Goal: Task Accomplishment & Management: Use online tool/utility

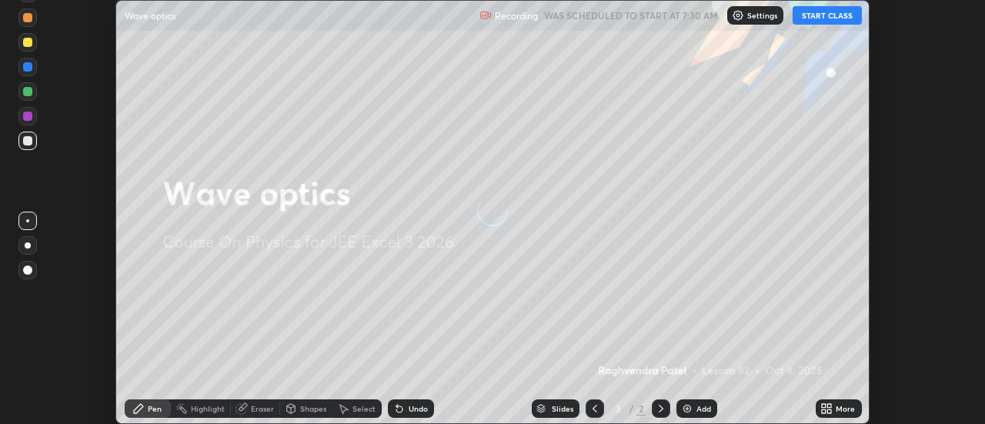
scroll to position [424, 985]
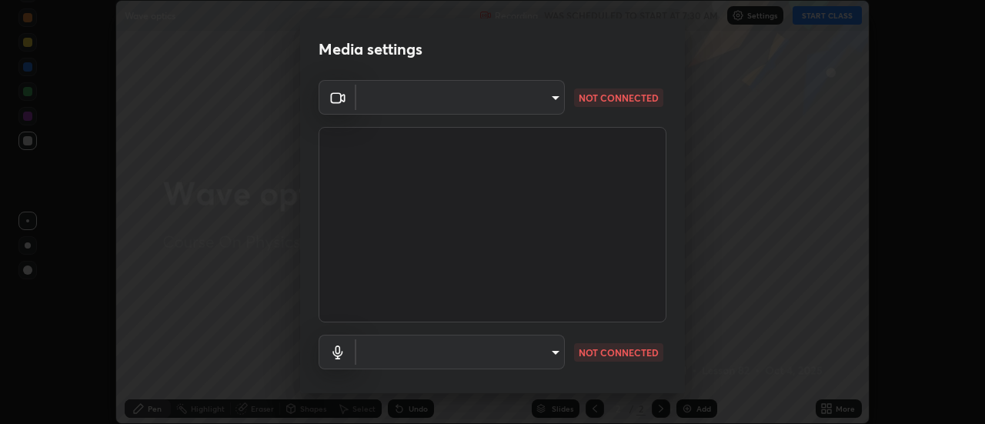
type input "ef013ea04391a6f3c02d818be9d39d876e4c33f846be9846b9b7582d6b98c567"
type input "default"
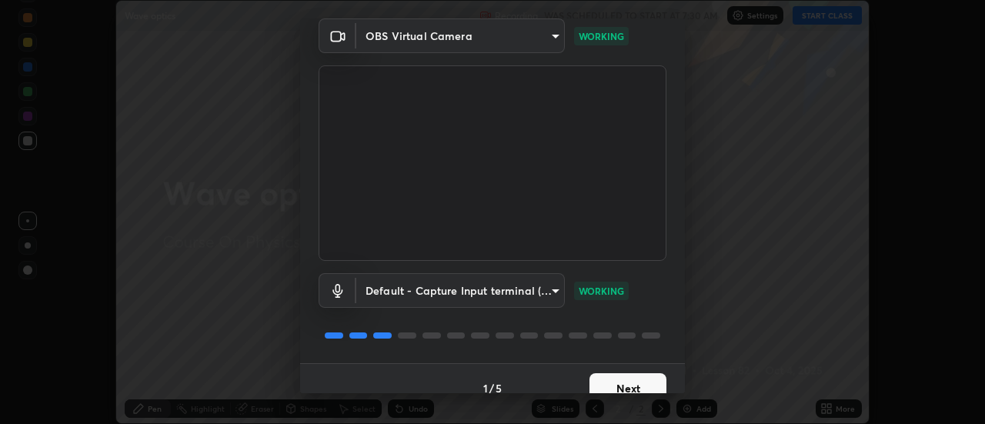
scroll to position [81, 0]
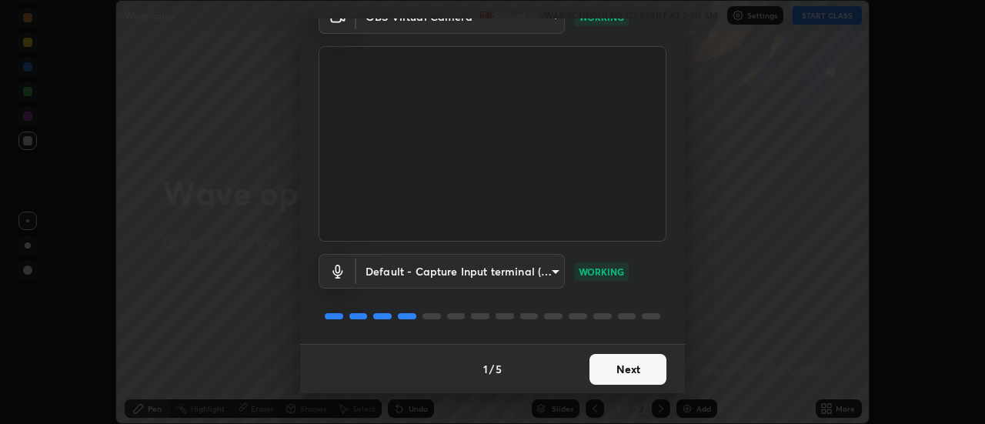
click at [623, 367] on button "Next" at bounding box center [628, 369] width 77 height 31
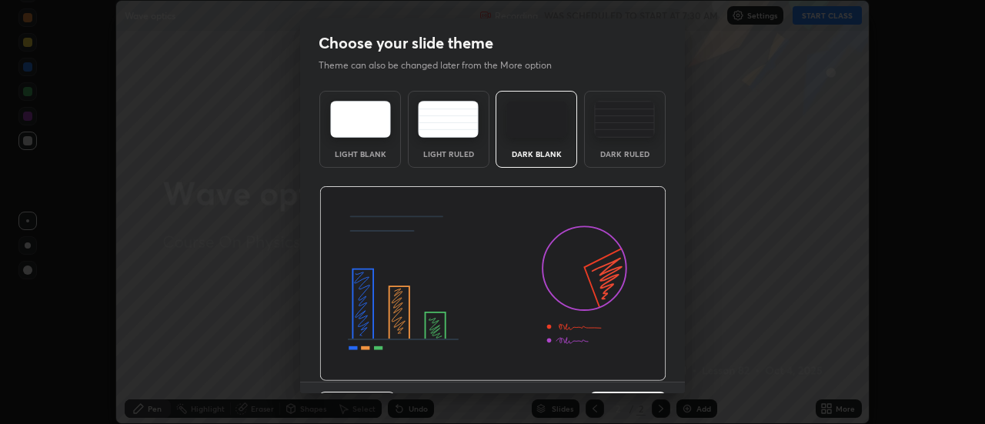
click at [620, 370] on img at bounding box center [492, 284] width 347 height 196
click at [619, 373] on img at bounding box center [492, 284] width 347 height 196
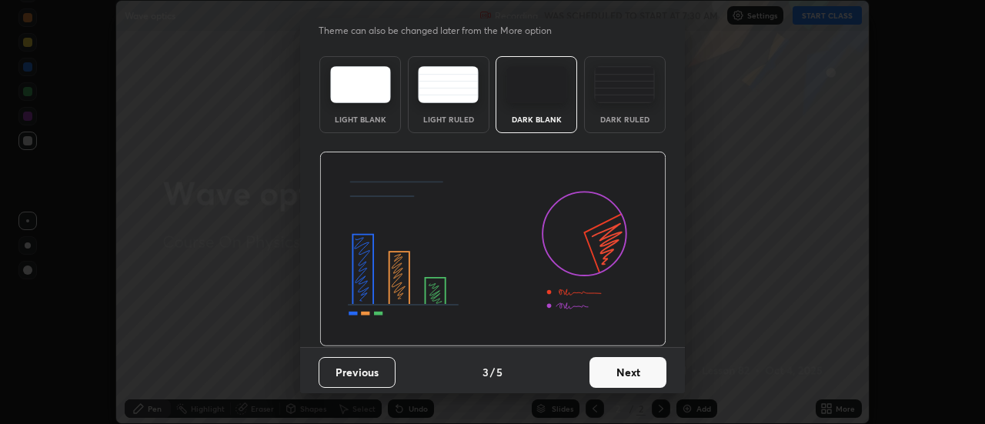
click at [620, 373] on button "Next" at bounding box center [628, 372] width 77 height 31
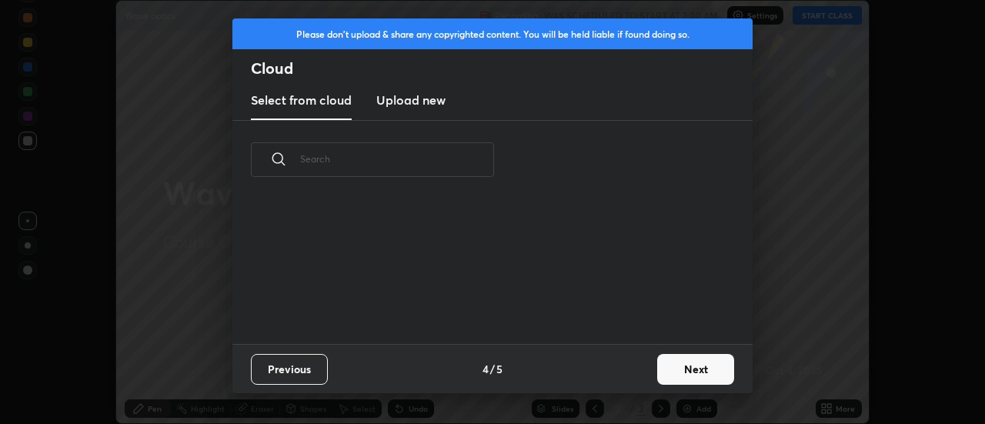
click at [624, 373] on div "Previous 4 / 5 Next" at bounding box center [492, 368] width 520 height 49
click at [677, 374] on button "Next" at bounding box center [695, 369] width 77 height 31
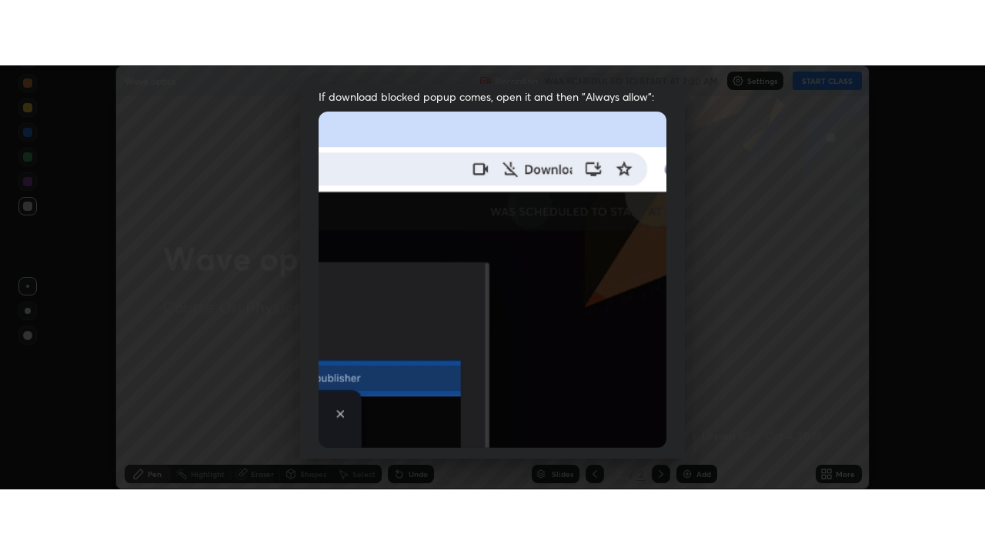
scroll to position [395, 0]
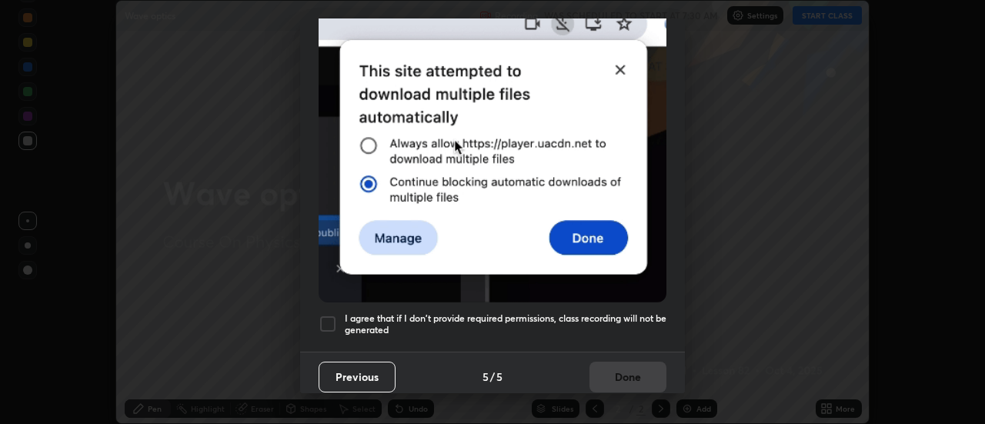
click at [333, 315] on div at bounding box center [328, 324] width 18 height 18
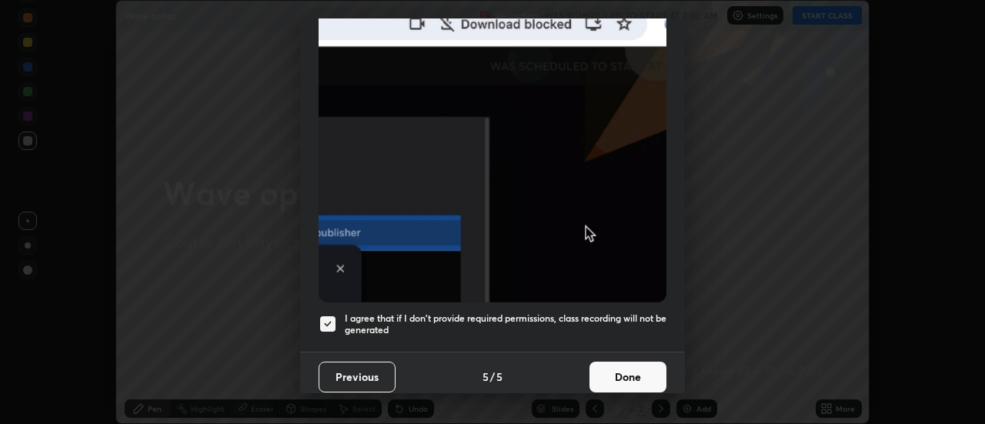
click at [624, 380] on button "Done" at bounding box center [628, 377] width 77 height 31
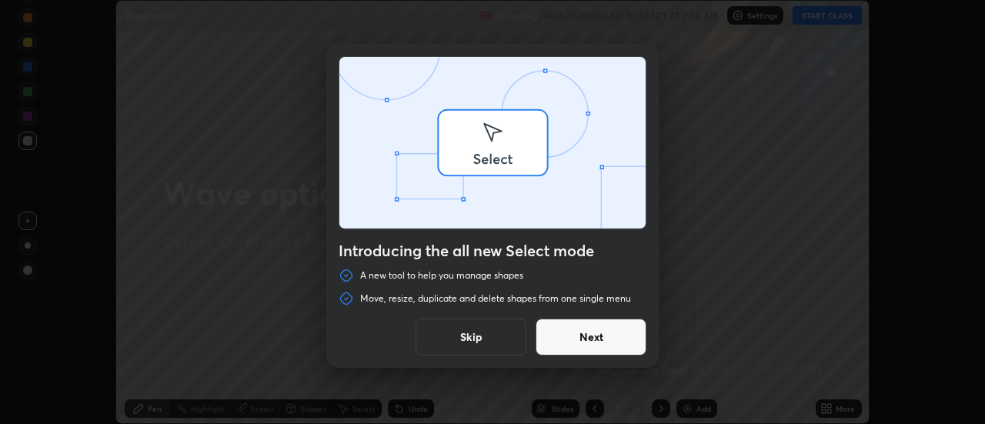
click at [828, 408] on div "Introducing the all new Select mode A new tool to help you manage shapes Move, …" at bounding box center [492, 212] width 985 height 424
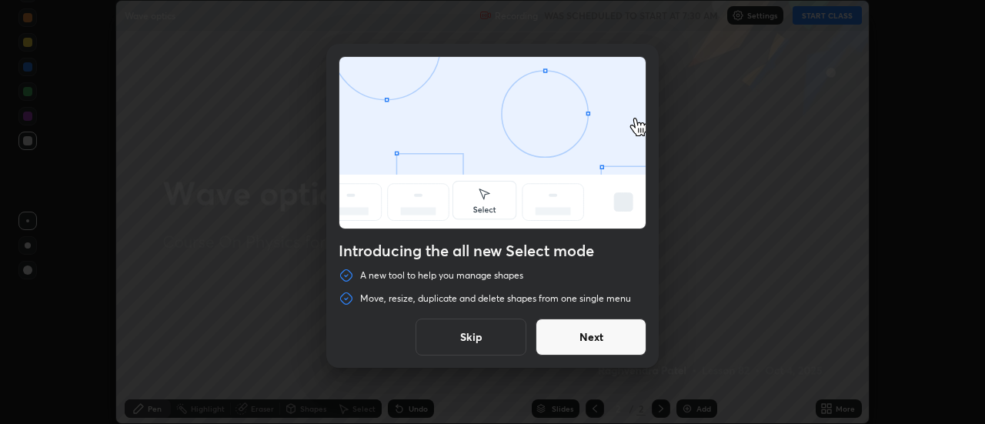
click at [477, 335] on button "Skip" at bounding box center [471, 337] width 111 height 37
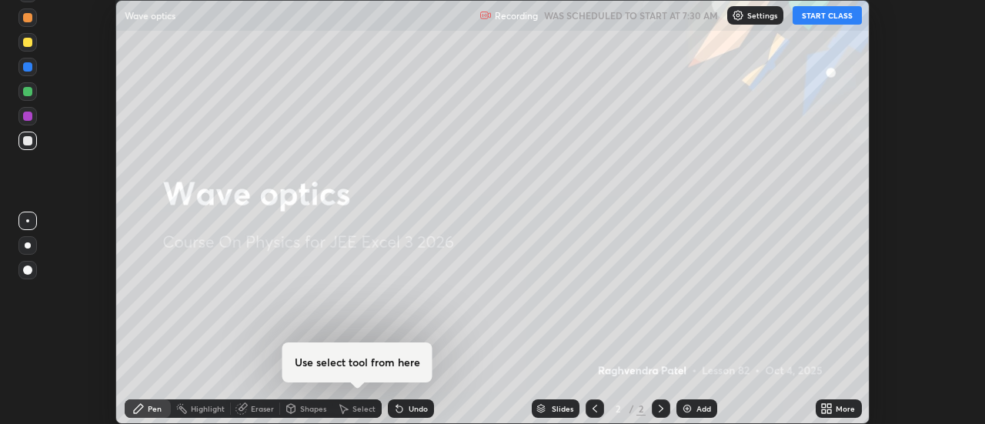
click at [831, 404] on icon at bounding box center [830, 406] width 4 height 4
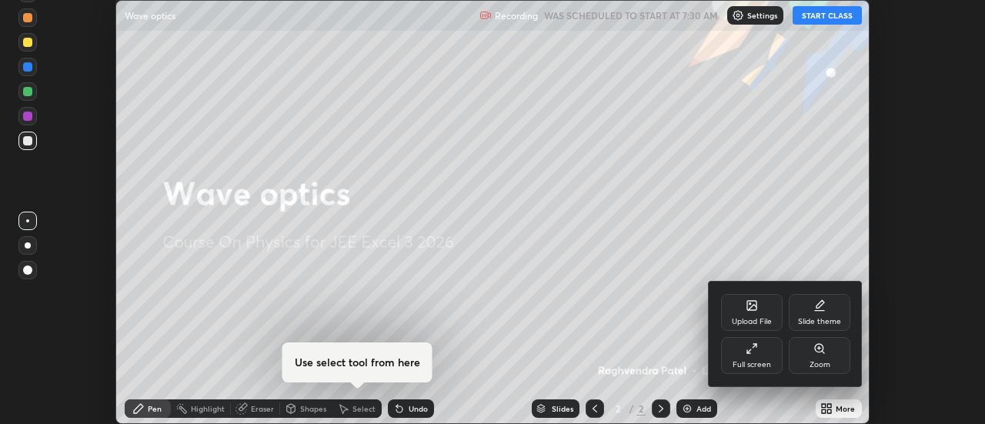
click at [756, 355] on div "Full screen" at bounding box center [752, 355] width 62 height 37
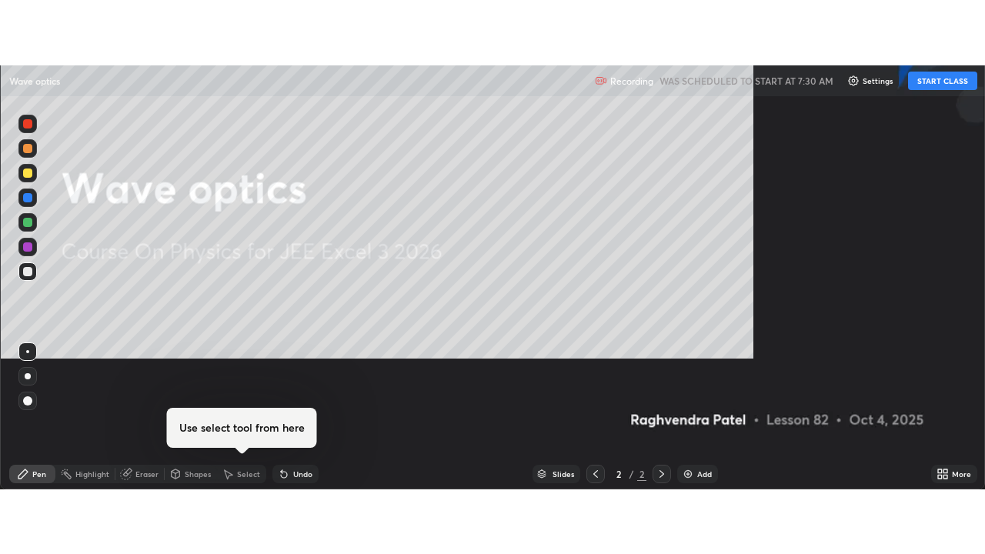
scroll to position [554, 985]
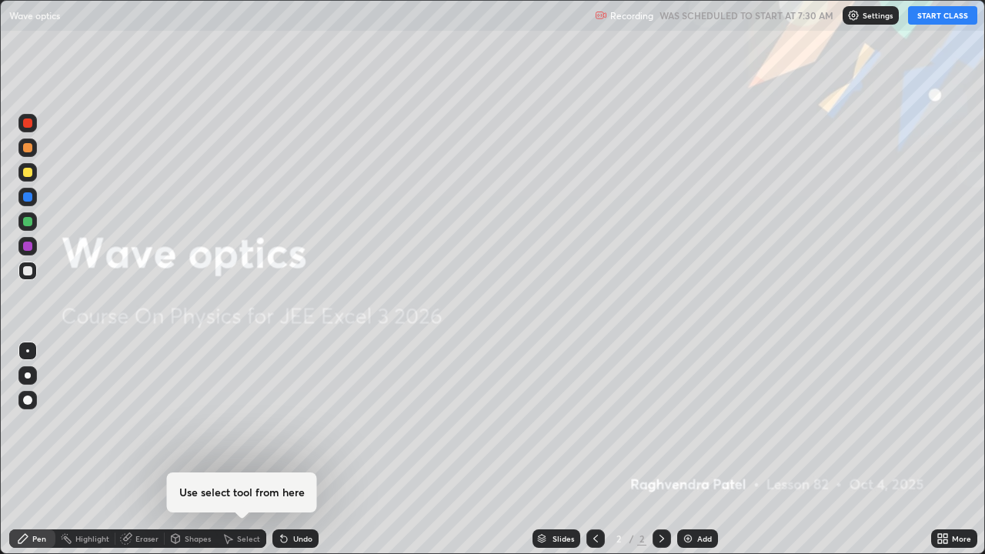
click at [924, 20] on button "START CLASS" at bounding box center [942, 15] width 69 height 18
click at [691, 423] on img at bounding box center [688, 539] width 12 height 12
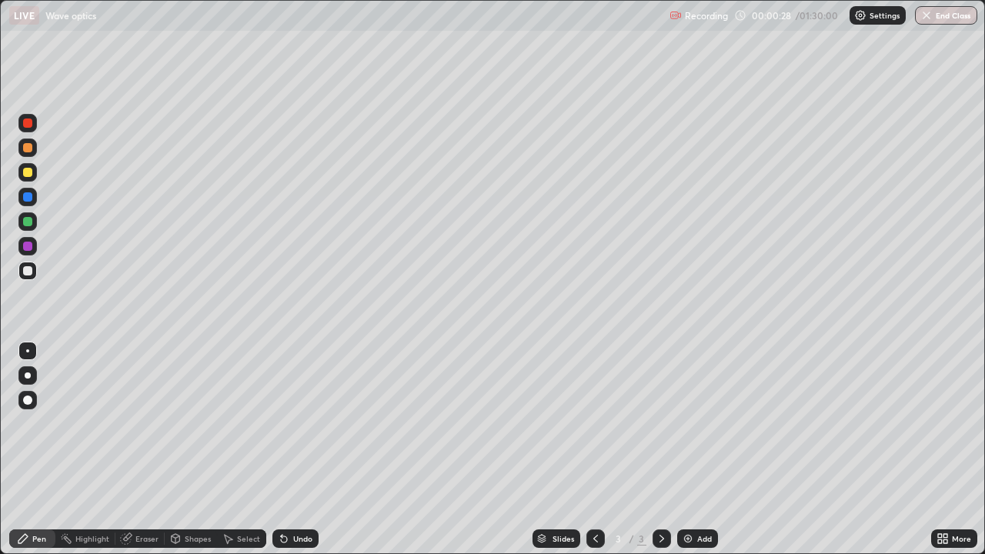
click at [35, 171] on div at bounding box center [27, 172] width 18 height 18
click at [193, 423] on div "Shapes" at bounding box center [198, 539] width 26 height 8
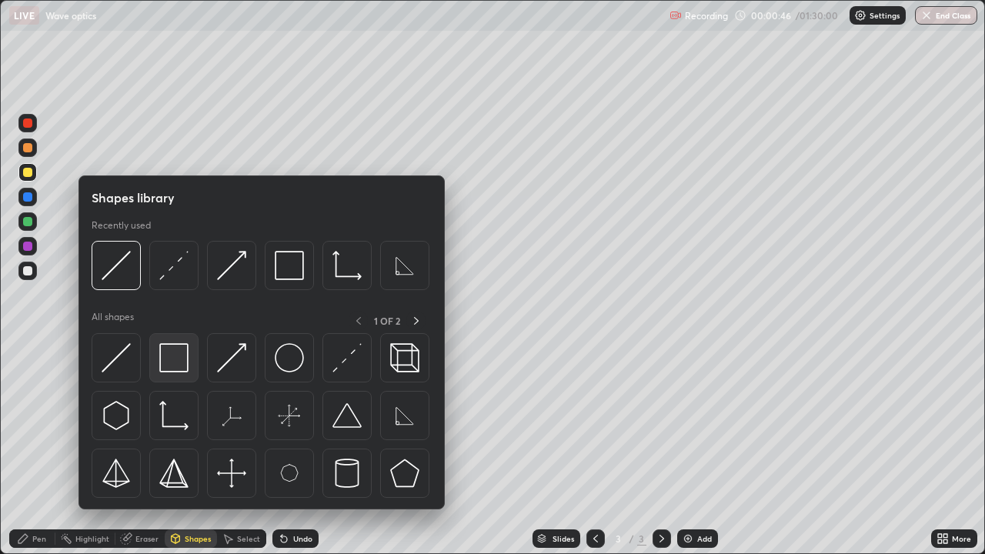
click at [191, 369] on div at bounding box center [173, 357] width 49 height 49
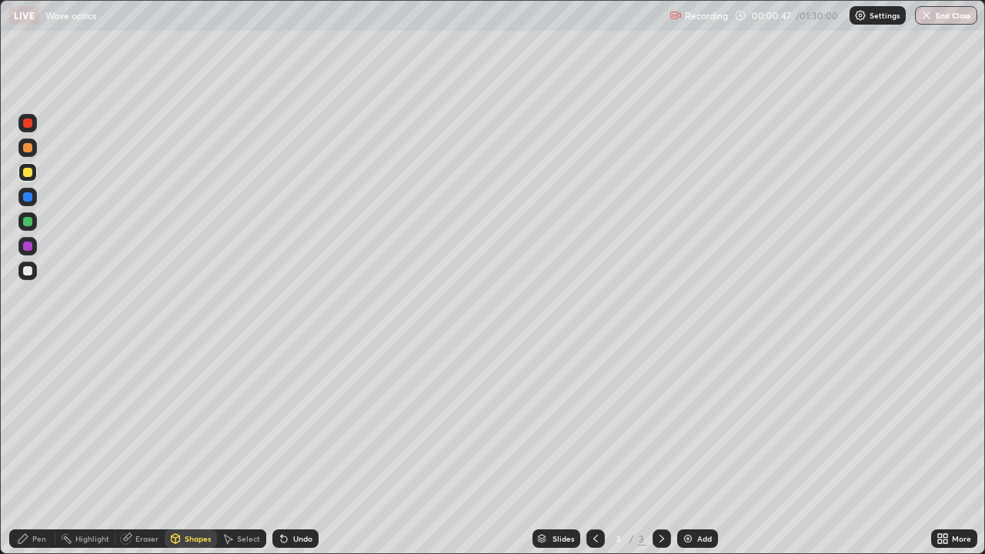
click at [35, 274] on div at bounding box center [27, 271] width 18 height 18
click at [289, 423] on div "Undo" at bounding box center [296, 539] width 46 height 18
click at [296, 423] on div "Undo" at bounding box center [296, 539] width 46 height 18
click at [40, 423] on div "Pen" at bounding box center [39, 539] width 14 height 8
click at [196, 423] on div "Shapes" at bounding box center [191, 539] width 52 height 18
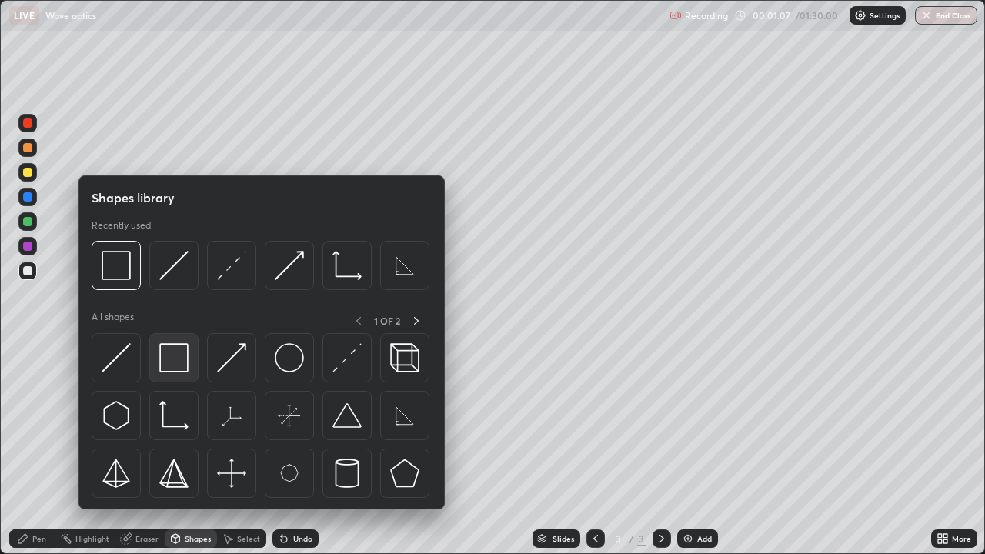
click at [175, 369] on img at bounding box center [173, 357] width 29 height 29
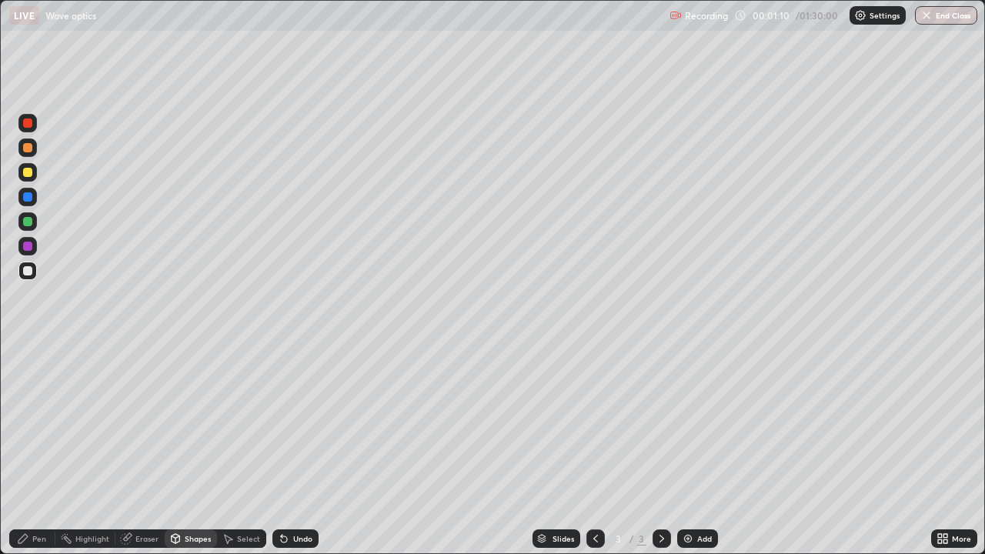
click at [41, 423] on div "Pen" at bounding box center [32, 539] width 46 height 18
click at [196, 423] on div "Shapes" at bounding box center [198, 539] width 26 height 8
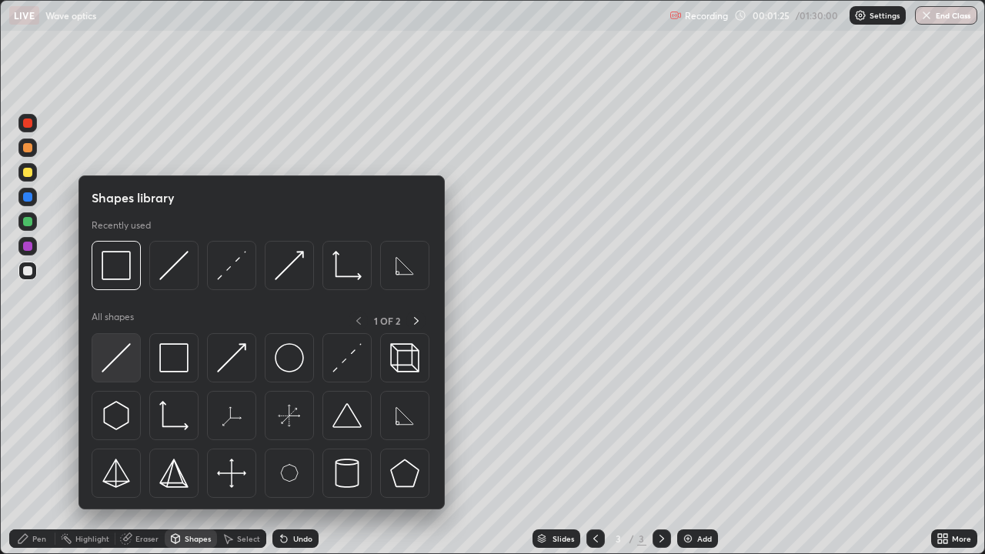
click at [119, 363] on img at bounding box center [116, 357] width 29 height 29
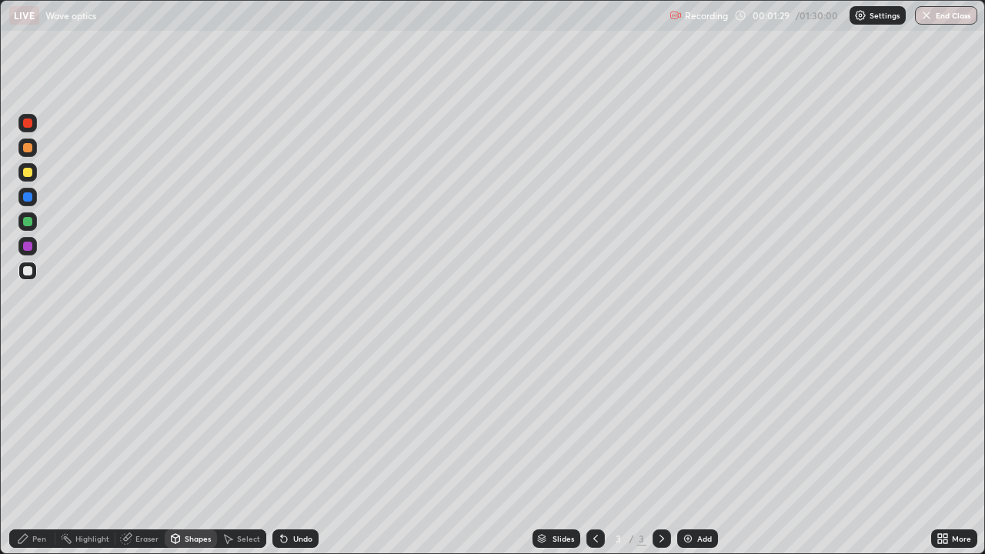
click at [37, 423] on div "Pen" at bounding box center [32, 539] width 46 height 18
click at [190, 423] on div "Shapes" at bounding box center [198, 539] width 26 height 8
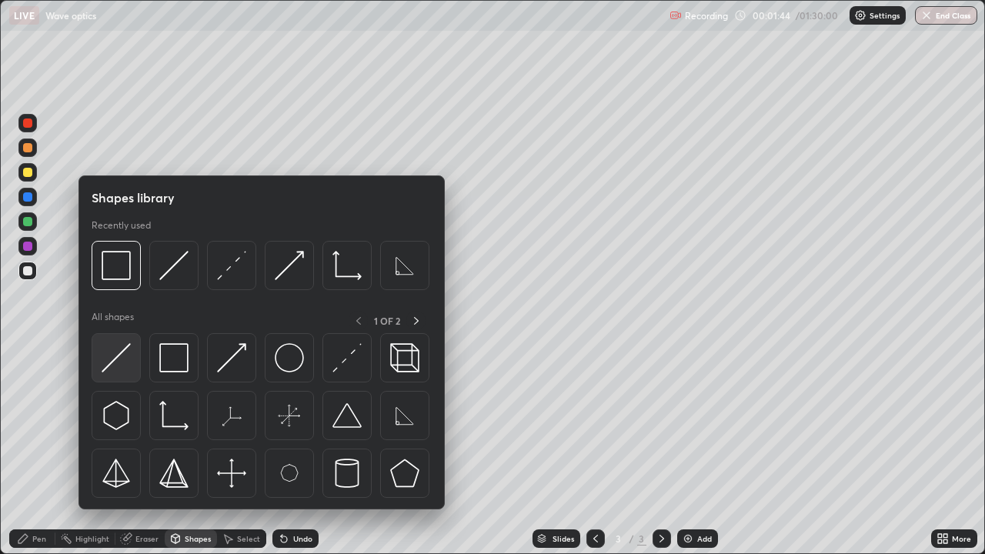
click at [129, 366] on img at bounding box center [116, 357] width 29 height 29
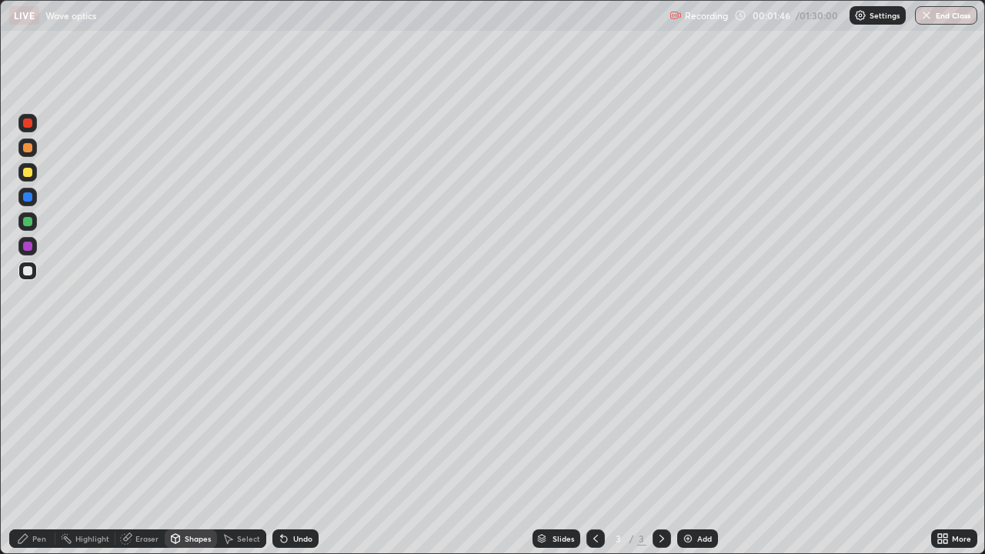
click at [199, 423] on div "Shapes" at bounding box center [191, 539] width 52 height 18
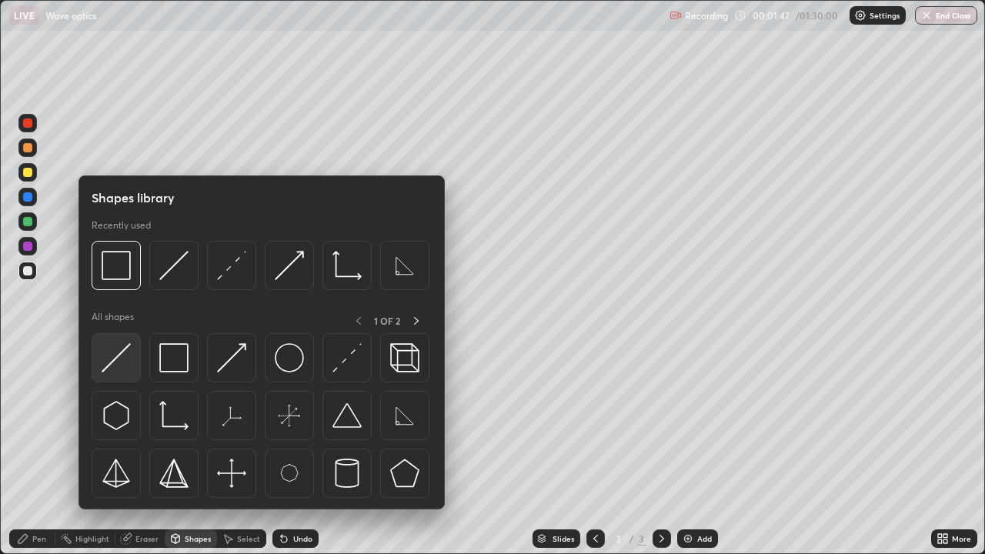
click at [127, 359] on img at bounding box center [116, 357] width 29 height 29
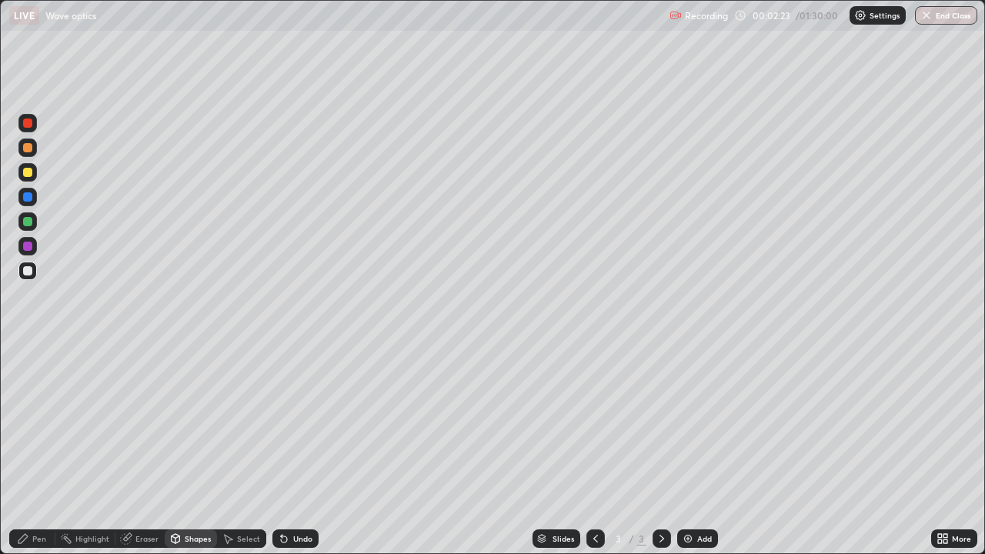
click at [44, 423] on div "Pen" at bounding box center [39, 539] width 14 height 8
click at [35, 169] on div at bounding box center [27, 172] width 18 height 18
click at [28, 172] on div at bounding box center [27, 172] width 9 height 9
click at [32, 172] on div at bounding box center [27, 172] width 9 height 9
click at [316, 423] on div "Undo" at bounding box center [296, 539] width 46 height 18
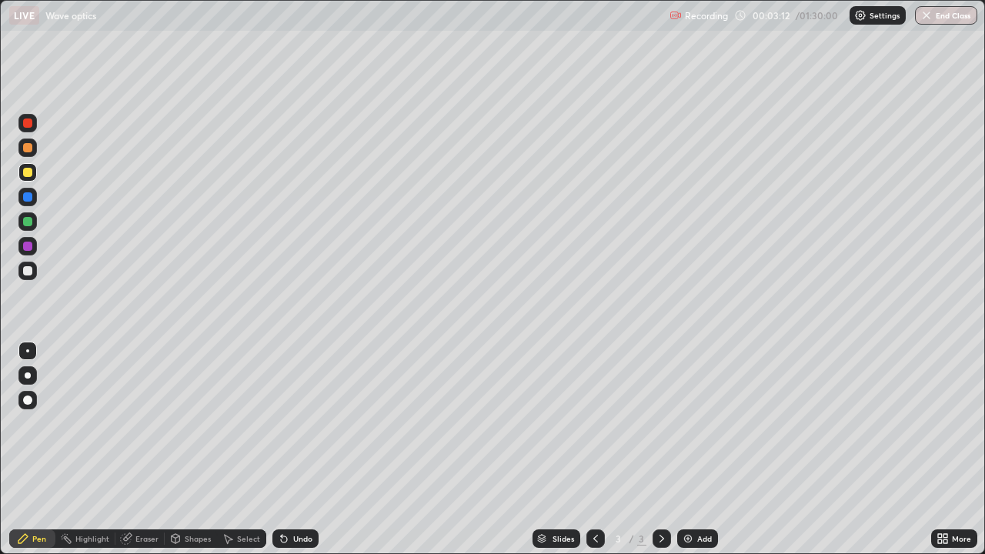
click at [28, 271] on div at bounding box center [27, 270] width 9 height 9
click at [190, 423] on div "Shapes" at bounding box center [198, 539] width 26 height 8
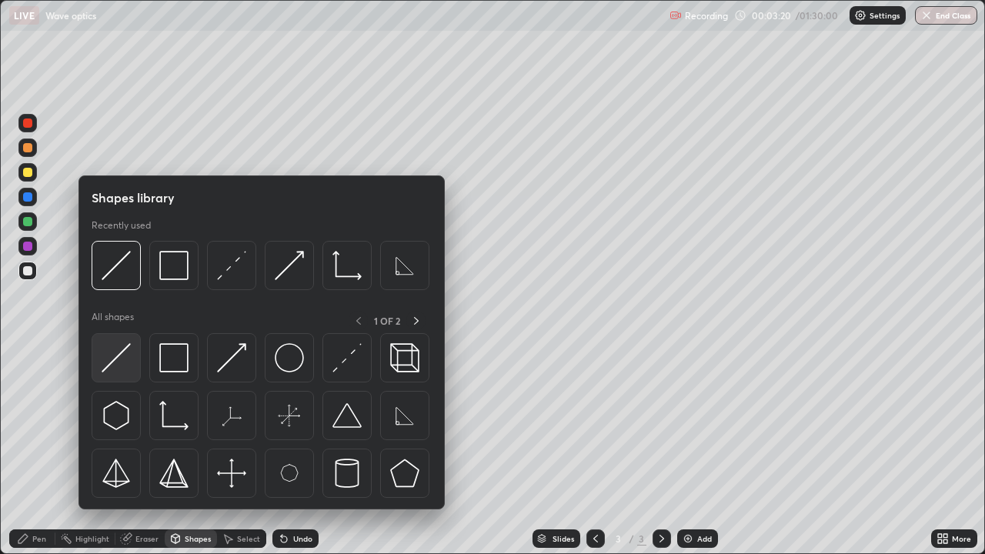
click at [129, 360] on img at bounding box center [116, 357] width 29 height 29
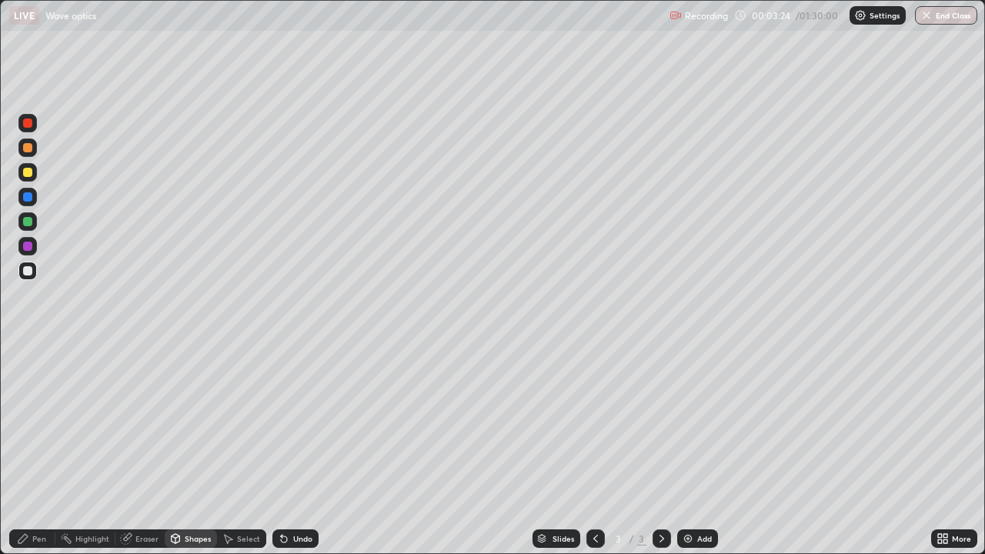
click at [62, 423] on circle at bounding box center [62, 538] width 2 height 2
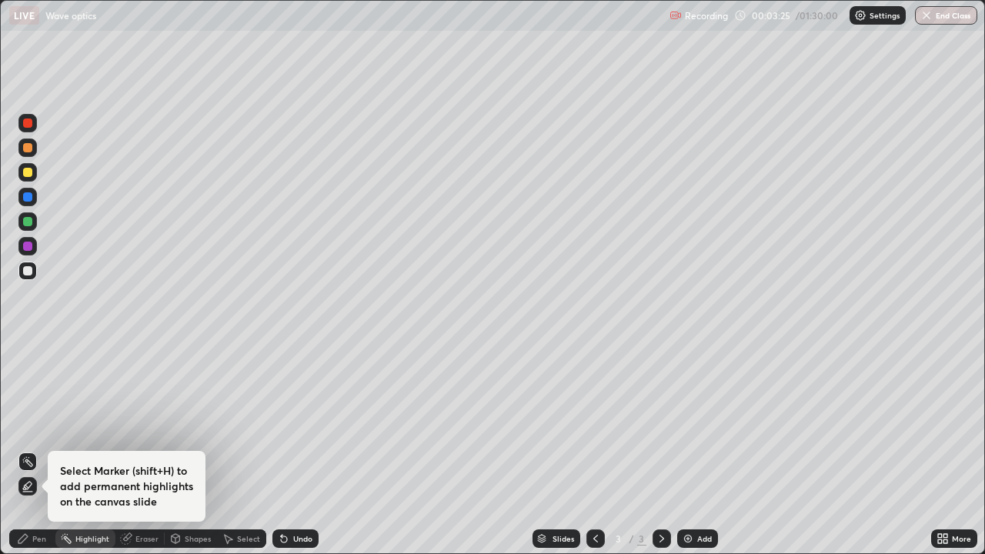
click at [45, 423] on div "Pen" at bounding box center [32, 539] width 46 height 18
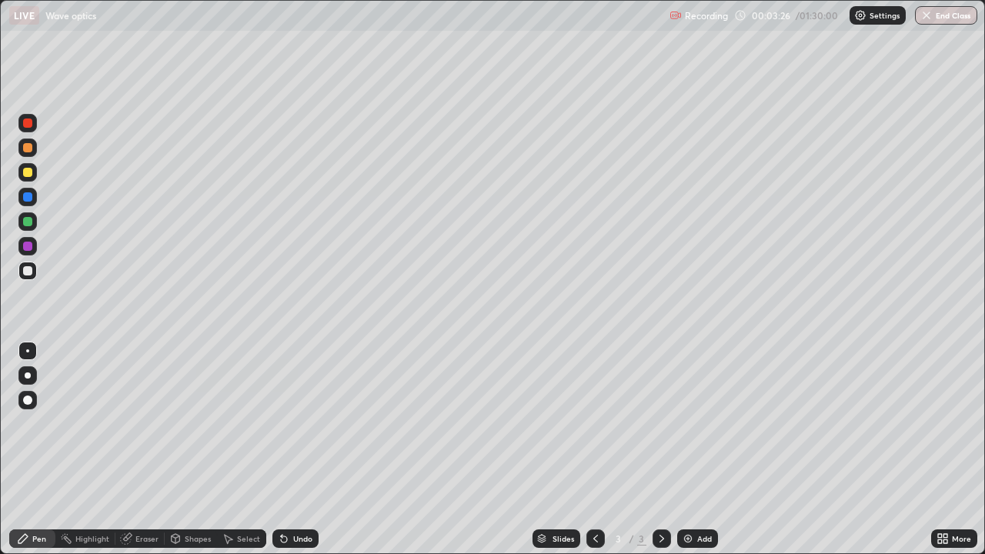
click at [34, 178] on div at bounding box center [27, 172] width 18 height 18
click at [196, 423] on div "Shapes" at bounding box center [198, 539] width 26 height 8
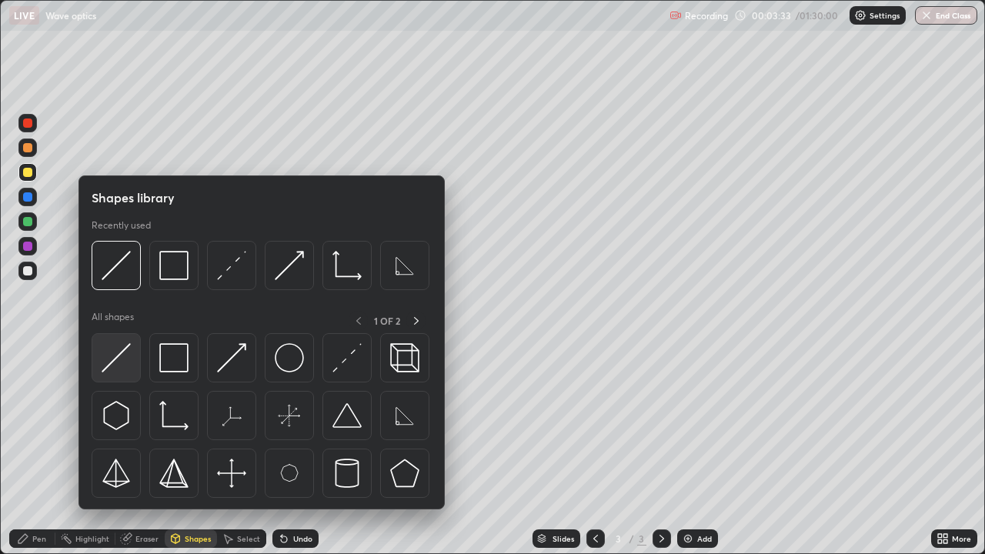
click at [126, 360] on img at bounding box center [116, 357] width 29 height 29
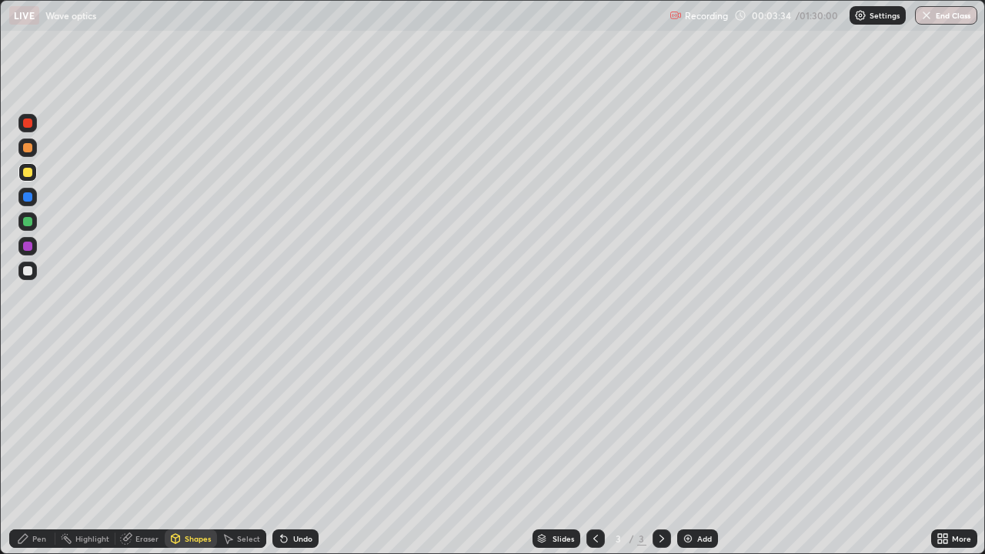
click at [35, 269] on div at bounding box center [27, 271] width 18 height 18
click at [34, 219] on div at bounding box center [27, 221] width 18 height 18
click at [49, 423] on div "Pen" at bounding box center [32, 539] width 46 height 18
click at [38, 174] on div at bounding box center [27, 172] width 25 height 25
click at [196, 423] on div "Shapes" at bounding box center [198, 539] width 26 height 8
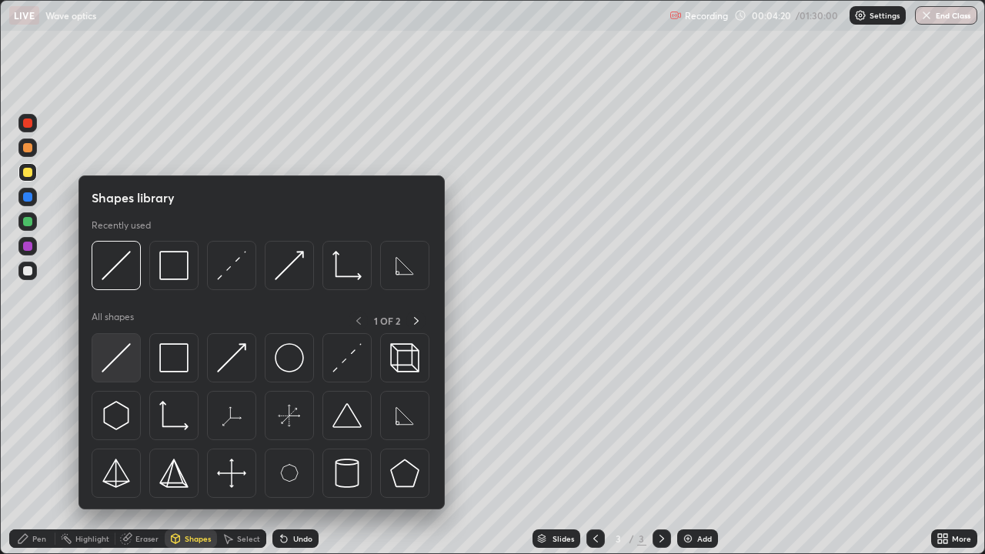
click at [137, 353] on div at bounding box center [116, 357] width 49 height 49
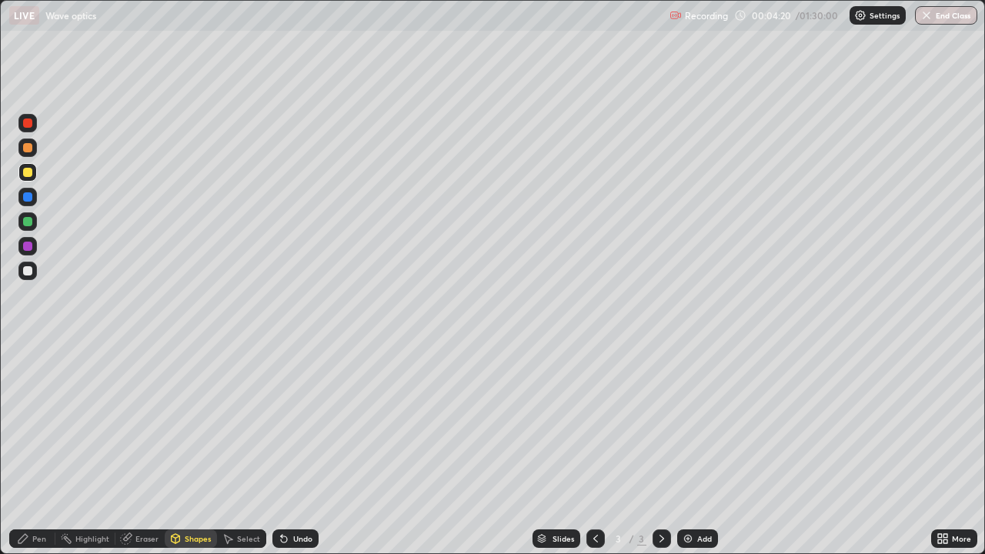
click at [36, 274] on div at bounding box center [27, 271] width 18 height 18
click at [301, 423] on div "Undo" at bounding box center [302, 539] width 19 height 8
click at [35, 219] on div at bounding box center [27, 221] width 18 height 18
click at [38, 423] on div "Pen" at bounding box center [39, 539] width 14 height 8
click at [36, 266] on div at bounding box center [27, 271] width 18 height 18
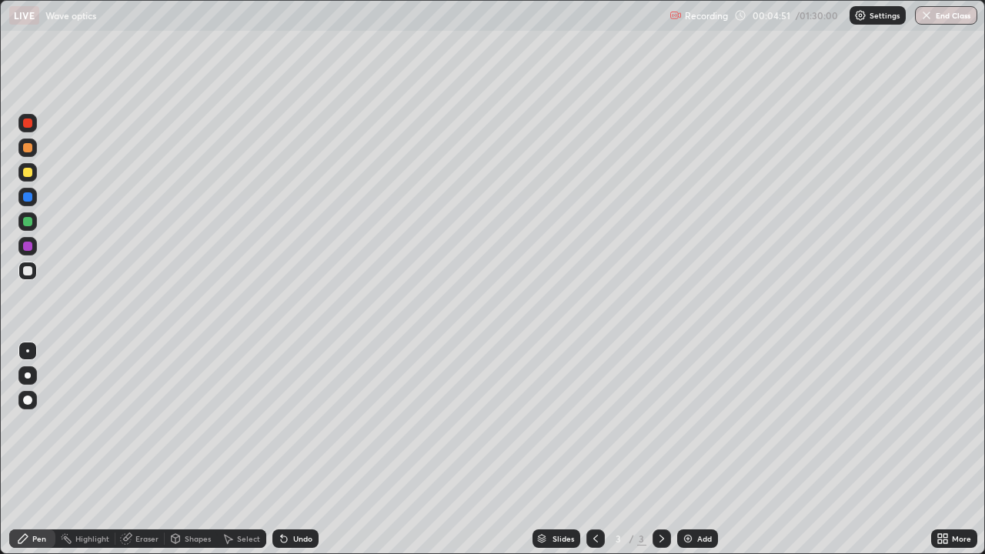
click at [293, 423] on div "Undo" at bounding box center [302, 539] width 19 height 8
click at [301, 423] on div "Undo" at bounding box center [302, 539] width 19 height 8
click at [199, 423] on div "Shapes" at bounding box center [198, 539] width 26 height 8
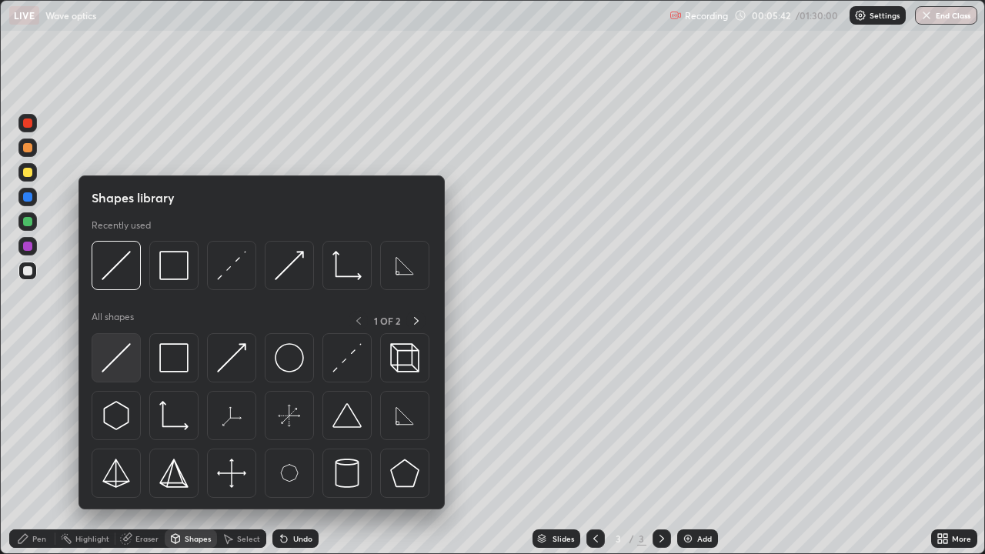
click at [126, 362] on img at bounding box center [116, 357] width 29 height 29
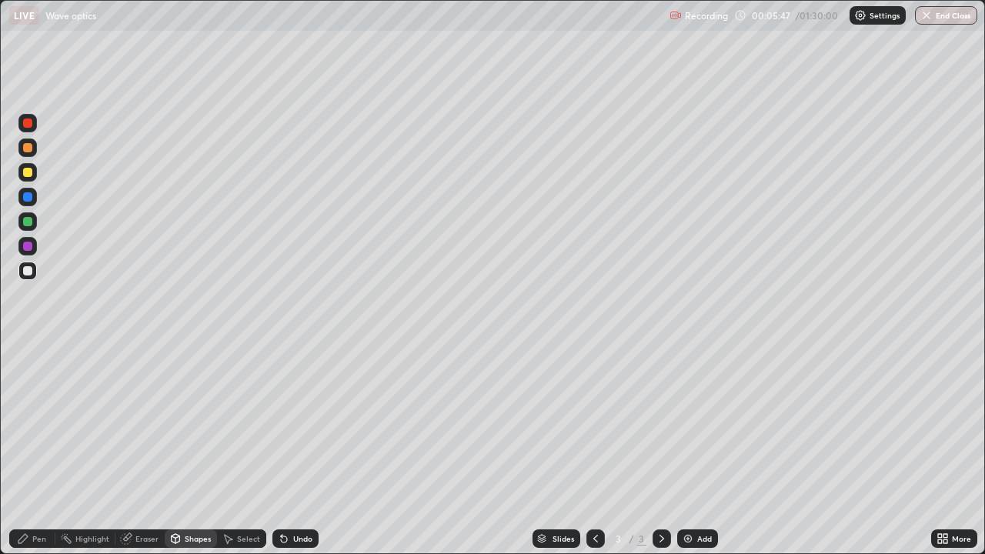
click at [38, 423] on div "Pen" at bounding box center [39, 539] width 14 height 8
click at [190, 423] on div "Shapes" at bounding box center [198, 539] width 26 height 8
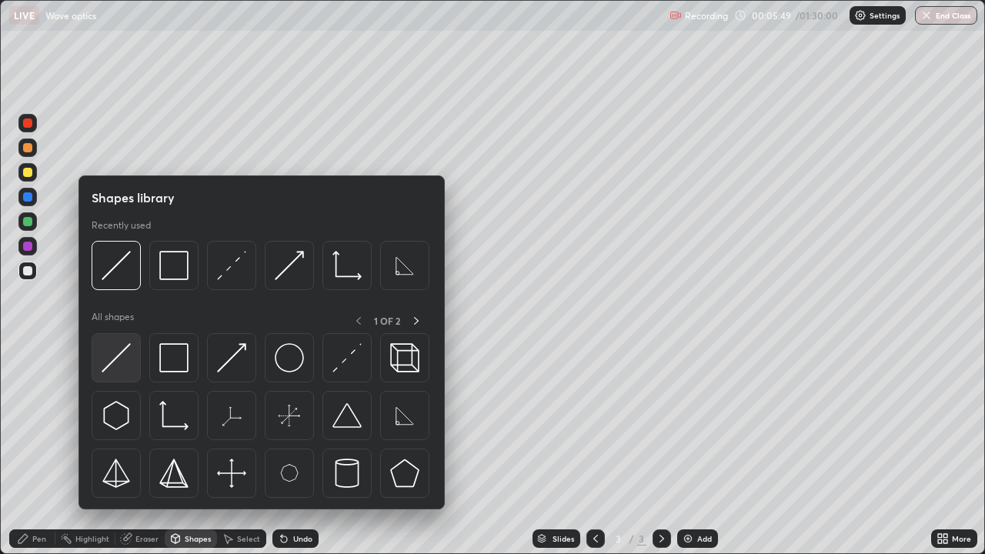
click at [123, 367] on img at bounding box center [116, 357] width 29 height 29
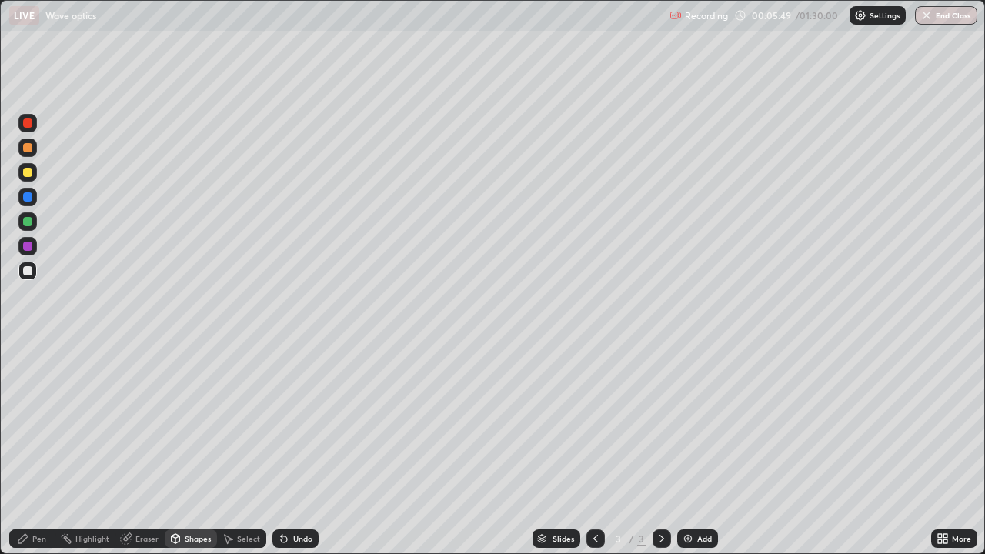
click at [30, 178] on div at bounding box center [27, 172] width 18 height 18
click at [42, 423] on div "Pen" at bounding box center [39, 539] width 14 height 8
click at [28, 272] on div at bounding box center [27, 270] width 9 height 9
click at [305, 423] on div "Undo" at bounding box center [302, 539] width 19 height 8
click at [305, 423] on div "Undo" at bounding box center [296, 539] width 46 height 18
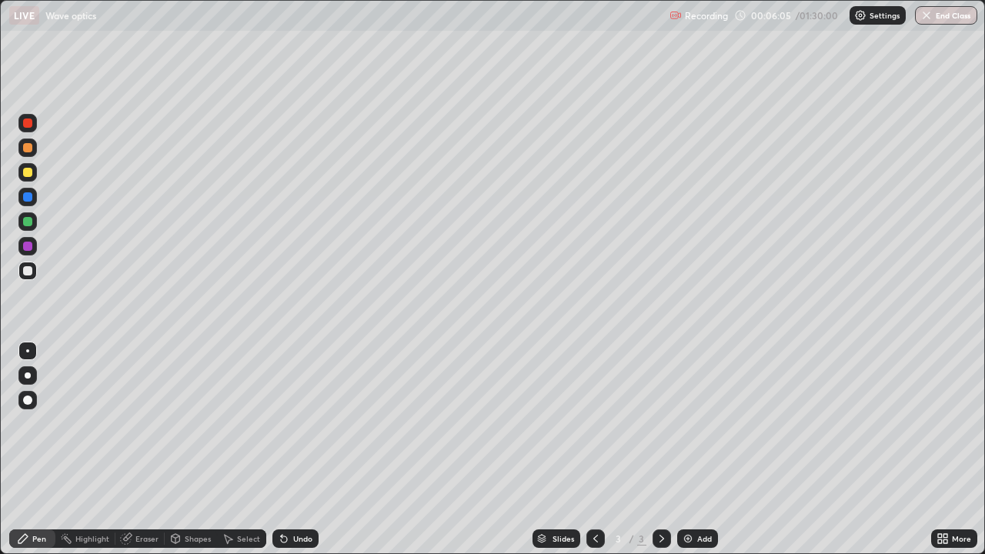
click at [305, 423] on div "Undo" at bounding box center [296, 539] width 46 height 18
click at [293, 423] on div "Undo" at bounding box center [302, 539] width 19 height 8
click at [713, 423] on div "Add" at bounding box center [697, 539] width 41 height 18
click at [594, 423] on icon at bounding box center [596, 539] width 12 height 12
click at [662, 423] on icon at bounding box center [662, 539] width 12 height 12
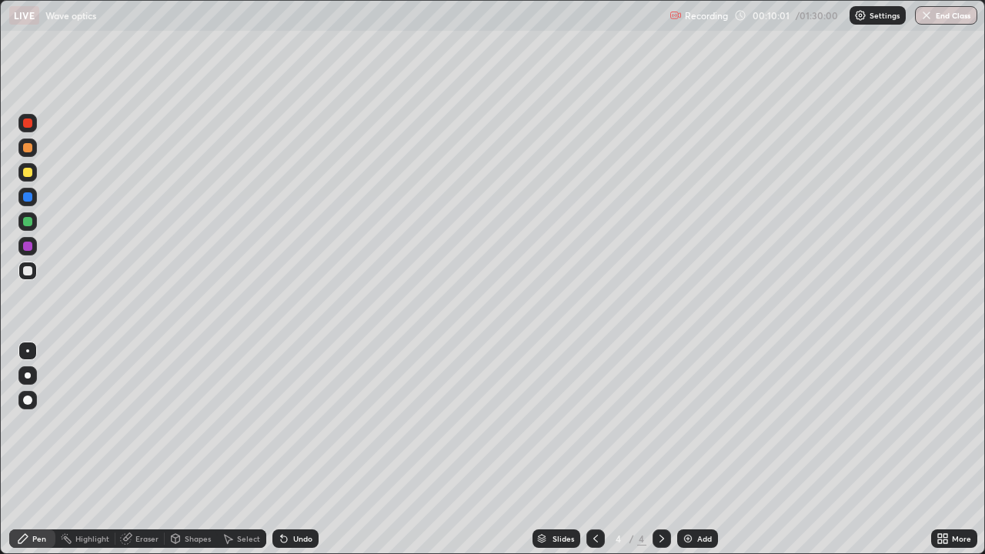
click at [33, 274] on div at bounding box center [27, 271] width 18 height 18
click at [194, 423] on div "Shapes" at bounding box center [198, 539] width 26 height 8
click at [597, 423] on div at bounding box center [596, 539] width 18 height 18
click at [237, 423] on div "Select" at bounding box center [248, 539] width 23 height 8
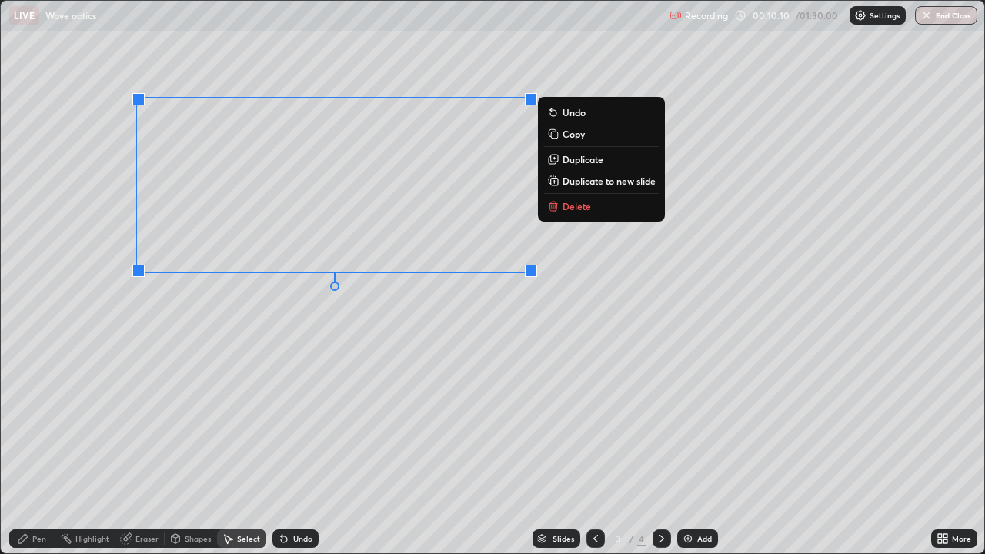
click at [570, 177] on p "Duplicate to new slide" at bounding box center [609, 181] width 93 height 12
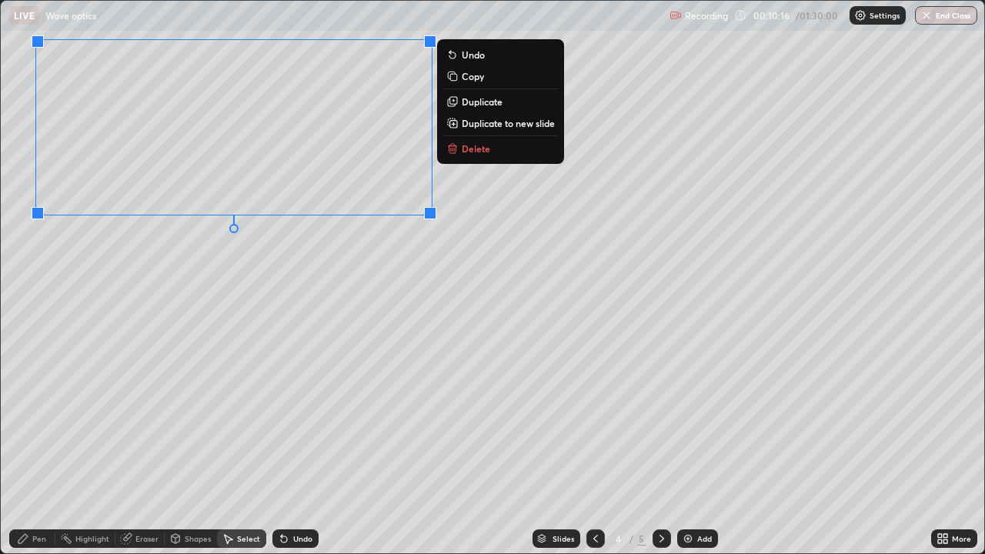
click at [310, 300] on div "0 ° Undo Copy Duplicate Duplicate to new slide Delete" at bounding box center [493, 277] width 984 height 553
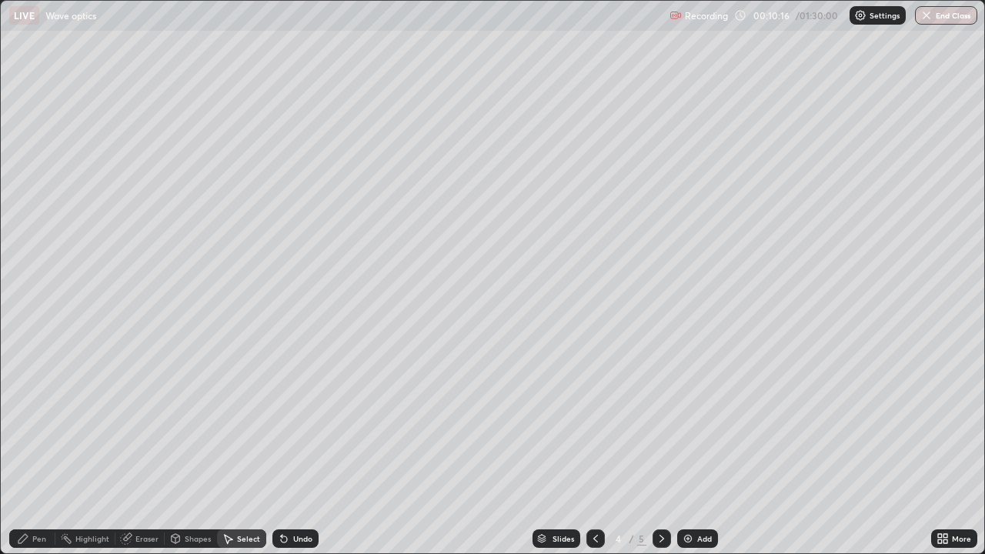
click at [41, 423] on div "Pen" at bounding box center [32, 539] width 46 height 18
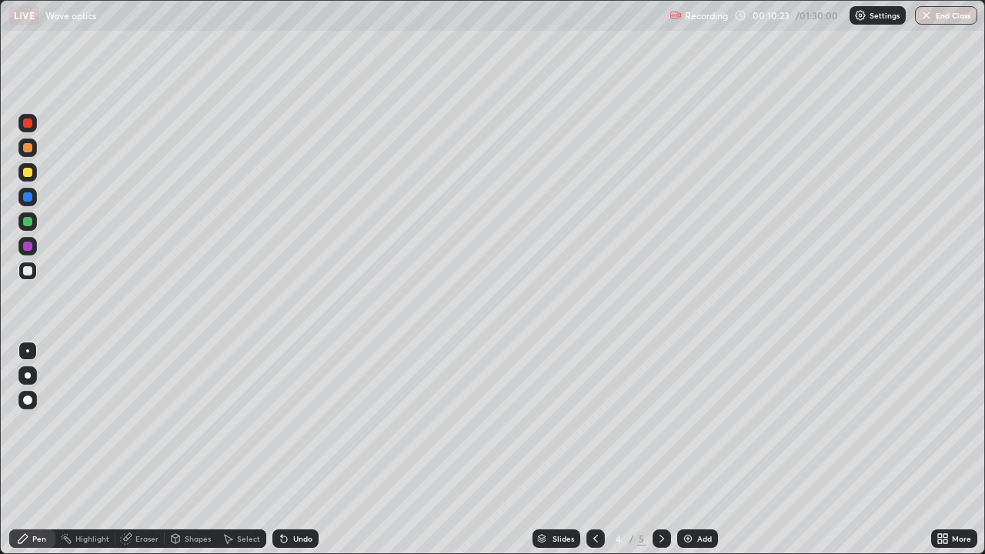
click at [282, 423] on icon at bounding box center [284, 540] width 6 height 6
click at [290, 423] on div "Undo" at bounding box center [296, 539] width 46 height 18
click at [288, 423] on div "Undo" at bounding box center [296, 539] width 46 height 18
click at [296, 423] on div "Undo" at bounding box center [296, 539] width 46 height 18
click at [192, 423] on div "Shapes" at bounding box center [198, 539] width 26 height 8
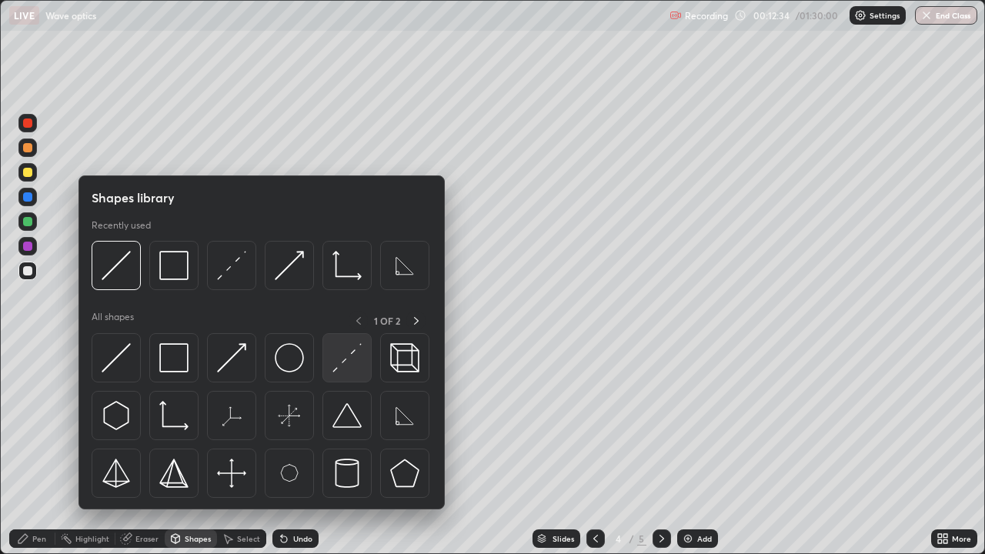
click at [343, 366] on img at bounding box center [347, 357] width 29 height 29
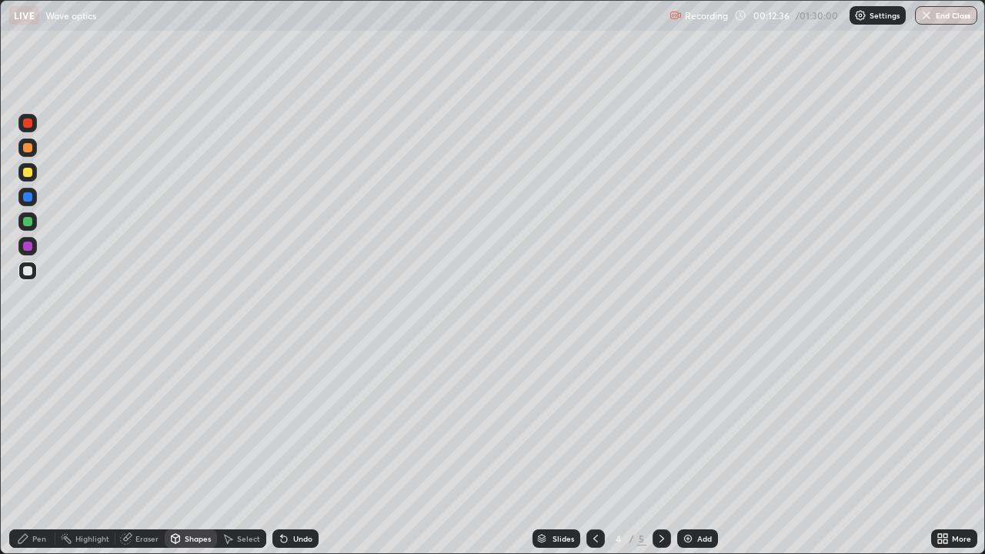
click at [36, 423] on div "Pen" at bounding box center [39, 539] width 14 height 8
click at [300, 423] on div "Undo" at bounding box center [296, 539] width 46 height 18
click at [660, 423] on icon at bounding box center [662, 539] width 12 height 12
click at [197, 423] on div "Shapes" at bounding box center [198, 539] width 26 height 8
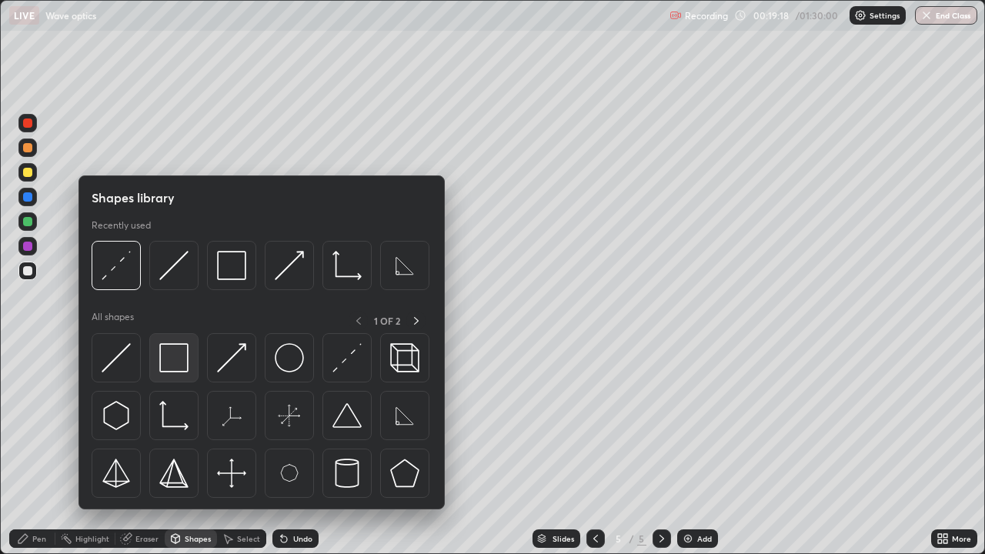
click at [168, 362] on img at bounding box center [173, 357] width 29 height 29
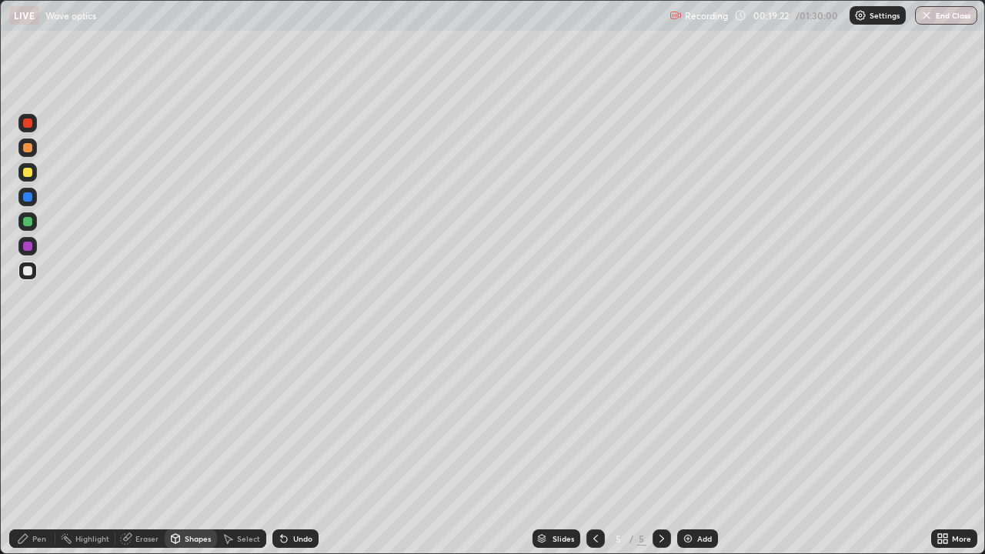
click at [32, 423] on div "Pen" at bounding box center [39, 539] width 14 height 8
click at [189, 423] on div "Shapes" at bounding box center [198, 539] width 26 height 8
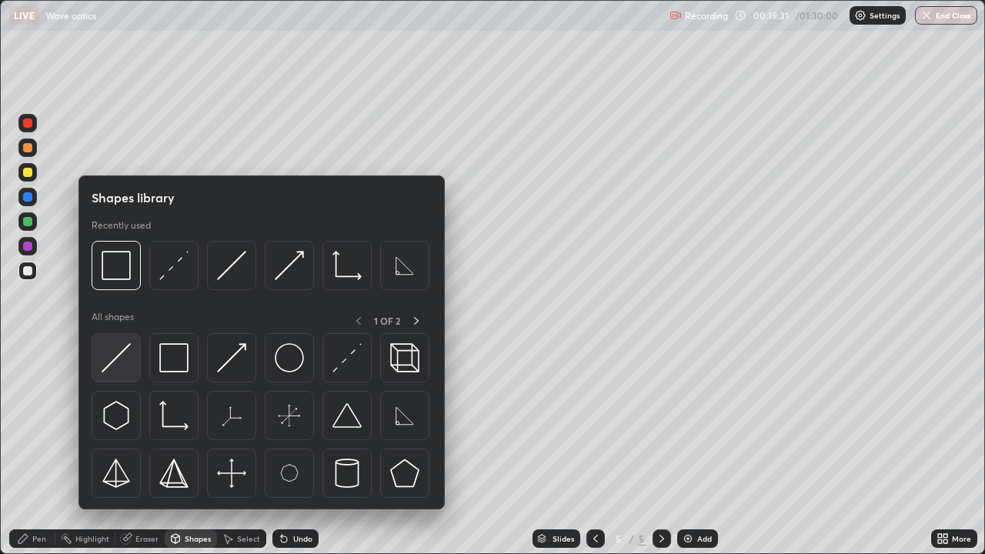
click at [117, 358] on img at bounding box center [116, 357] width 29 height 29
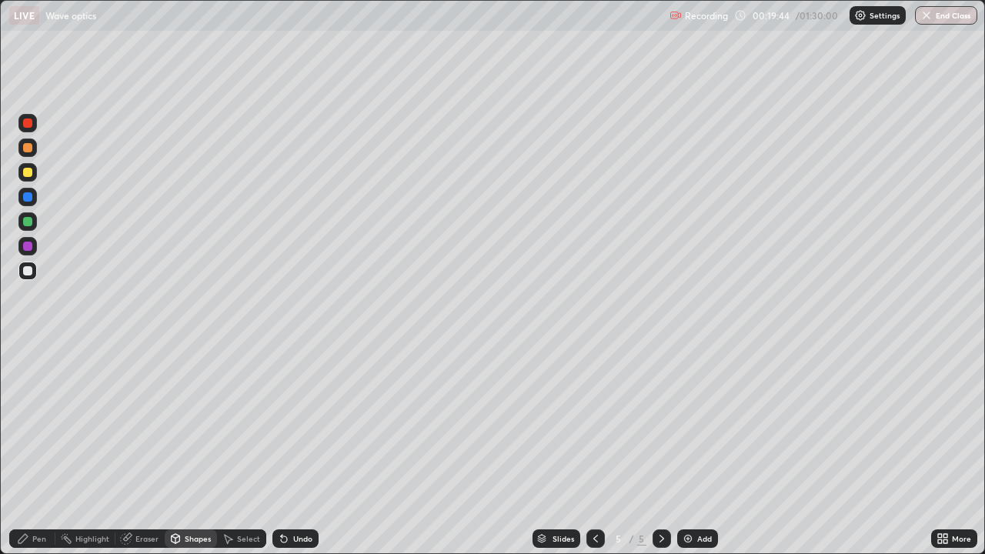
click at [35, 175] on div at bounding box center [27, 172] width 18 height 18
click at [34, 272] on div at bounding box center [27, 271] width 18 height 18
click at [35, 423] on div "Pen" at bounding box center [39, 539] width 14 height 8
click at [198, 423] on div "Shapes" at bounding box center [198, 539] width 26 height 8
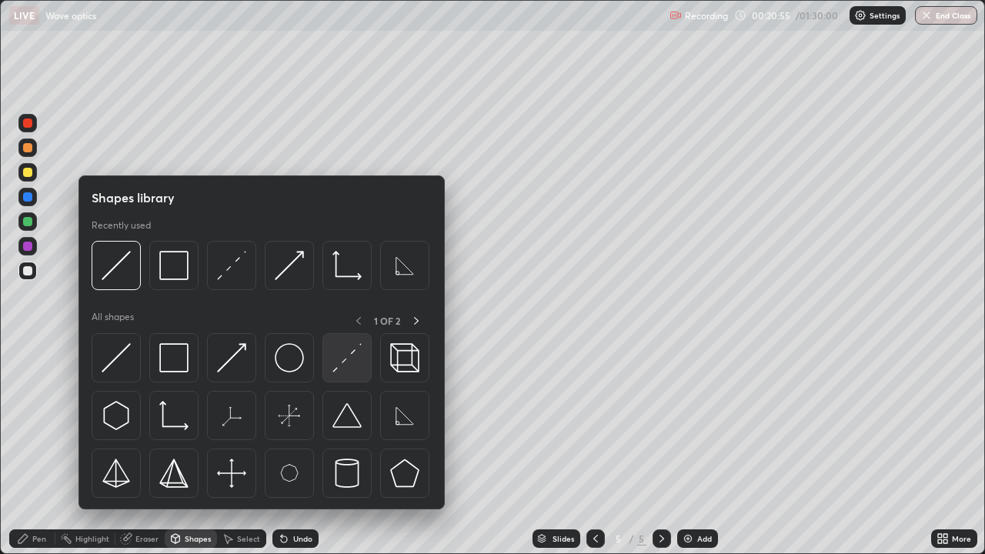
click at [330, 371] on div at bounding box center [347, 357] width 49 height 49
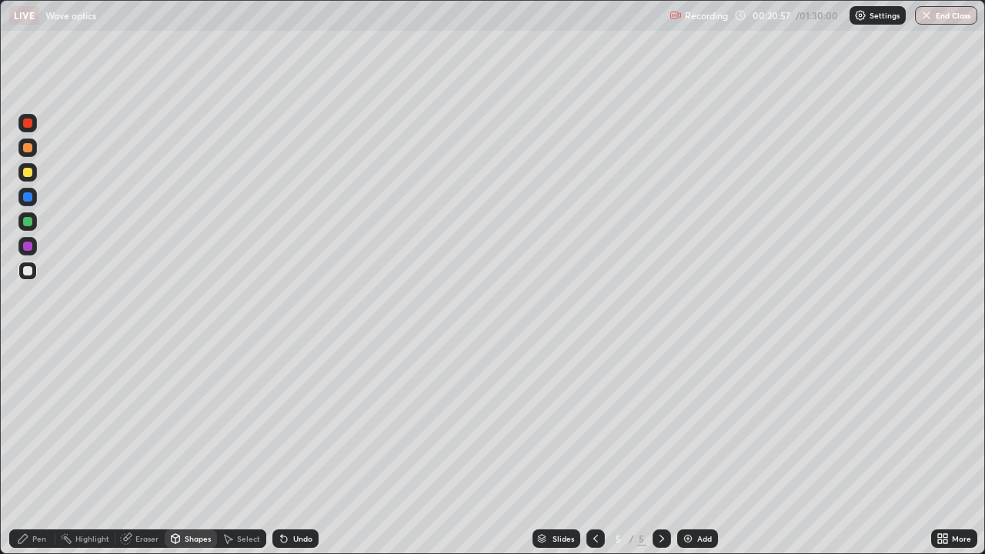
click at [39, 423] on div "Pen" at bounding box center [39, 539] width 14 height 8
click at [306, 423] on div "Undo" at bounding box center [302, 539] width 19 height 8
click at [309, 423] on div "Undo" at bounding box center [296, 539] width 46 height 18
click at [305, 423] on div "Undo" at bounding box center [302, 539] width 19 height 8
click at [303, 423] on div "Undo" at bounding box center [302, 539] width 19 height 8
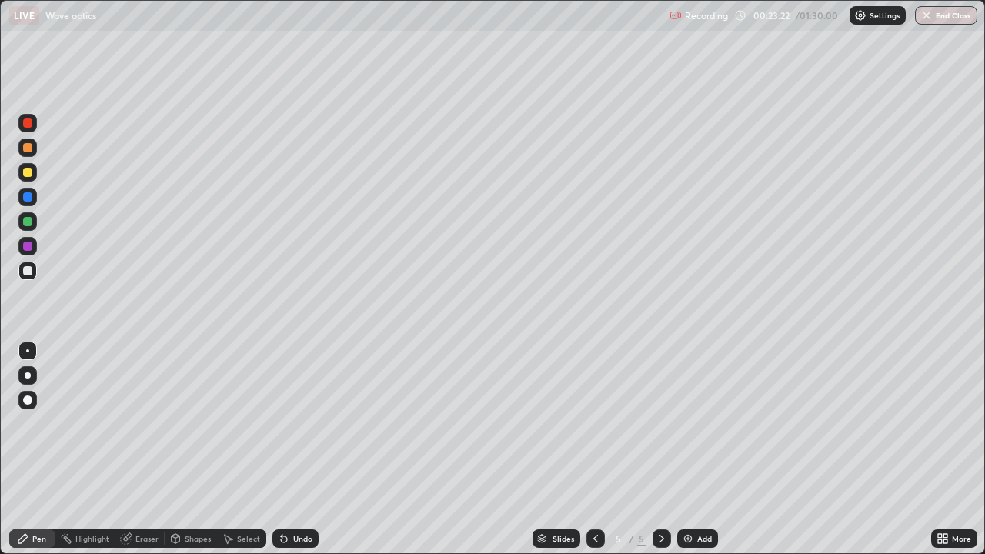
click at [303, 423] on div "Undo" at bounding box center [302, 539] width 19 height 8
click at [299, 423] on div "Undo" at bounding box center [302, 539] width 19 height 8
click at [293, 423] on div "Undo" at bounding box center [302, 539] width 19 height 8
click at [289, 423] on div "Undo" at bounding box center [296, 539] width 46 height 18
click at [293, 423] on div "Undo" at bounding box center [302, 539] width 19 height 8
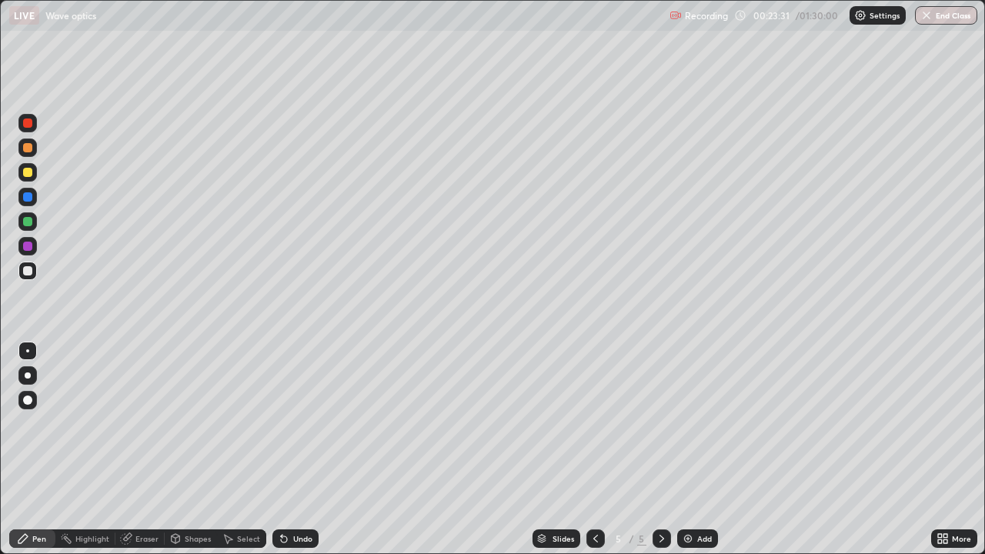
click at [296, 423] on div "Undo" at bounding box center [302, 539] width 19 height 8
click at [297, 423] on div "Undo" at bounding box center [302, 539] width 19 height 8
click at [296, 423] on div "Undo" at bounding box center [302, 539] width 19 height 8
click at [294, 423] on div "Undo" at bounding box center [296, 539] width 46 height 18
click at [295, 423] on div "Undo" at bounding box center [296, 539] width 46 height 18
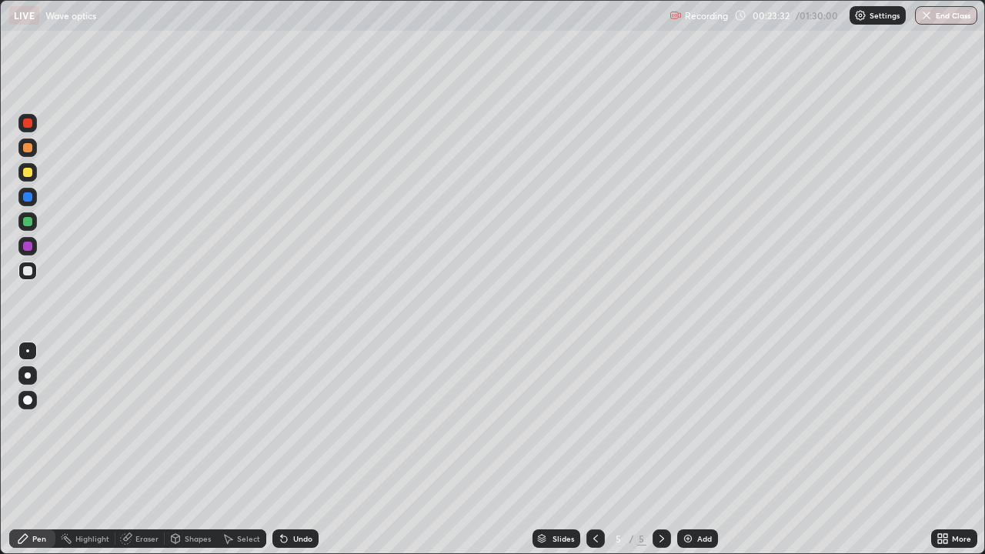
click at [299, 423] on div "Undo" at bounding box center [296, 539] width 46 height 18
click at [298, 423] on div "Undo" at bounding box center [296, 539] width 46 height 18
click at [594, 423] on icon at bounding box center [596, 539] width 12 height 12
click at [658, 423] on icon at bounding box center [662, 539] width 12 height 12
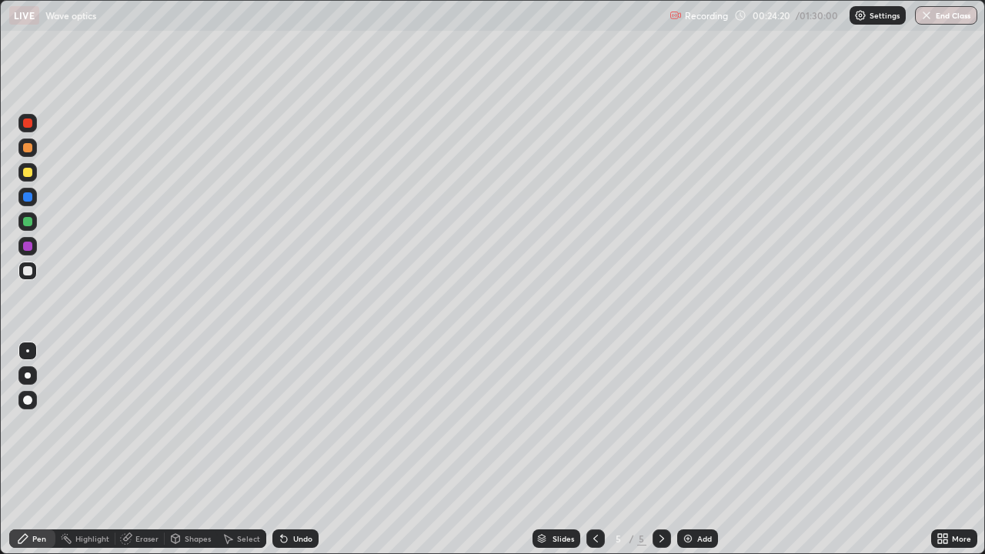
click at [596, 423] on icon at bounding box center [596, 539] width 12 height 12
click at [663, 423] on icon at bounding box center [662, 539] width 12 height 12
click at [688, 423] on div "Add" at bounding box center [697, 539] width 41 height 18
click at [33, 269] on div at bounding box center [27, 271] width 18 height 18
click at [27, 172] on div at bounding box center [27, 172] width 9 height 9
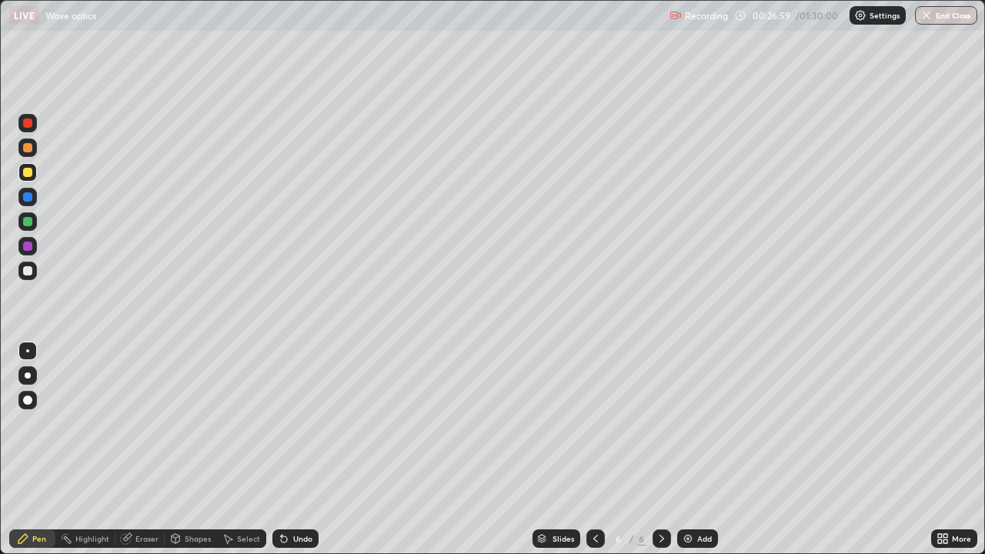
click at [35, 267] on div at bounding box center [27, 271] width 18 height 18
click at [174, 423] on icon at bounding box center [176, 538] width 8 height 2
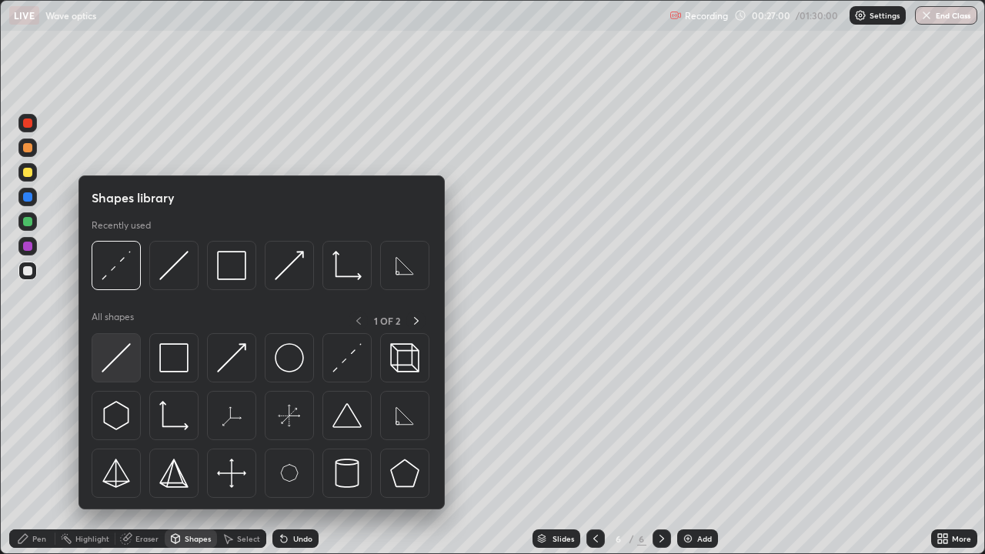
click at [117, 362] on img at bounding box center [116, 357] width 29 height 29
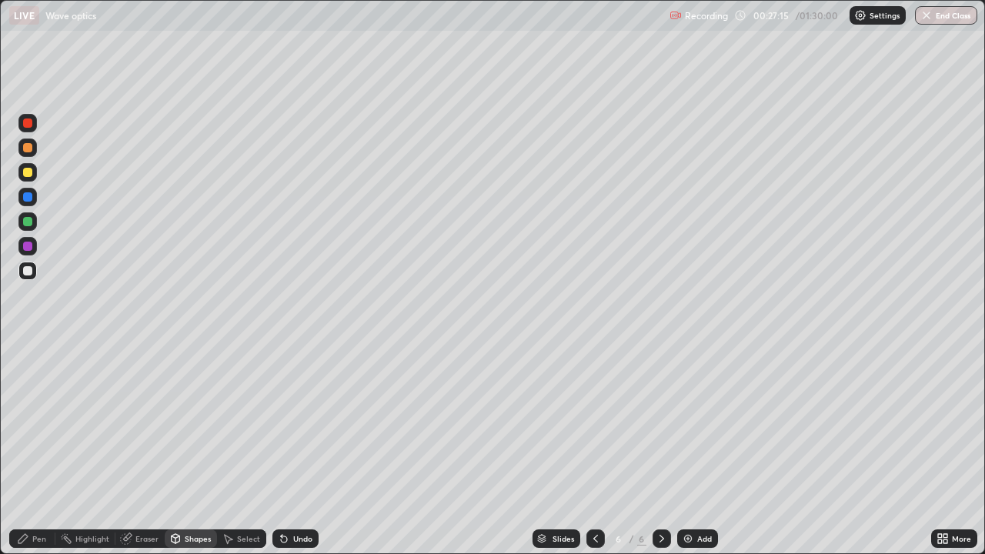
click at [189, 423] on div "Shapes" at bounding box center [198, 539] width 26 height 8
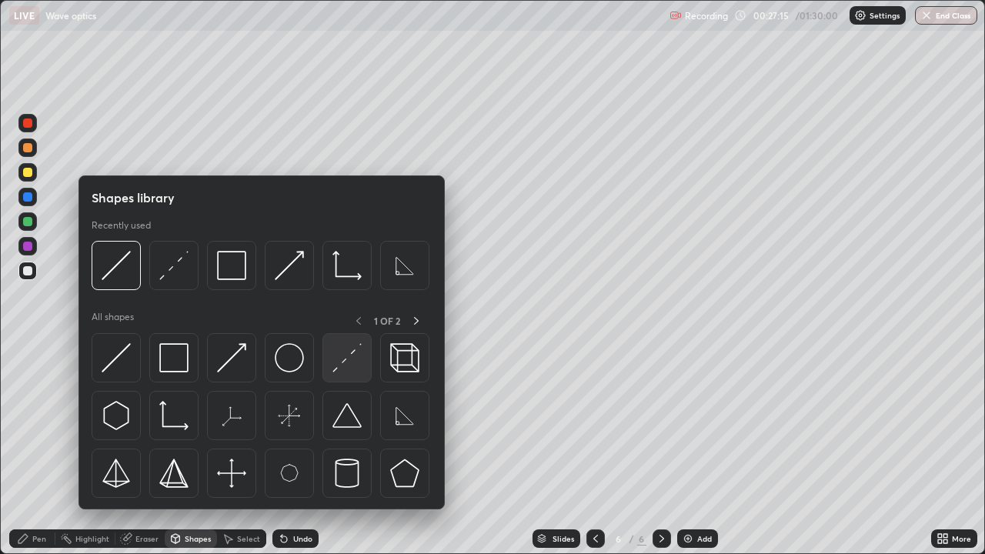
click at [340, 370] on img at bounding box center [347, 357] width 29 height 29
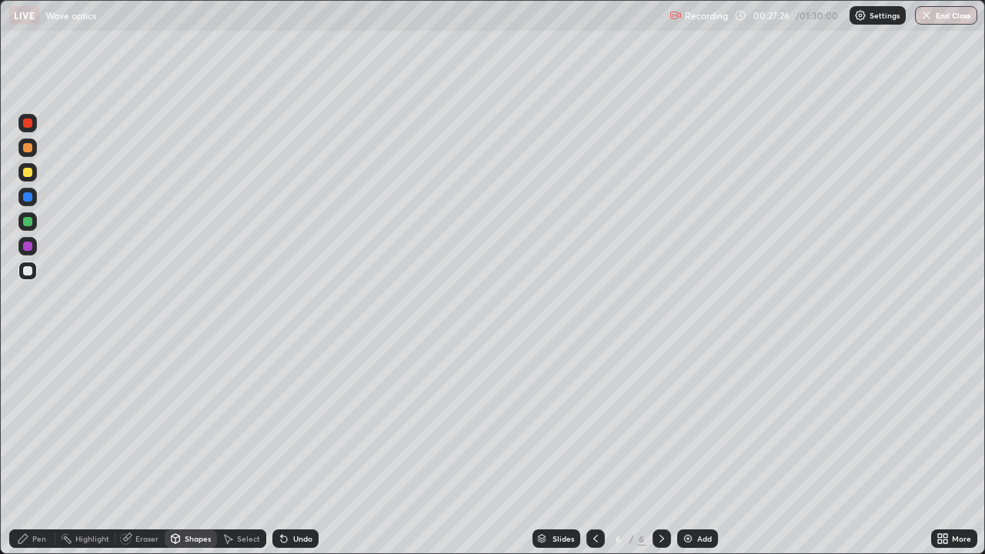
click at [199, 423] on div "Shapes" at bounding box center [198, 539] width 26 height 8
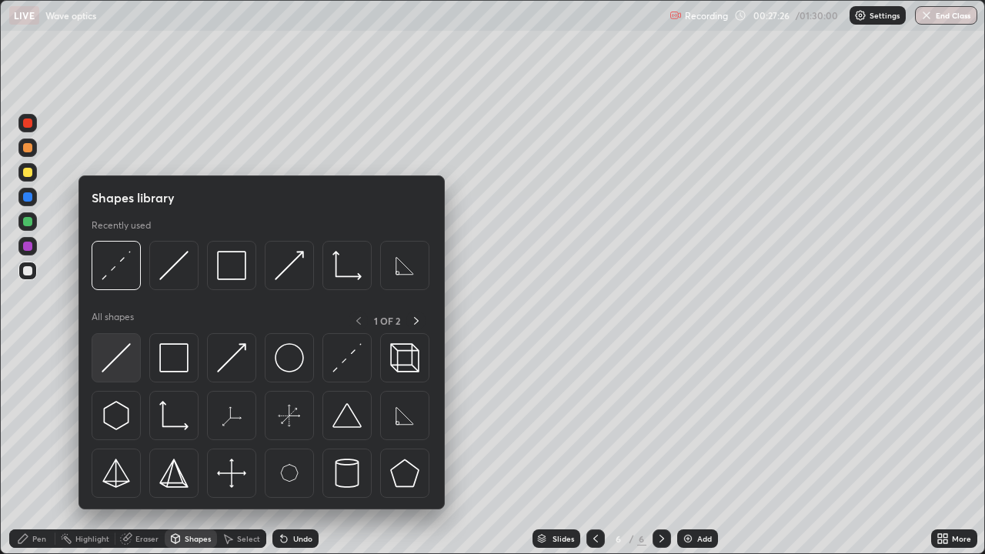
click at [126, 363] on img at bounding box center [116, 357] width 29 height 29
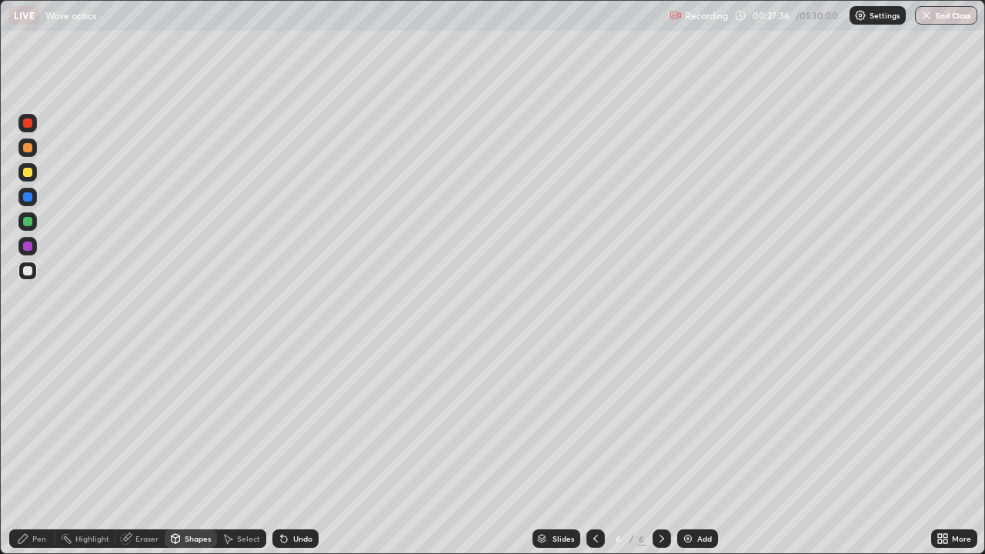
click at [38, 423] on div "Pen" at bounding box center [39, 539] width 14 height 8
click at [35, 171] on div at bounding box center [27, 172] width 18 height 18
click at [295, 423] on div "Undo" at bounding box center [302, 539] width 19 height 8
click at [190, 423] on div "Shapes" at bounding box center [198, 539] width 26 height 8
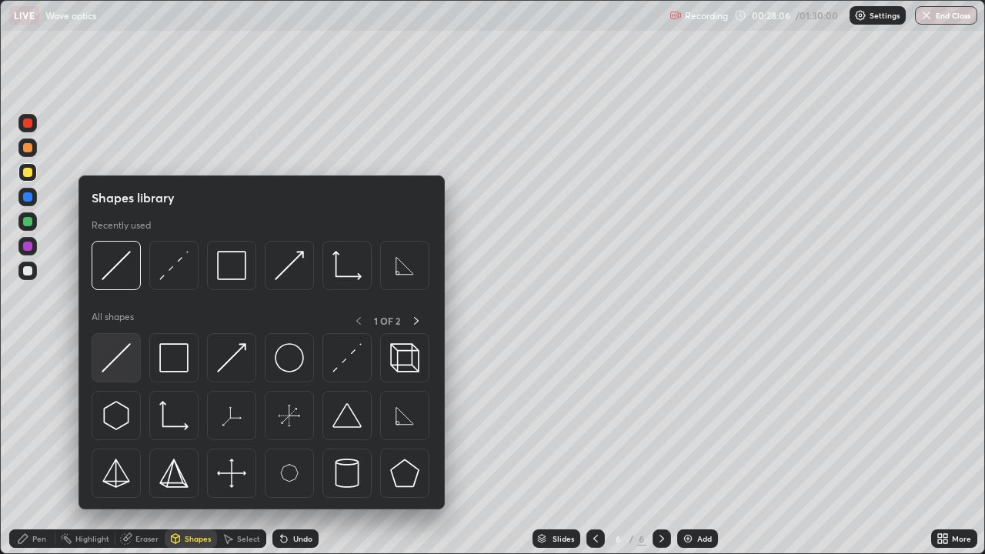
click at [125, 364] on img at bounding box center [116, 357] width 29 height 29
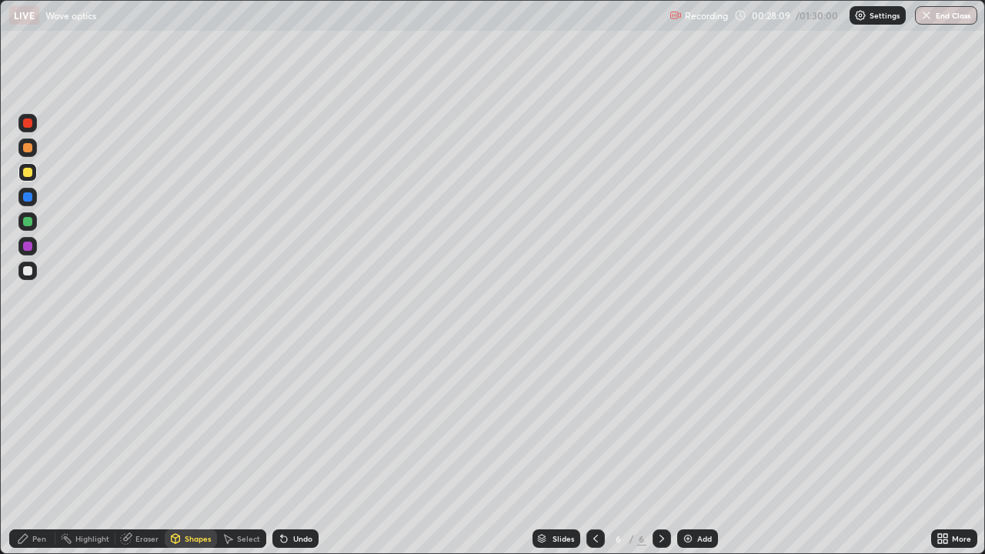
click at [282, 423] on icon at bounding box center [284, 540] width 6 height 6
click at [33, 270] on div at bounding box center [27, 271] width 18 height 18
click at [206, 423] on div "Shapes" at bounding box center [198, 539] width 26 height 8
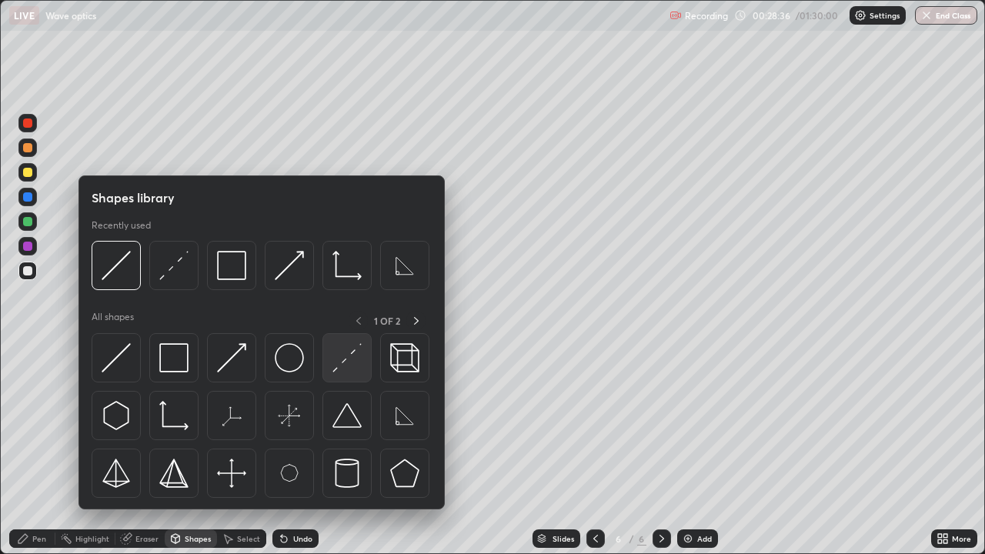
click at [343, 363] on img at bounding box center [347, 357] width 29 height 29
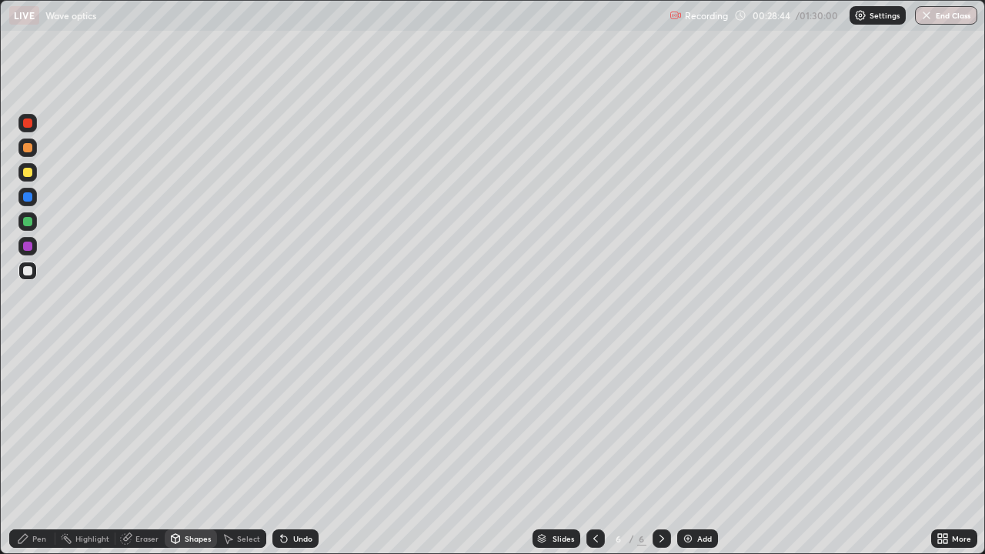
click at [302, 423] on div "Undo" at bounding box center [302, 539] width 19 height 8
click at [43, 423] on div "Pen" at bounding box center [39, 539] width 14 height 8
click at [192, 423] on div "Shapes" at bounding box center [198, 539] width 26 height 8
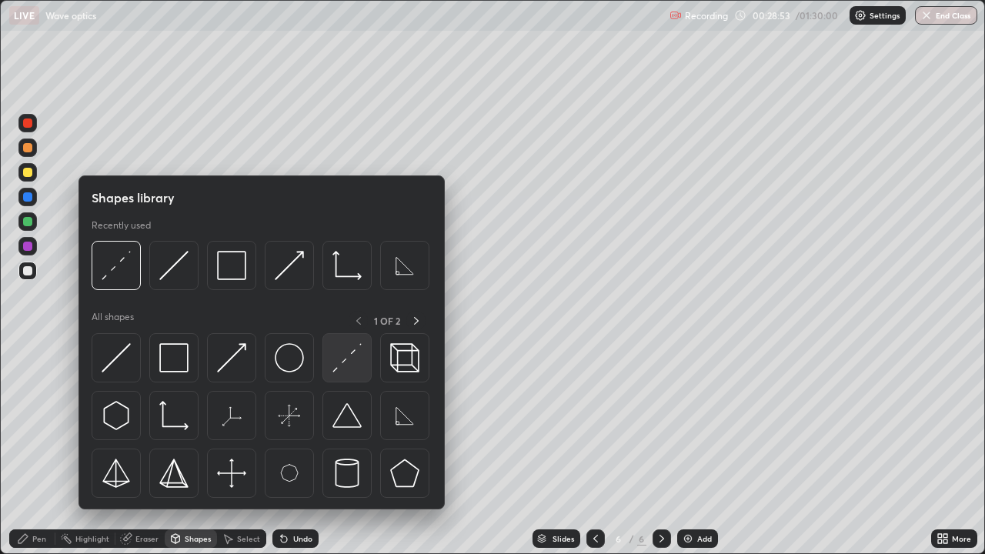
click at [341, 366] on img at bounding box center [347, 357] width 29 height 29
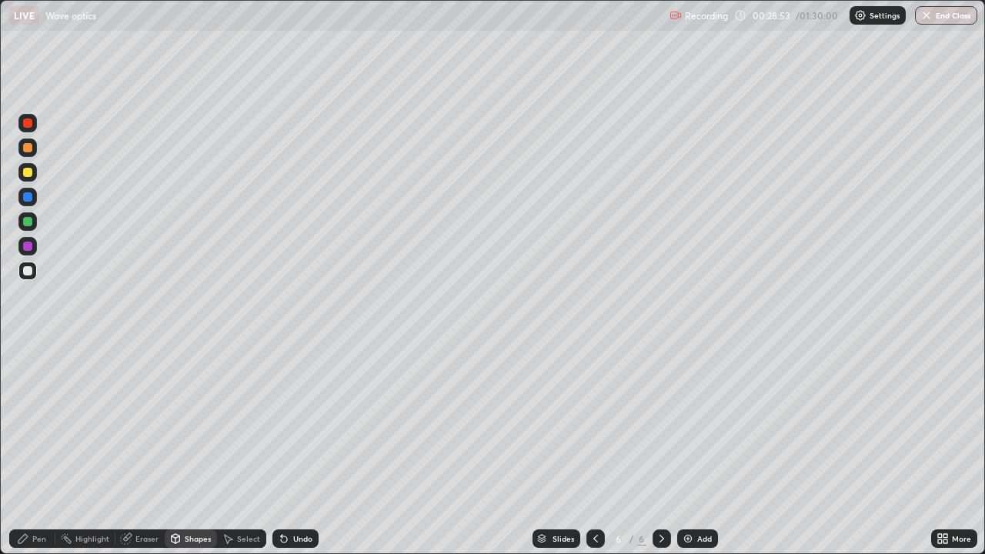
click at [35, 171] on div at bounding box center [27, 172] width 18 height 18
click at [32, 274] on div at bounding box center [27, 270] width 9 height 9
click at [34, 242] on div at bounding box center [27, 246] width 18 height 18
click at [288, 423] on div "Undo" at bounding box center [296, 539] width 46 height 18
click at [62, 423] on circle at bounding box center [62, 538] width 2 height 2
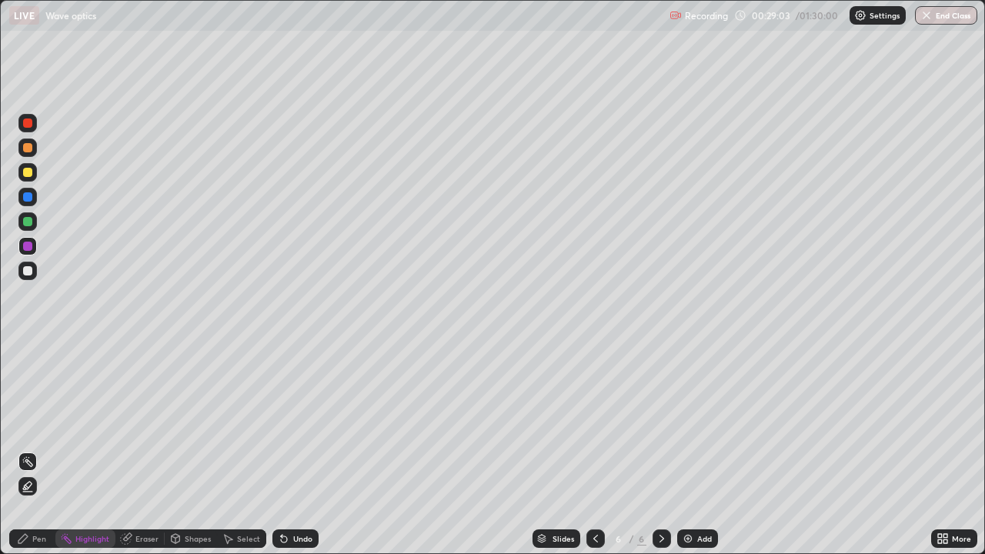
click at [38, 423] on div "Pen" at bounding box center [32, 539] width 46 height 18
click at [189, 423] on div "Shapes" at bounding box center [198, 539] width 26 height 8
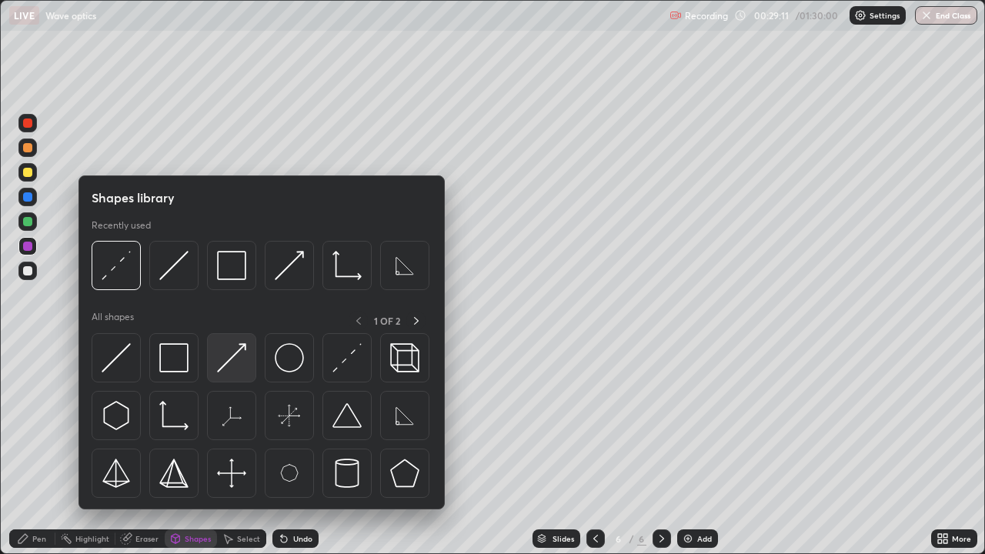
click at [246, 360] on img at bounding box center [231, 357] width 29 height 29
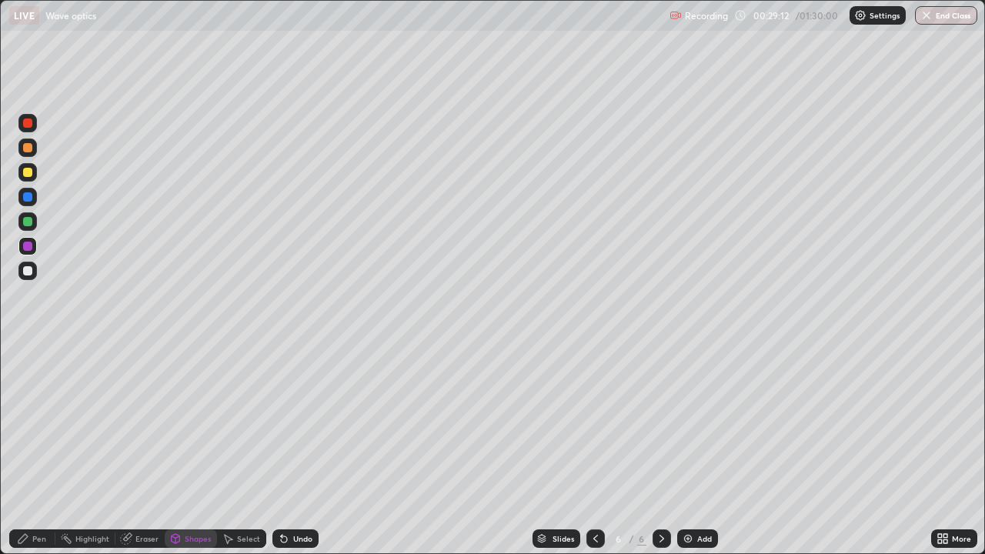
click at [186, 423] on div "Shapes" at bounding box center [198, 539] width 26 height 8
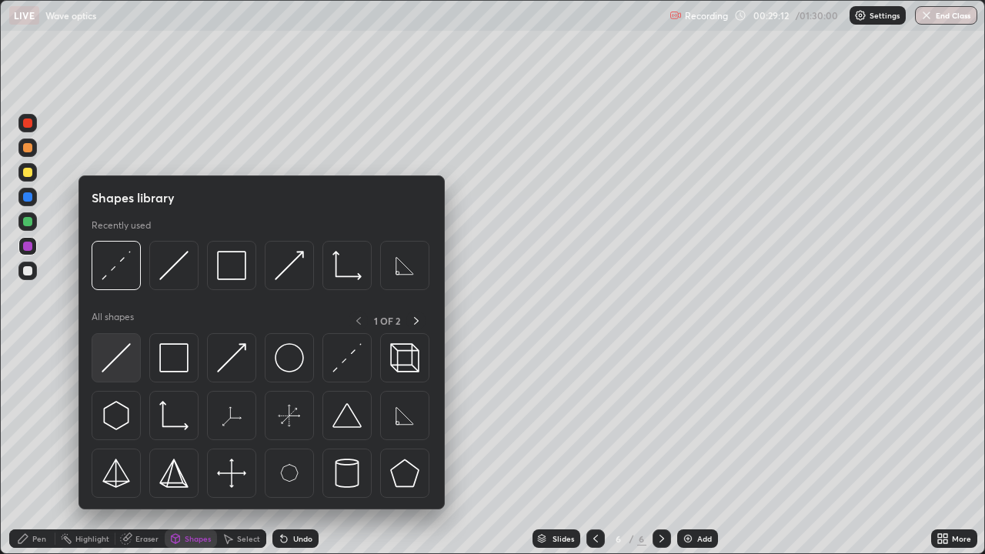
click at [115, 360] on img at bounding box center [116, 357] width 29 height 29
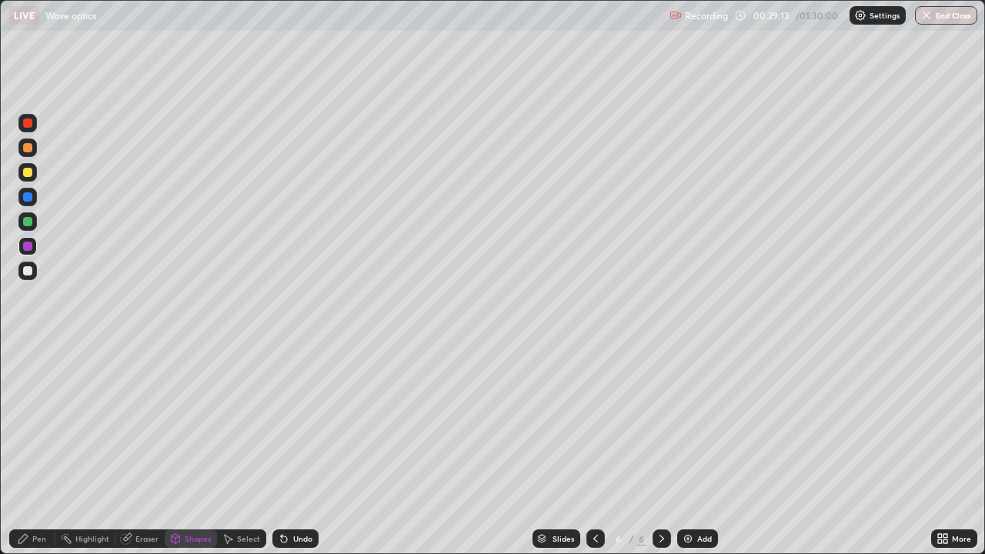
click at [36, 272] on div at bounding box center [27, 271] width 18 height 18
click at [33, 423] on div "Pen" at bounding box center [39, 539] width 14 height 8
click at [192, 423] on div "Shapes" at bounding box center [198, 539] width 26 height 8
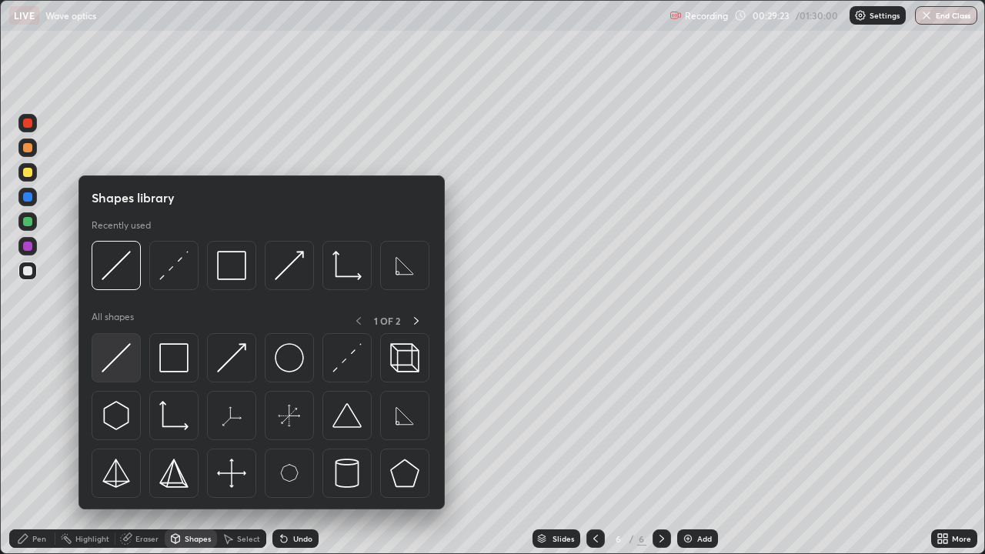
click at [131, 366] on img at bounding box center [116, 357] width 29 height 29
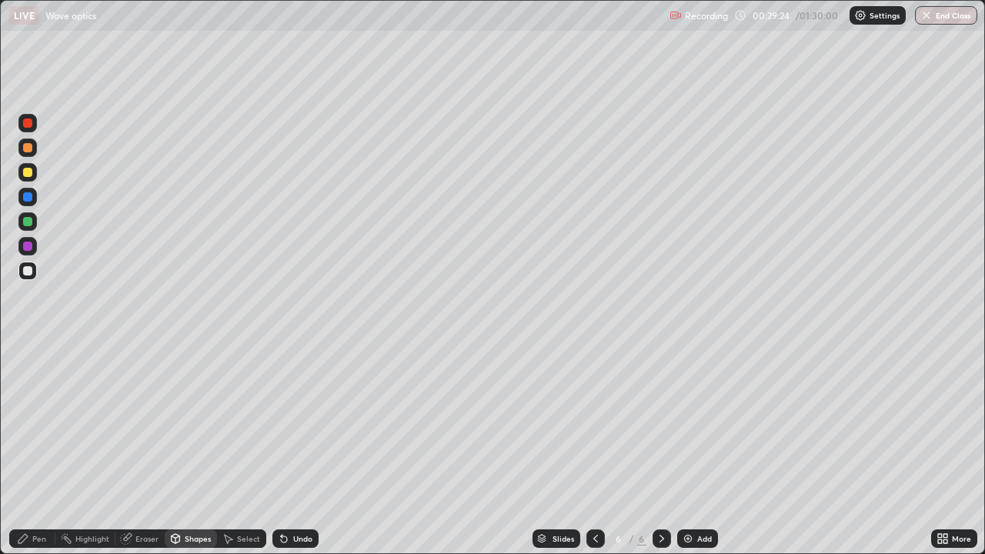
click at [35, 179] on div at bounding box center [27, 172] width 18 height 25
click at [32, 151] on div at bounding box center [27, 147] width 9 height 9
click at [42, 423] on div "Pen" at bounding box center [39, 539] width 14 height 8
click at [30, 268] on div at bounding box center [27, 270] width 9 height 9
click at [45, 423] on div "Pen" at bounding box center [39, 539] width 14 height 8
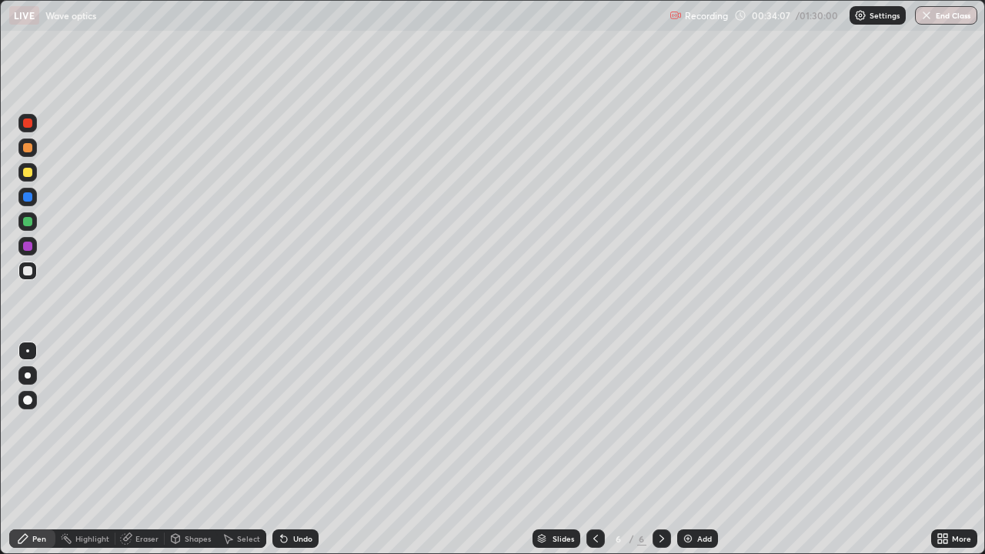
click at [303, 423] on div "Undo" at bounding box center [302, 539] width 19 height 8
click at [301, 423] on div "Undo" at bounding box center [302, 539] width 19 height 8
click at [295, 423] on div "Undo" at bounding box center [302, 539] width 19 height 8
click at [294, 423] on div "Undo" at bounding box center [302, 539] width 19 height 8
click at [293, 423] on div "Undo" at bounding box center [296, 539] width 46 height 18
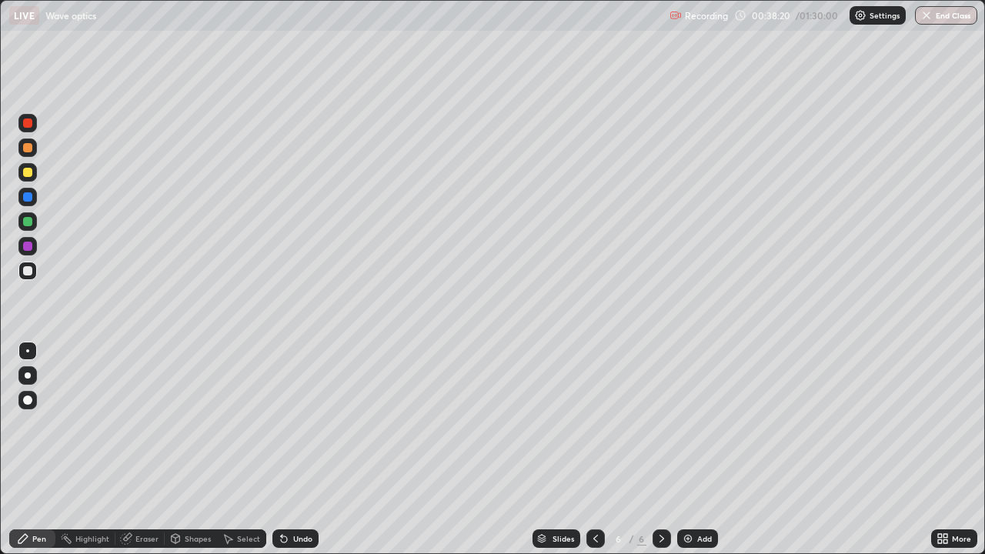
click at [694, 423] on div "Add" at bounding box center [697, 539] width 41 height 18
click at [35, 269] on div at bounding box center [27, 271] width 18 height 18
click at [188, 423] on div "Shapes" at bounding box center [198, 539] width 26 height 8
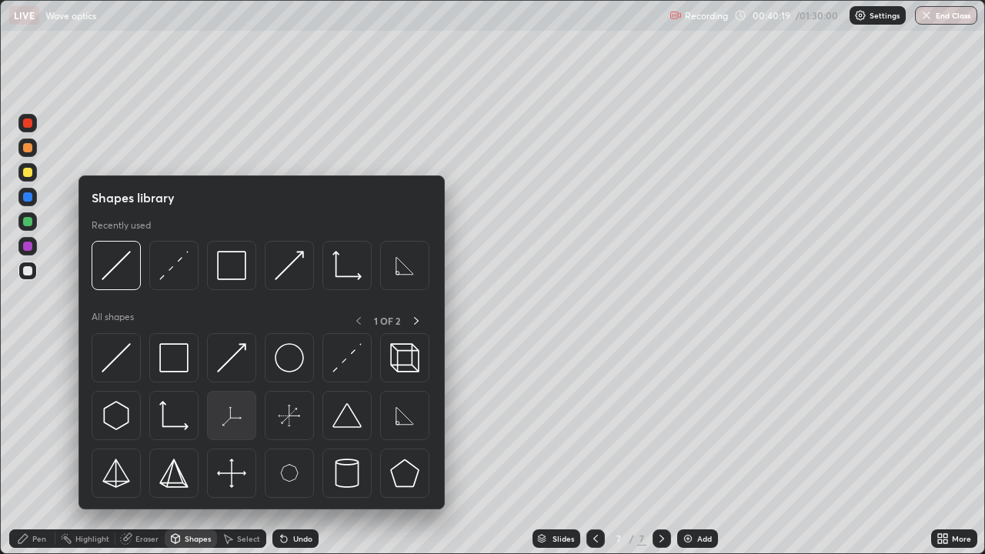
click at [232, 413] on img at bounding box center [231, 415] width 29 height 29
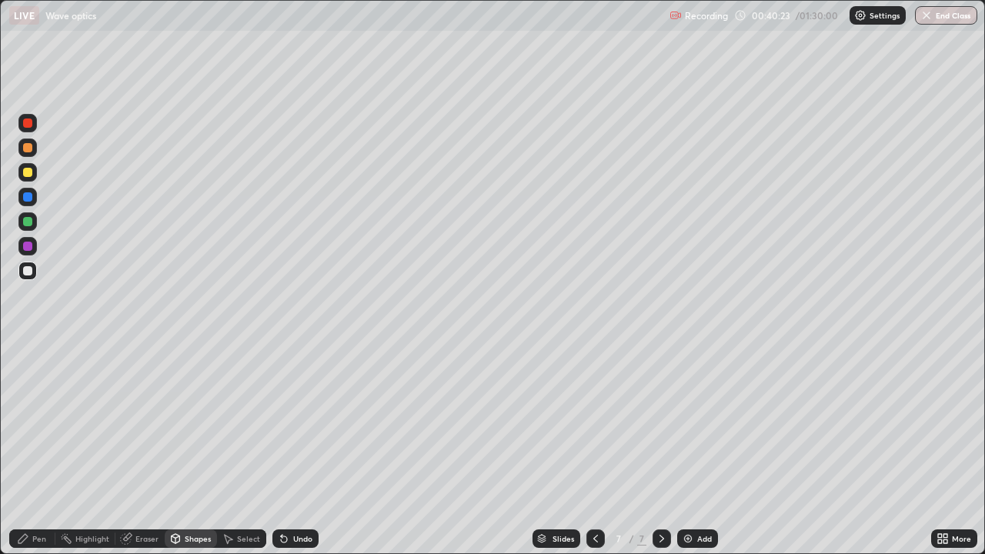
click at [37, 423] on div "Pen" at bounding box center [39, 539] width 14 height 8
click at [295, 423] on div "Undo" at bounding box center [302, 539] width 19 height 8
click at [299, 423] on div "Undo" at bounding box center [302, 539] width 19 height 8
click at [142, 423] on div "Eraser" at bounding box center [139, 539] width 49 height 18
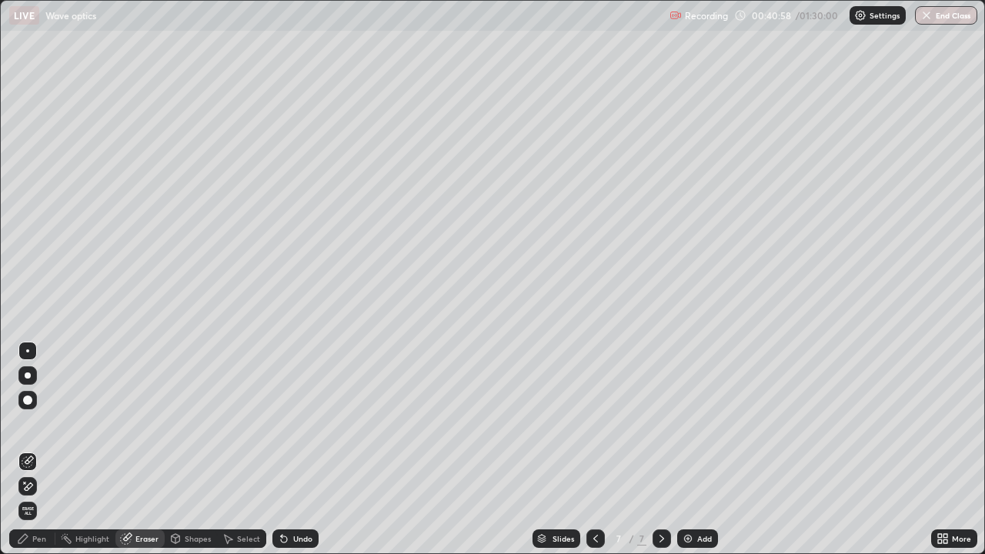
click at [37, 423] on div "Pen" at bounding box center [39, 539] width 14 height 8
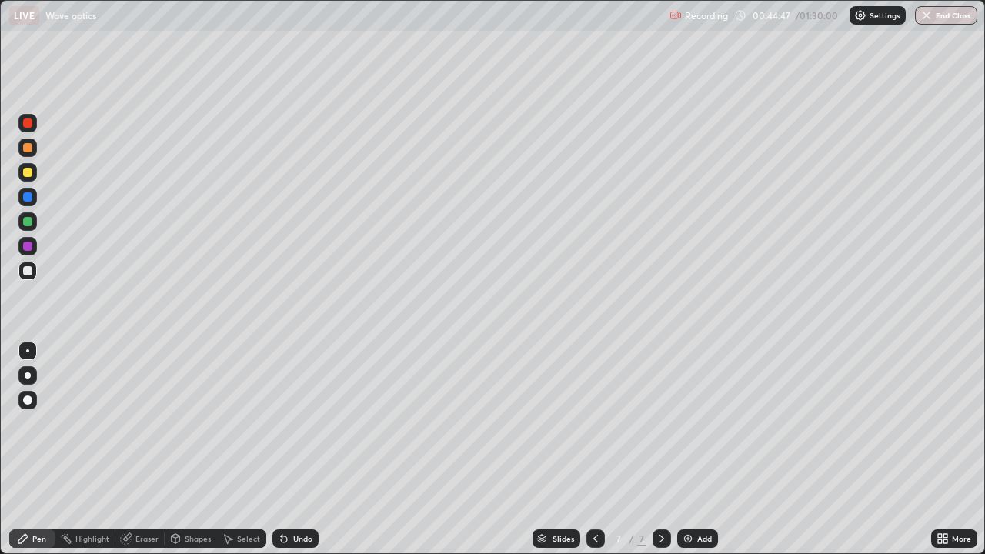
click at [239, 423] on div "Select" at bounding box center [248, 539] width 23 height 8
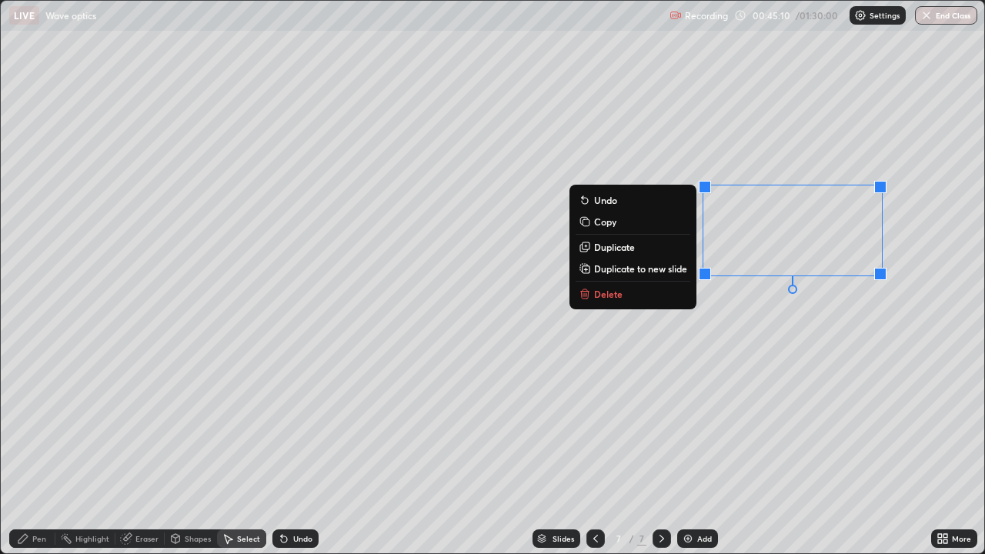
click at [901, 398] on div "0 ° Undo Copy Duplicate Duplicate to new slide Delete" at bounding box center [493, 277] width 984 height 553
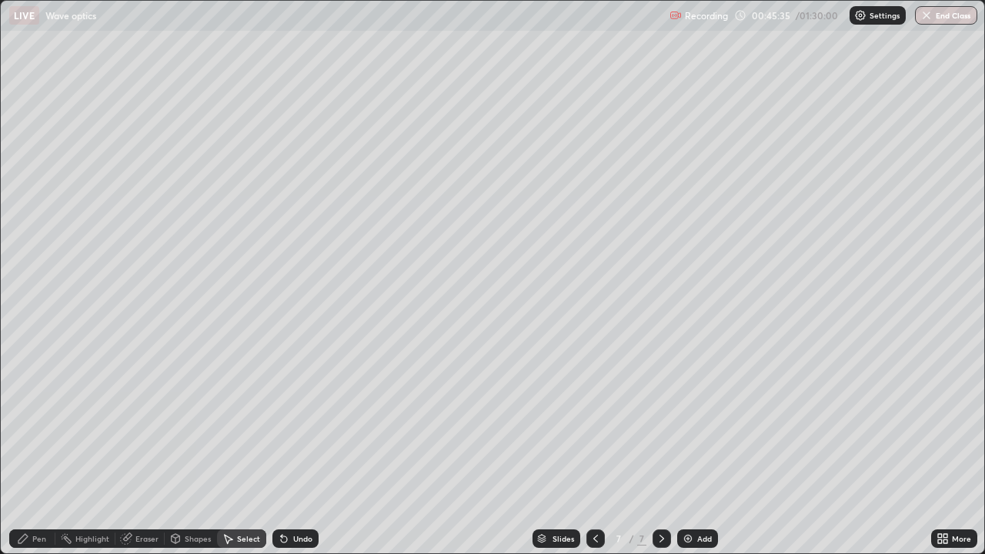
click at [687, 423] on img at bounding box center [688, 539] width 12 height 12
click at [38, 423] on div "Pen" at bounding box center [39, 539] width 14 height 8
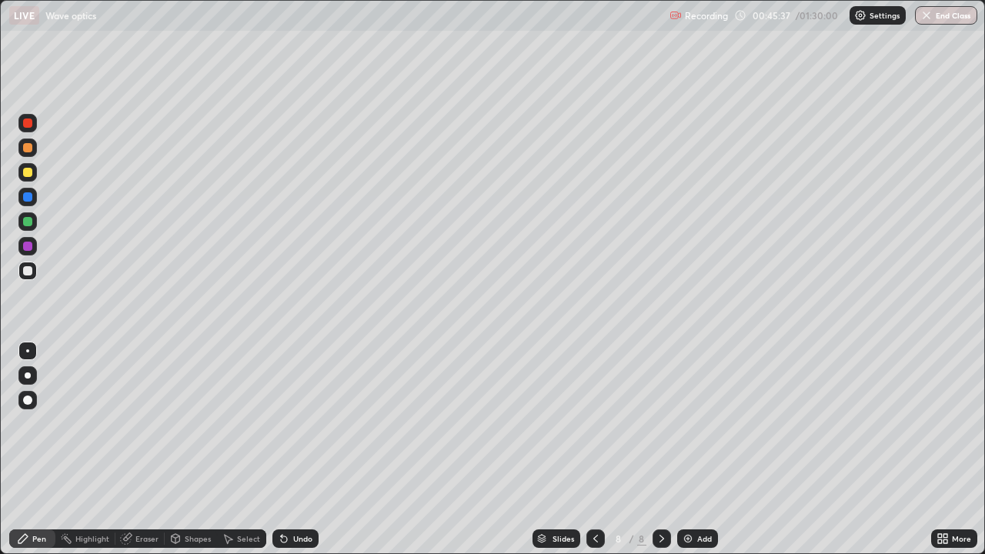
click at [36, 273] on div at bounding box center [27, 271] width 18 height 18
click at [200, 423] on div "Shapes" at bounding box center [198, 539] width 26 height 8
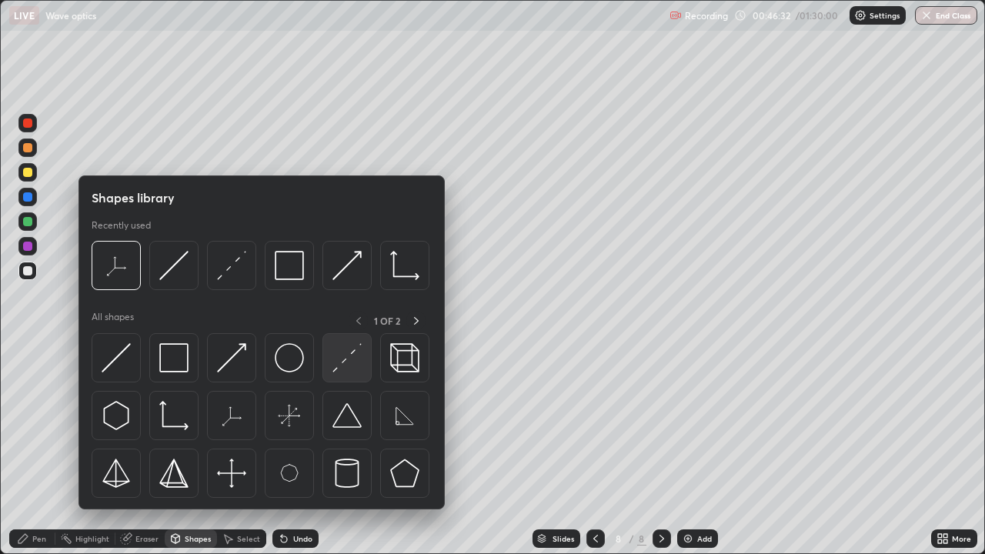
click at [349, 356] on img at bounding box center [347, 357] width 29 height 29
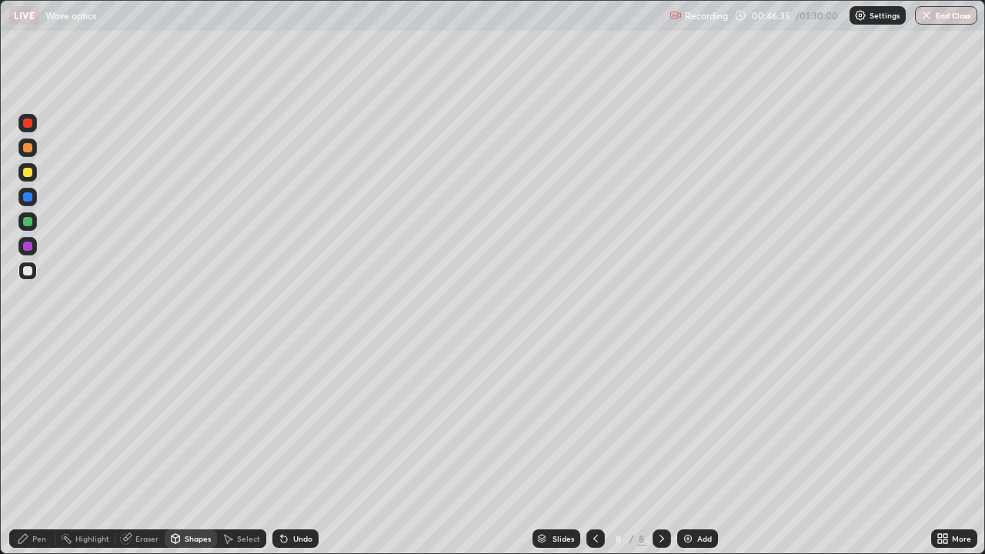
click at [41, 423] on div "Pen" at bounding box center [39, 539] width 14 height 8
click at [200, 423] on div "Shapes" at bounding box center [198, 539] width 26 height 8
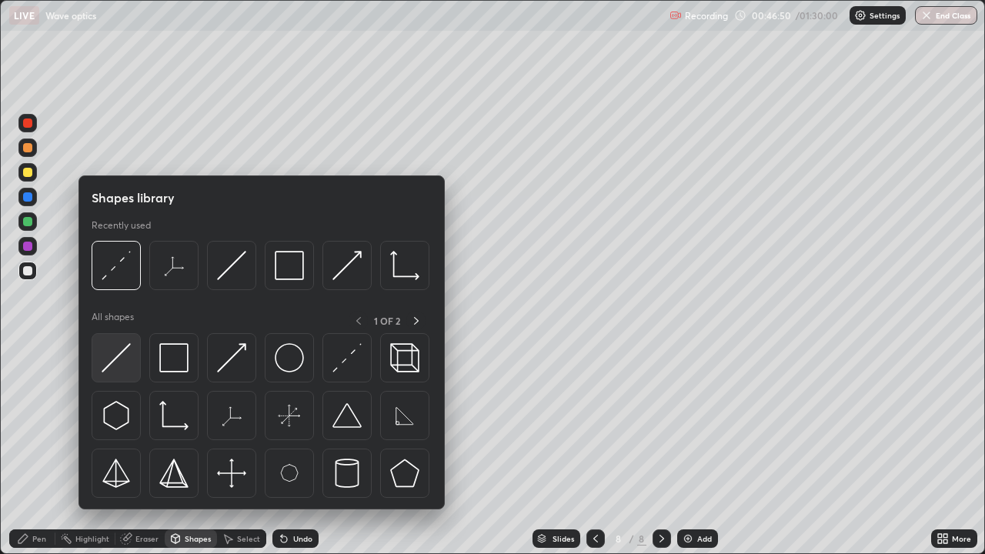
click at [129, 360] on img at bounding box center [116, 357] width 29 height 29
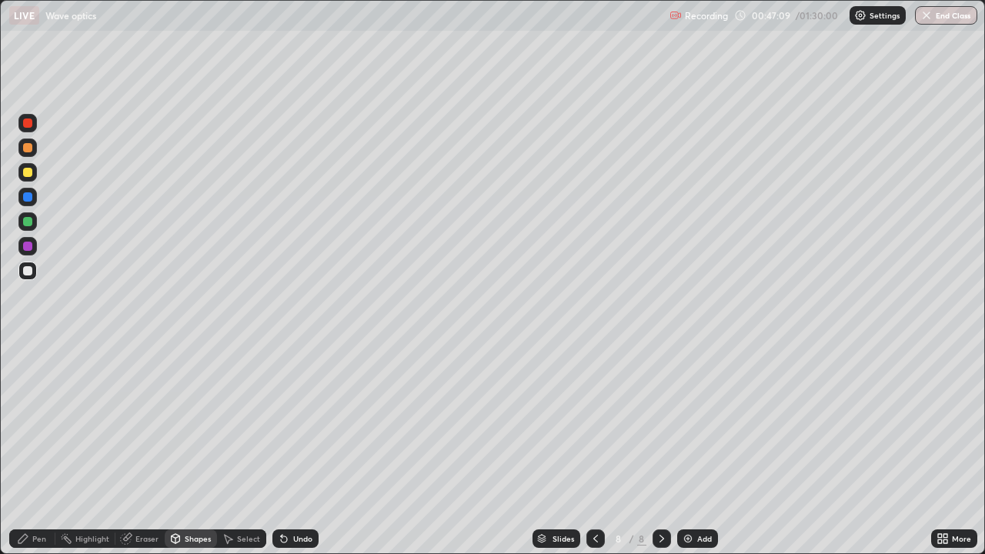
click at [199, 423] on div "Shapes" at bounding box center [198, 539] width 26 height 8
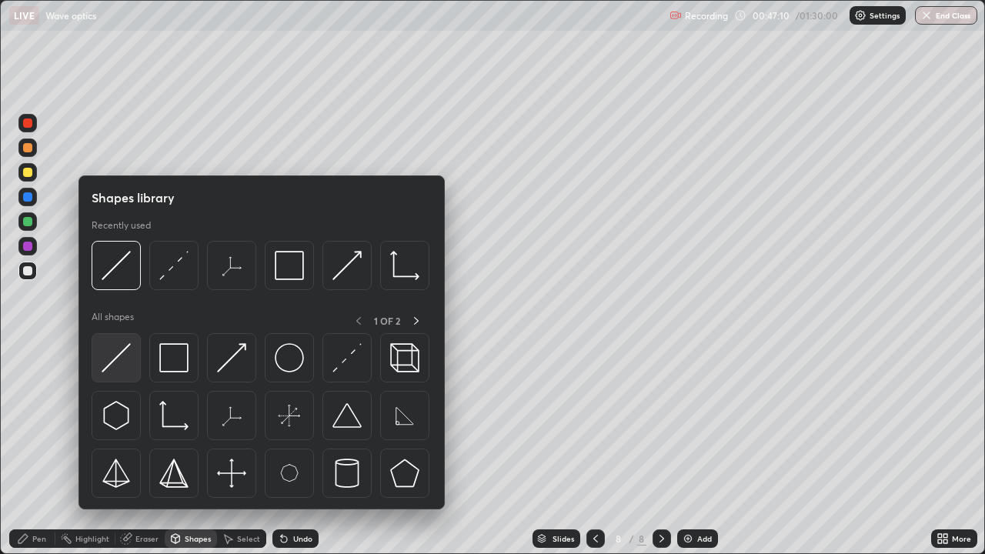
click at [128, 366] on img at bounding box center [116, 357] width 29 height 29
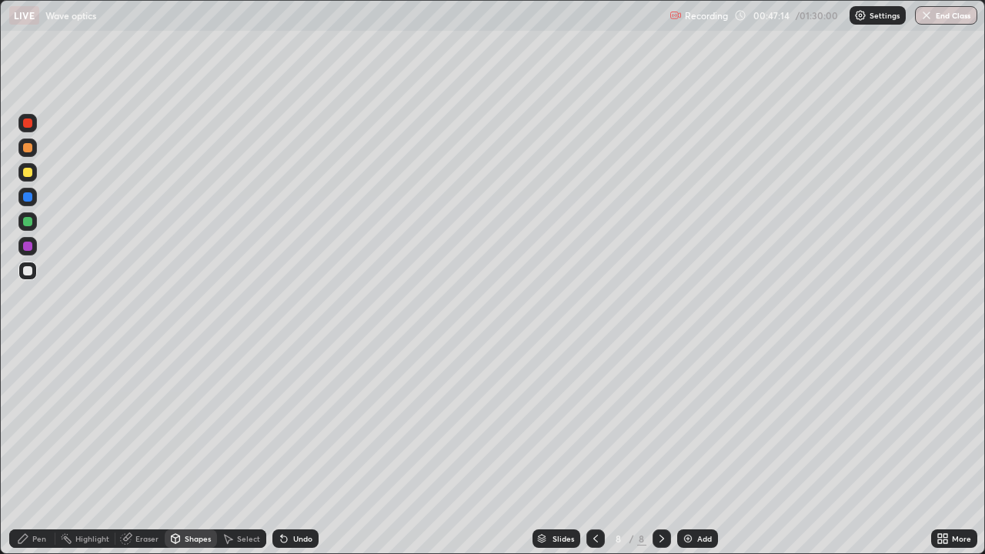
click at [40, 423] on div "Pen" at bounding box center [39, 539] width 14 height 8
click at [196, 423] on div "Shapes" at bounding box center [191, 539] width 52 height 18
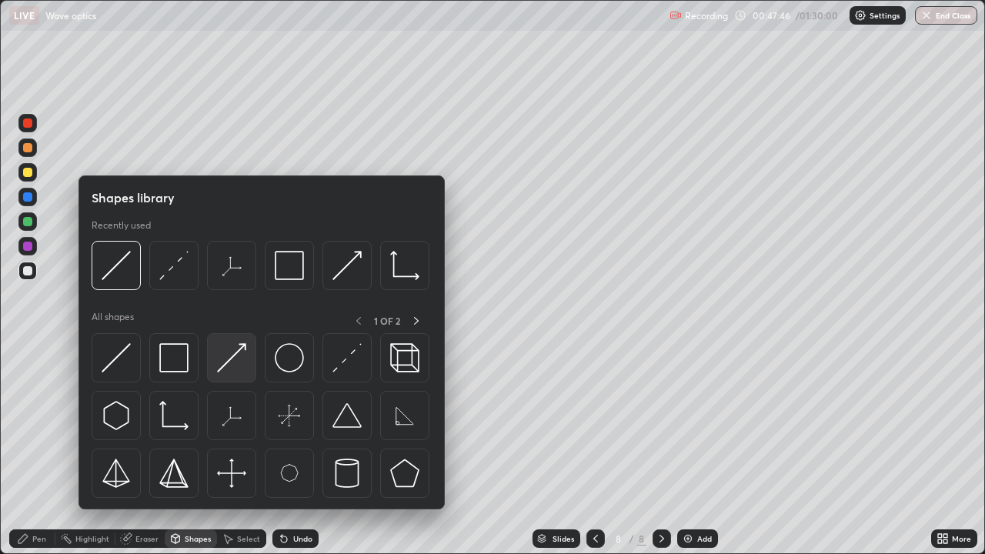
click at [238, 360] on img at bounding box center [231, 357] width 29 height 29
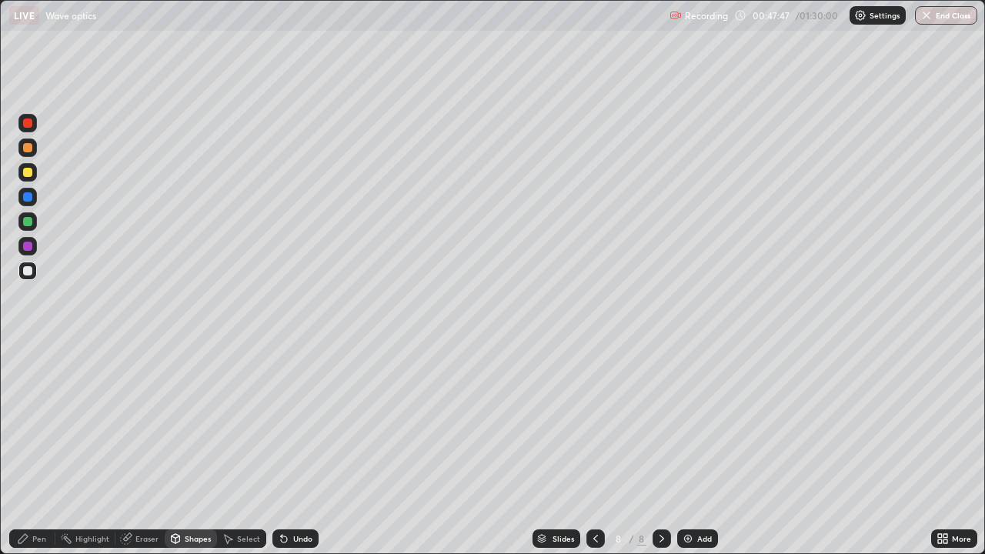
click at [33, 174] on div at bounding box center [27, 172] width 18 height 18
click at [38, 423] on div "Pen" at bounding box center [39, 539] width 14 height 8
click at [198, 423] on div "Shapes" at bounding box center [198, 539] width 26 height 8
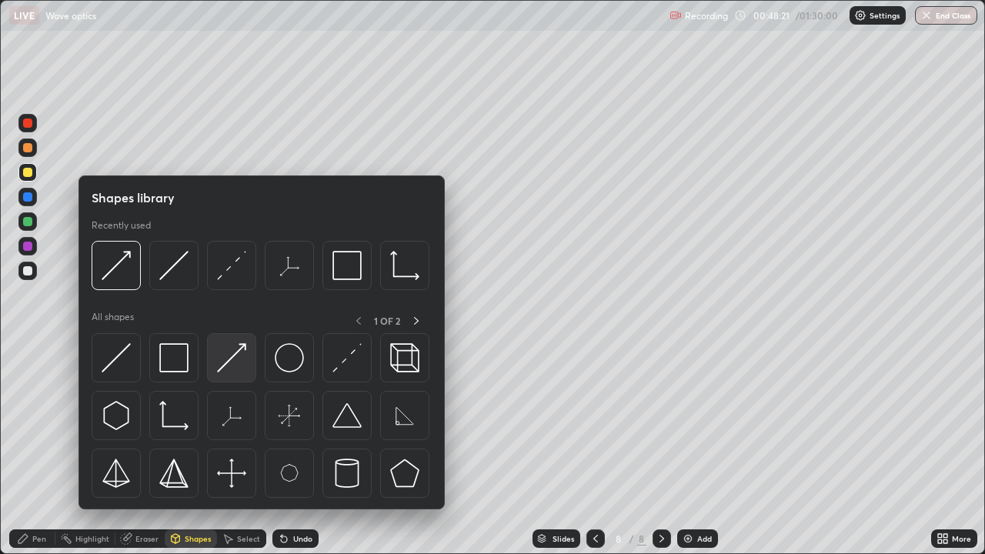
click at [236, 360] on img at bounding box center [231, 357] width 29 height 29
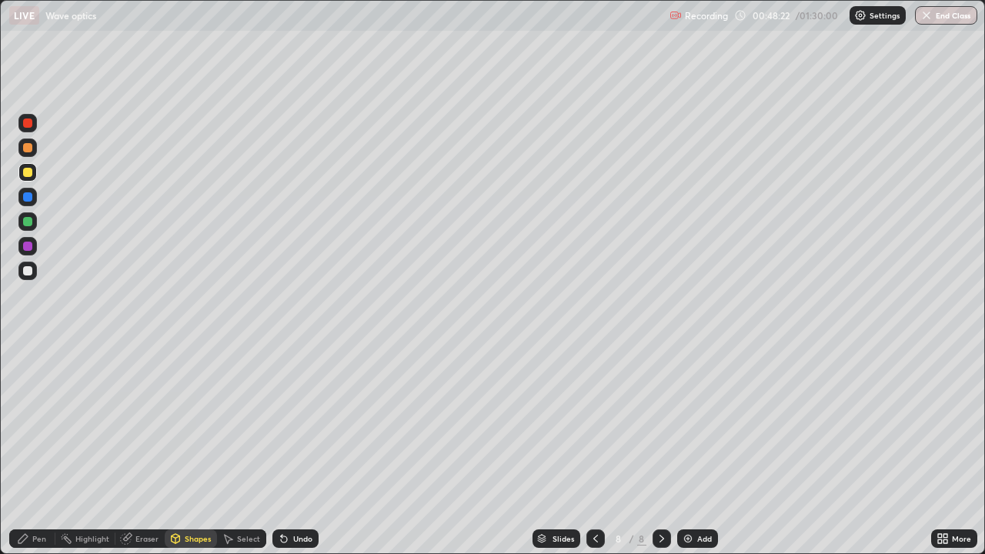
click at [36, 273] on div at bounding box center [27, 271] width 18 height 18
click at [33, 423] on div "Pen" at bounding box center [39, 539] width 14 height 8
click at [699, 423] on div "Add" at bounding box center [704, 539] width 15 height 8
click at [192, 423] on div "Shapes" at bounding box center [198, 539] width 26 height 8
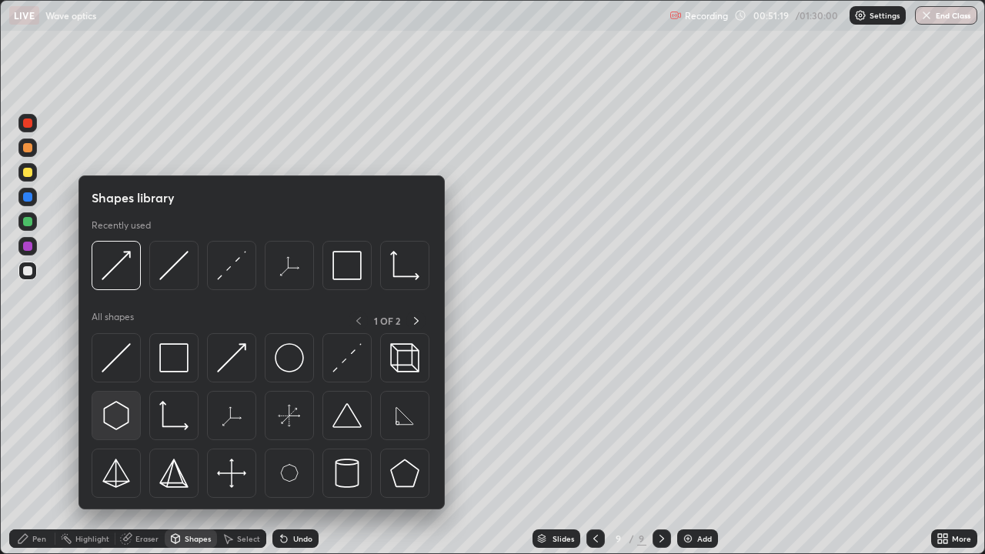
click at [121, 423] on img at bounding box center [116, 415] width 29 height 29
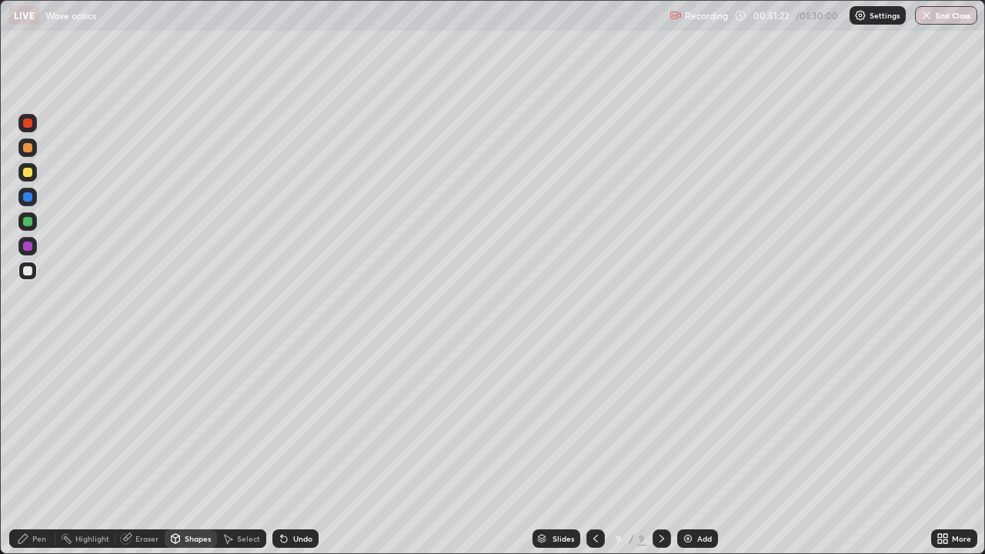
click at [594, 423] on icon at bounding box center [596, 539] width 12 height 12
click at [661, 423] on icon at bounding box center [662, 539] width 12 height 12
click at [188, 423] on div "Shapes" at bounding box center [198, 539] width 26 height 8
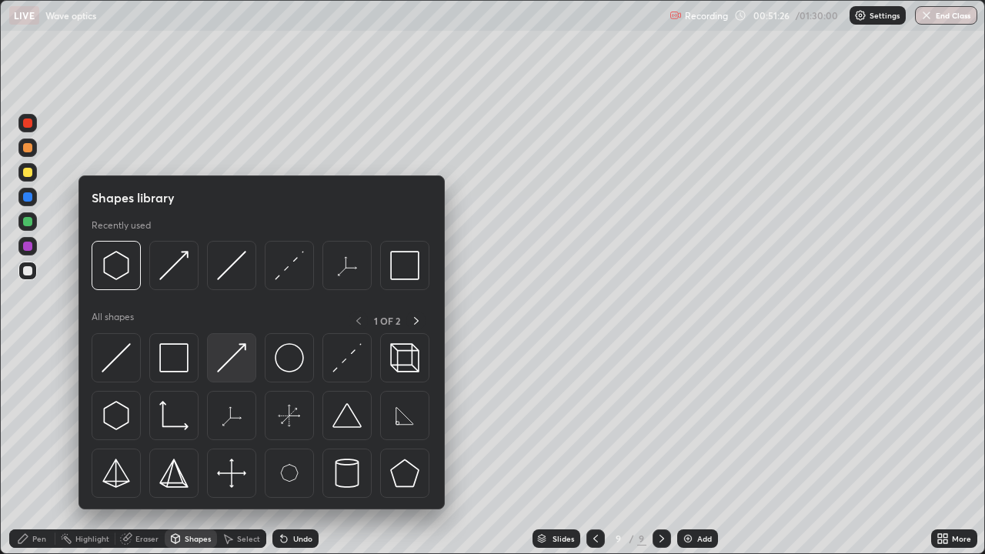
click at [243, 360] on img at bounding box center [231, 357] width 29 height 29
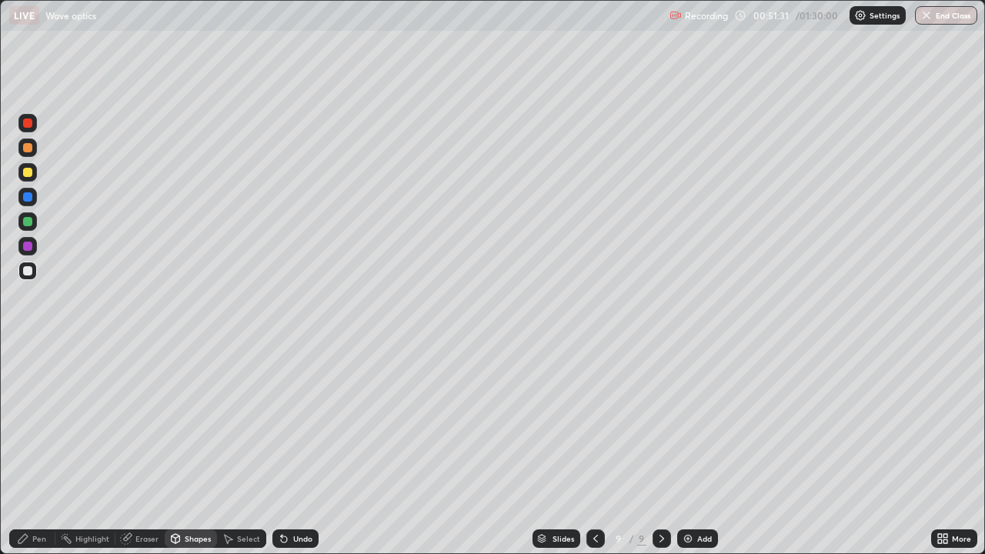
click at [287, 423] on icon at bounding box center [284, 539] width 12 height 12
click at [34, 423] on div "Pen" at bounding box center [39, 539] width 14 height 8
click at [196, 423] on div "Shapes" at bounding box center [198, 539] width 26 height 8
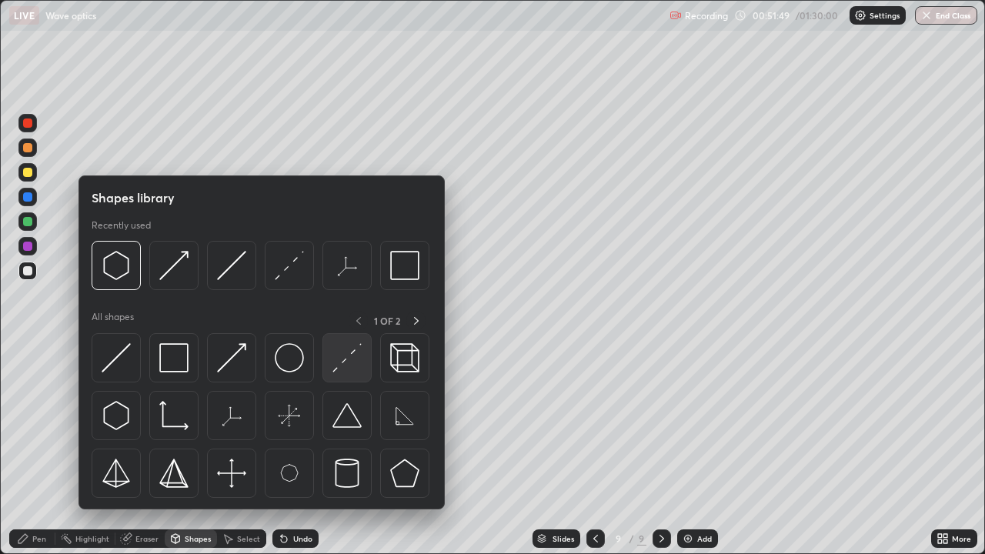
click at [336, 374] on div at bounding box center [347, 357] width 49 height 49
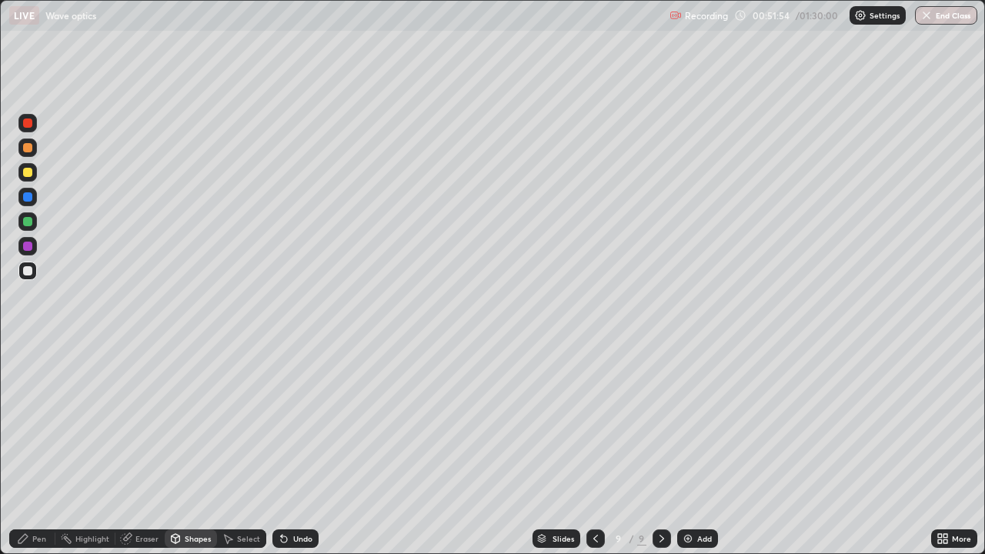
click at [49, 423] on div "Pen" at bounding box center [32, 539] width 46 height 18
click at [35, 275] on div at bounding box center [27, 271] width 18 height 18
click at [195, 423] on div "Shapes" at bounding box center [198, 539] width 26 height 8
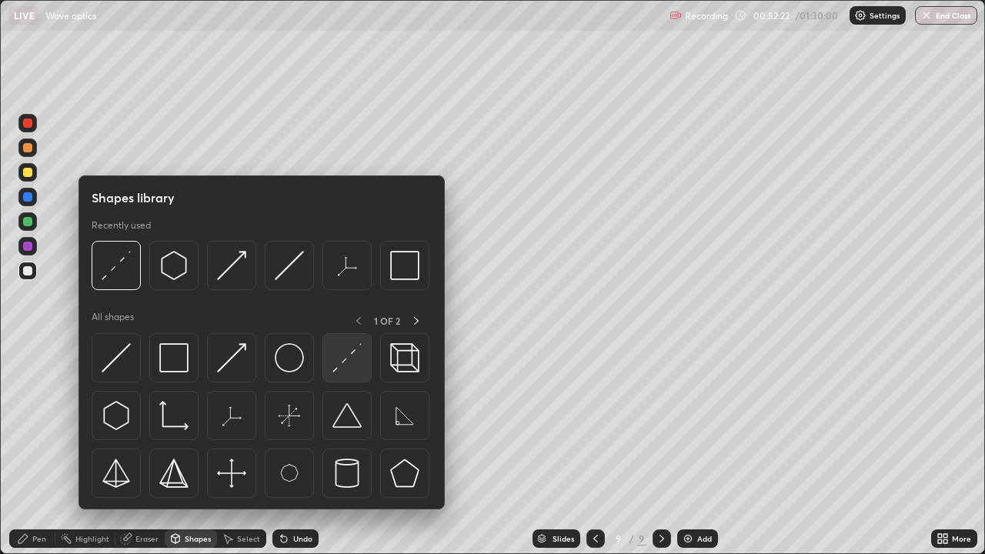
click at [346, 360] on img at bounding box center [347, 357] width 29 height 29
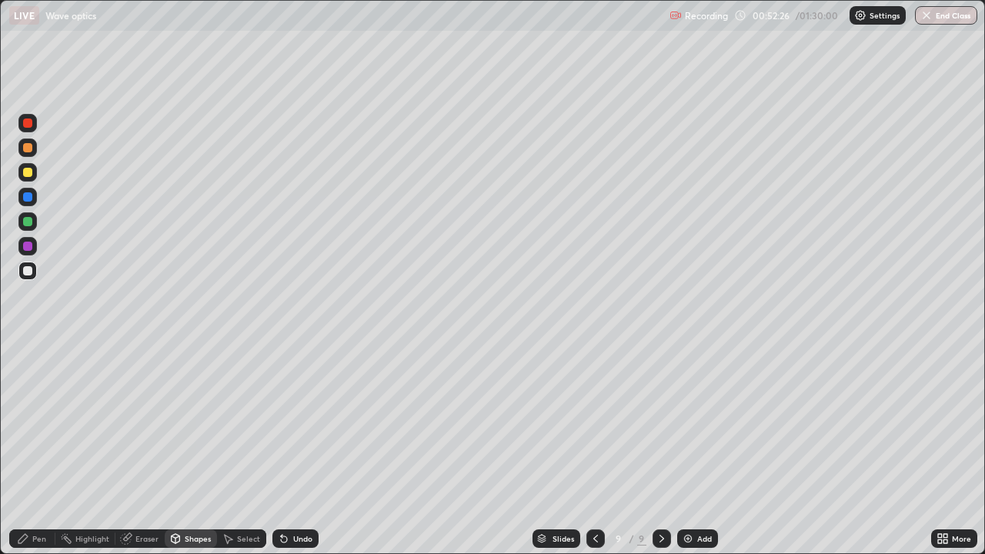
click at [47, 423] on div "Pen" at bounding box center [32, 539] width 46 height 18
click at [33, 174] on div at bounding box center [27, 172] width 18 height 18
click at [300, 423] on div "Undo" at bounding box center [302, 539] width 19 height 8
click at [33, 273] on div at bounding box center [27, 271] width 18 height 18
click at [196, 423] on div "Shapes" at bounding box center [198, 539] width 26 height 8
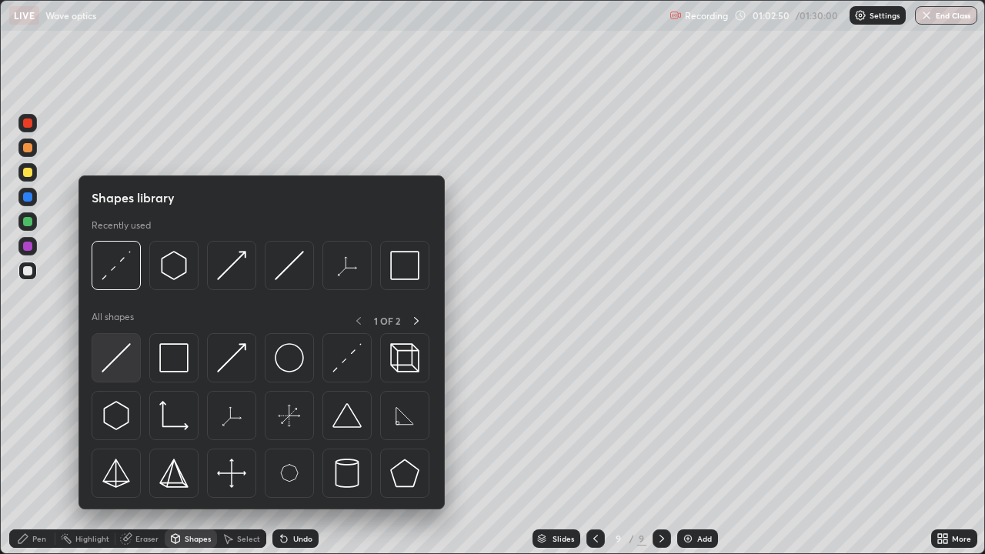
click at [127, 353] on img at bounding box center [116, 357] width 29 height 29
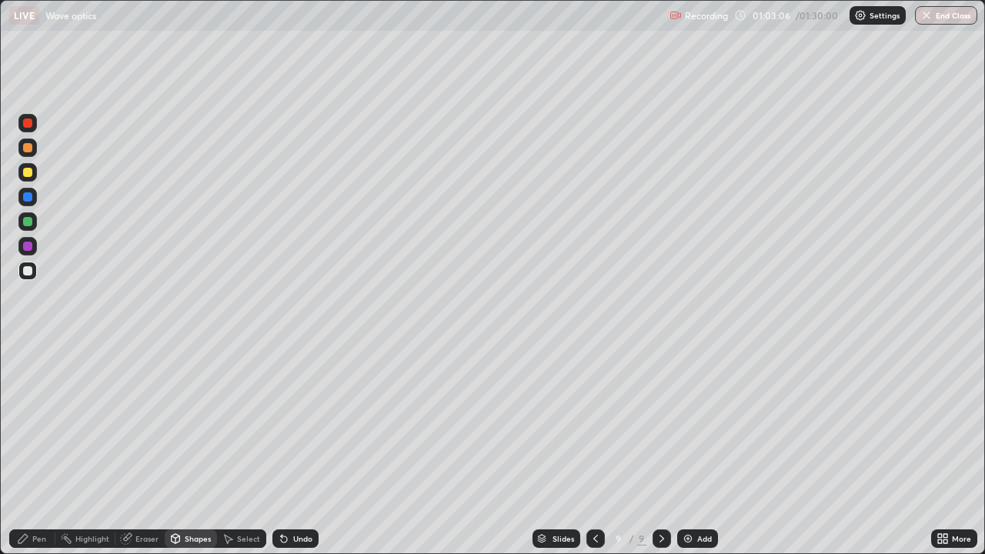
click at [43, 423] on div "Pen" at bounding box center [39, 539] width 14 height 8
click at [289, 423] on div "Undo" at bounding box center [296, 539] width 46 height 18
click at [149, 423] on div "Eraser" at bounding box center [146, 539] width 23 height 8
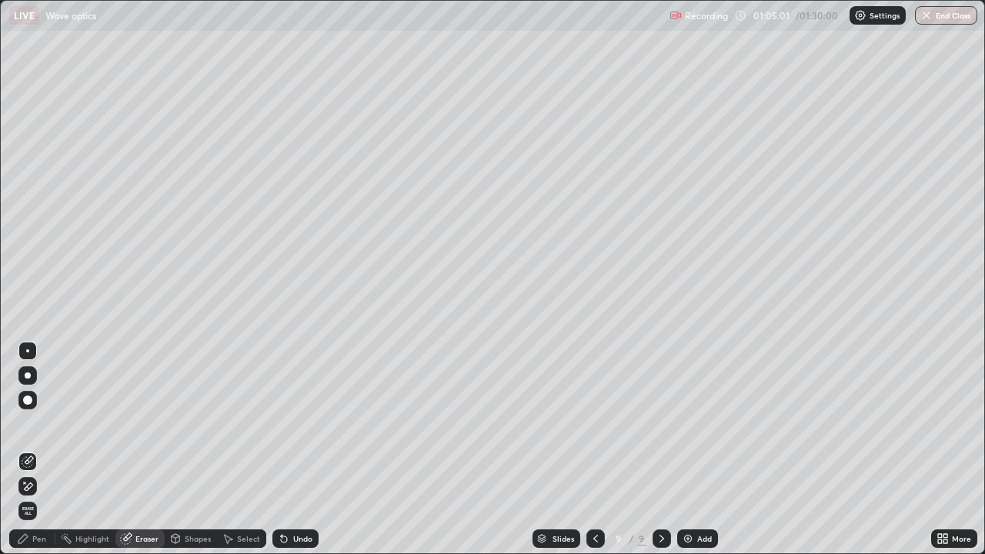
click at [38, 423] on div "Pen" at bounding box center [39, 539] width 14 height 8
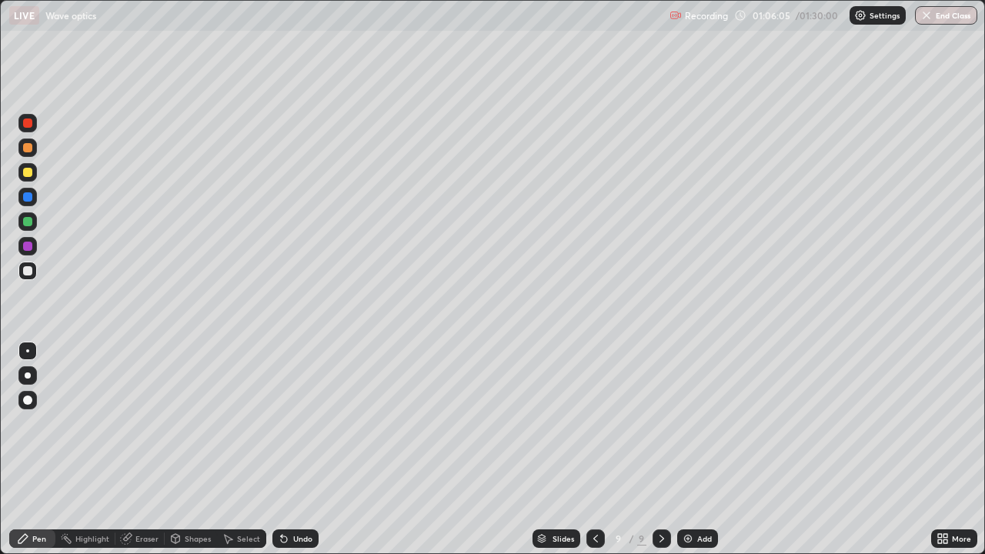
click at [138, 423] on div "Eraser" at bounding box center [146, 539] width 23 height 8
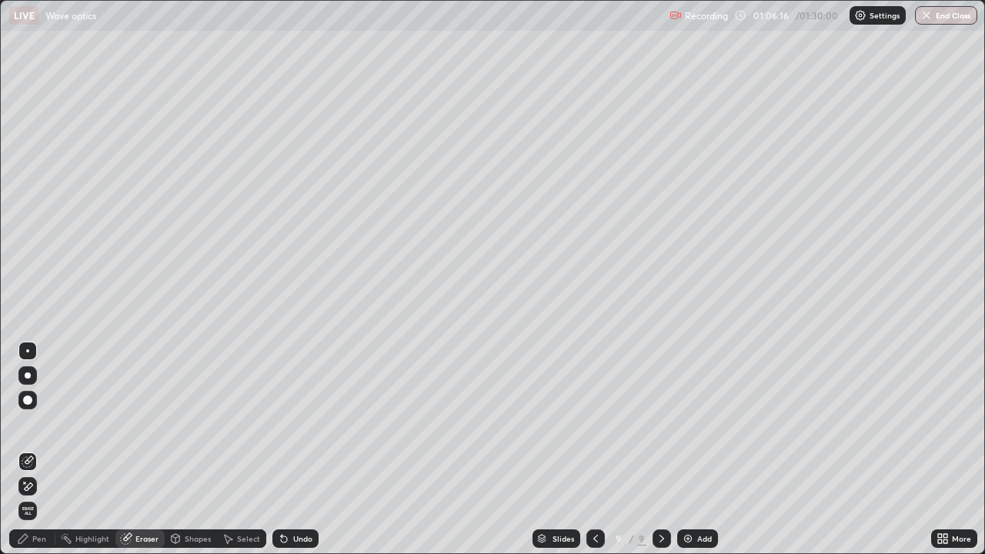
click at [42, 423] on div "Pen" at bounding box center [32, 539] width 46 height 18
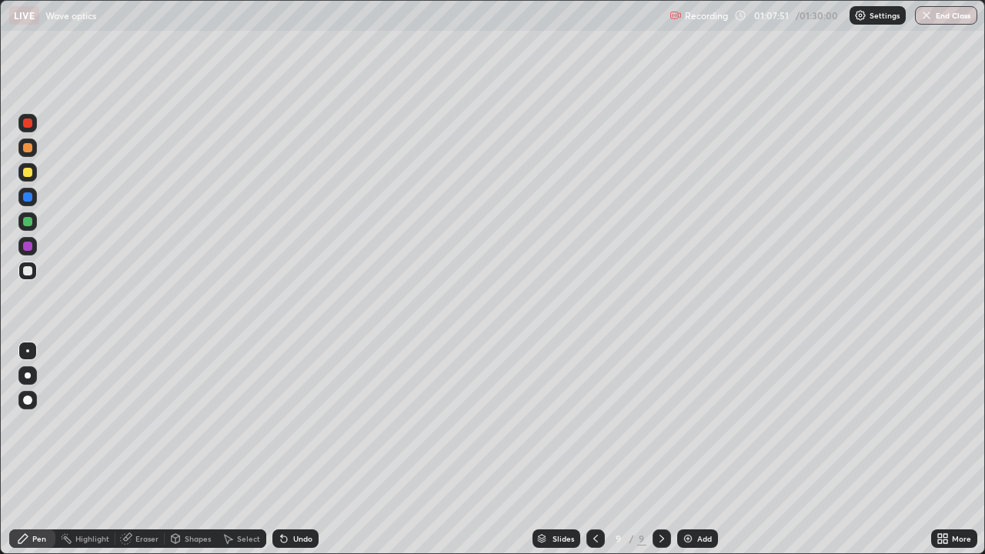
click at [703, 423] on div "Add" at bounding box center [704, 539] width 15 height 8
click at [196, 423] on div "Shapes" at bounding box center [198, 539] width 26 height 8
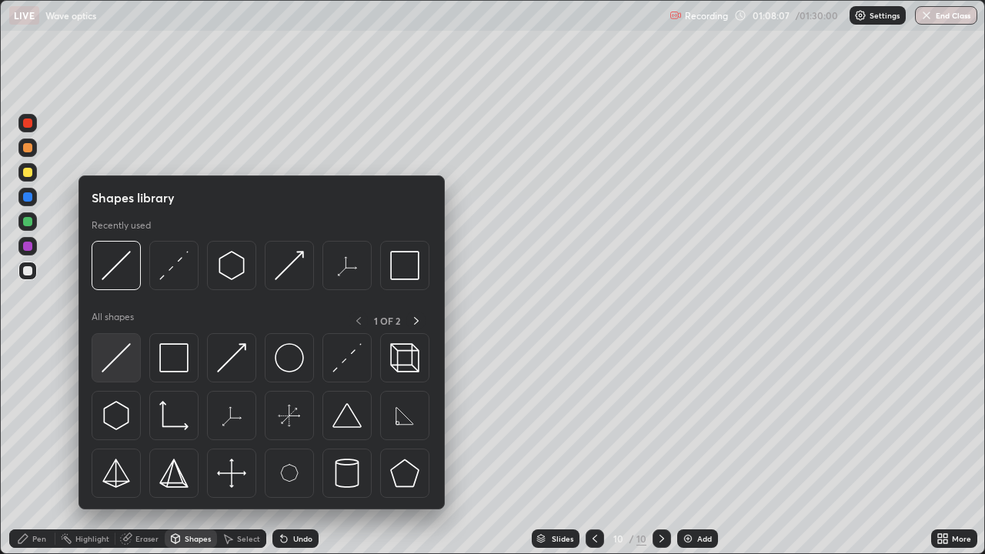
click at [132, 364] on div at bounding box center [116, 357] width 49 height 49
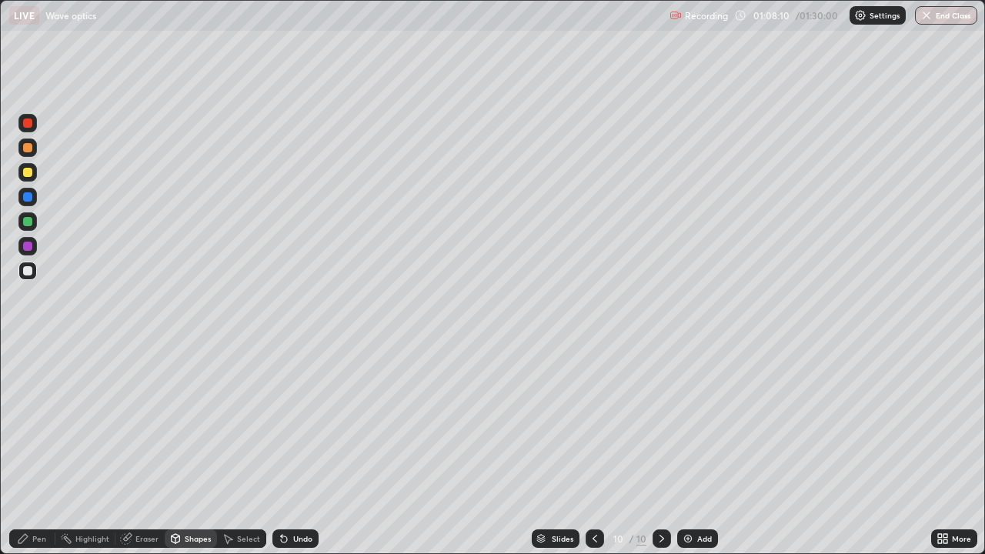
click at [197, 423] on div "Shapes" at bounding box center [191, 539] width 52 height 18
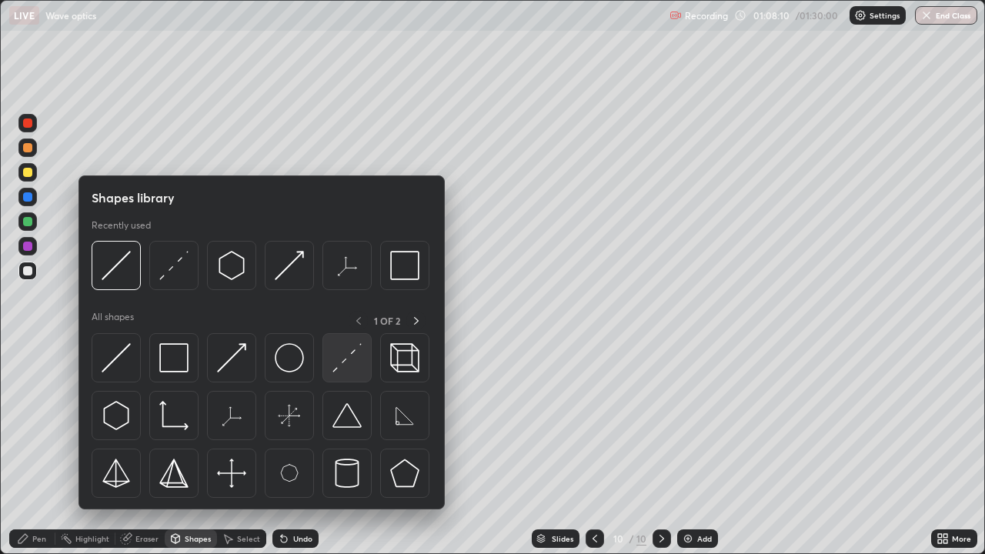
click at [343, 363] on img at bounding box center [347, 357] width 29 height 29
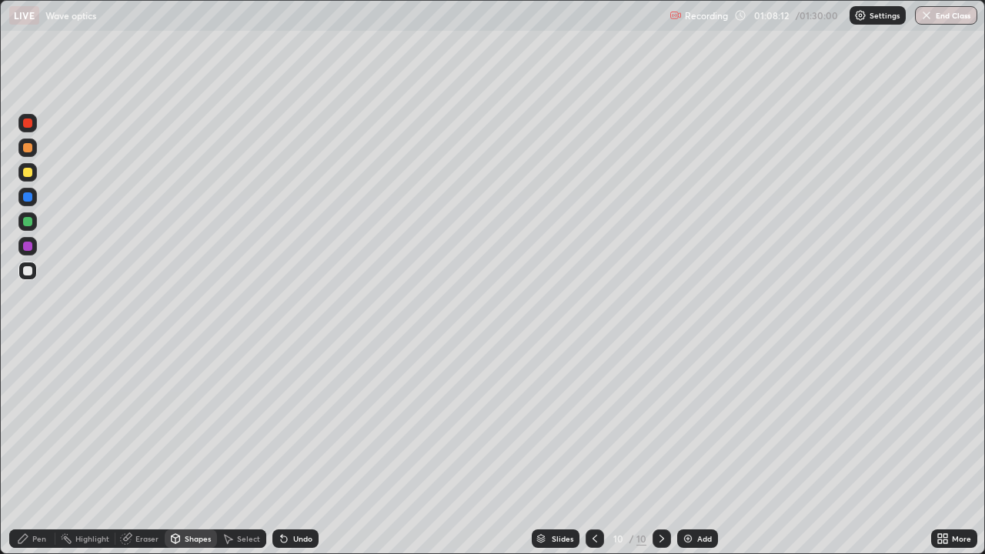
click at [39, 423] on div "Pen" at bounding box center [39, 539] width 14 height 8
click at [182, 423] on div "Shapes" at bounding box center [191, 539] width 52 height 18
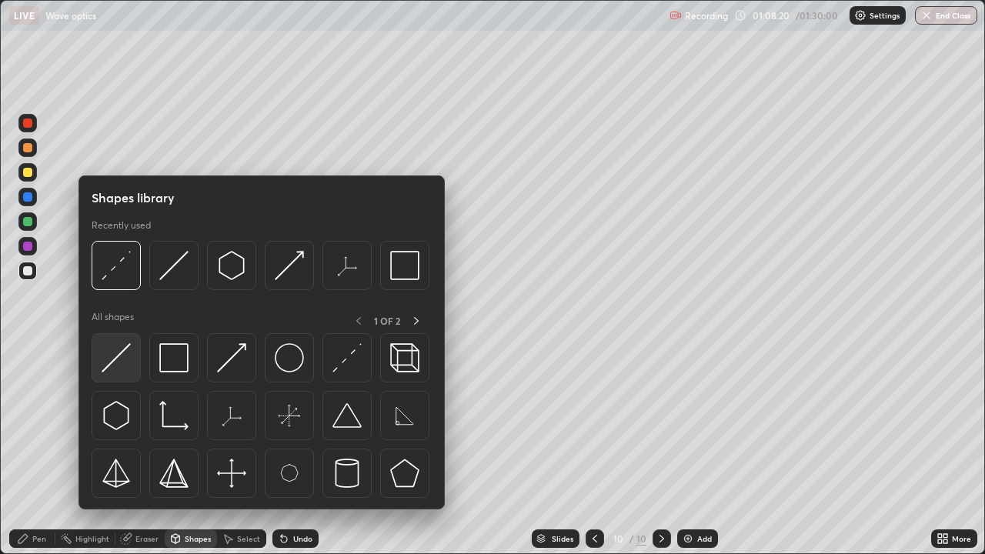
click at [130, 363] on img at bounding box center [116, 357] width 29 height 29
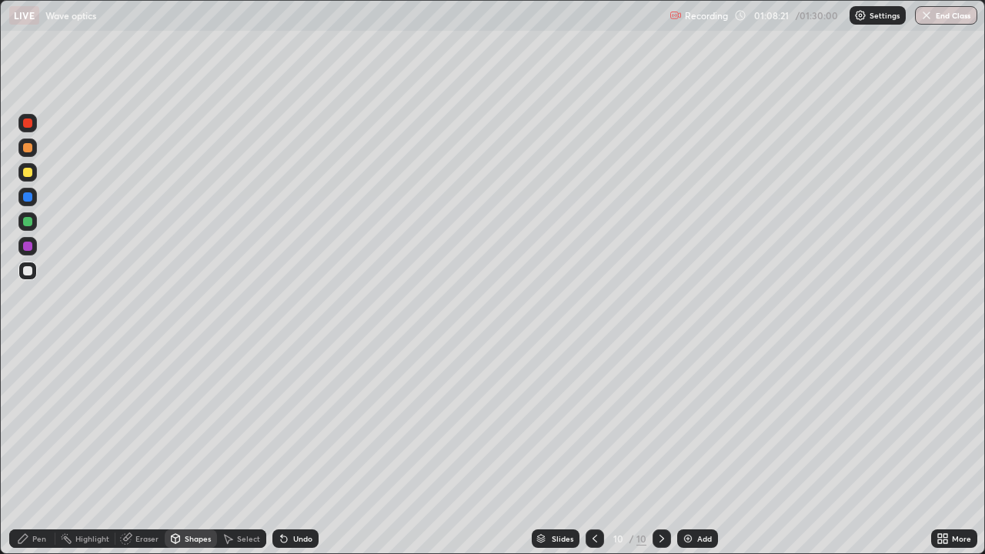
click at [28, 174] on div at bounding box center [27, 172] width 9 height 9
click at [37, 423] on div "Pen" at bounding box center [39, 539] width 14 height 8
click at [36, 272] on div at bounding box center [27, 271] width 18 height 18
click at [182, 423] on div "Shapes" at bounding box center [191, 539] width 52 height 18
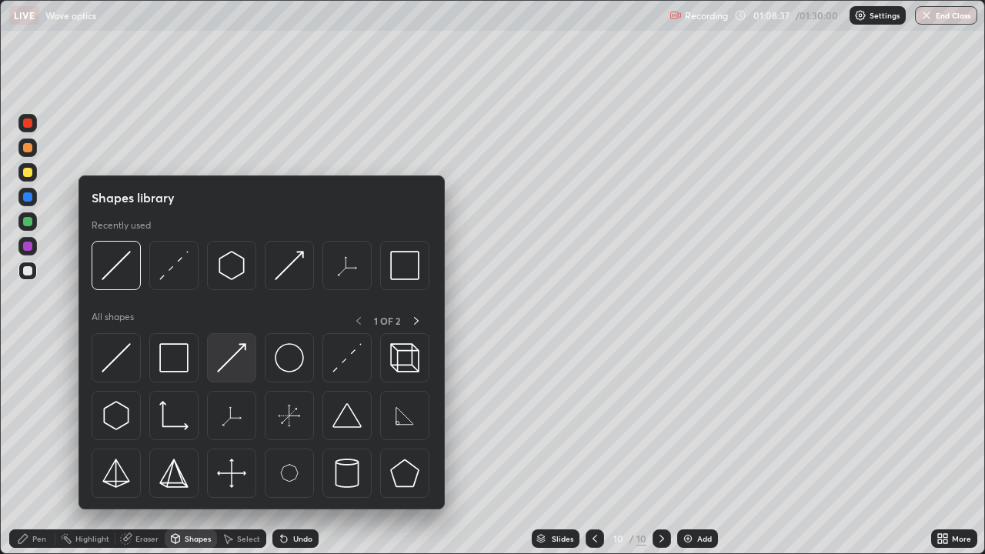
click at [236, 365] on img at bounding box center [231, 357] width 29 height 29
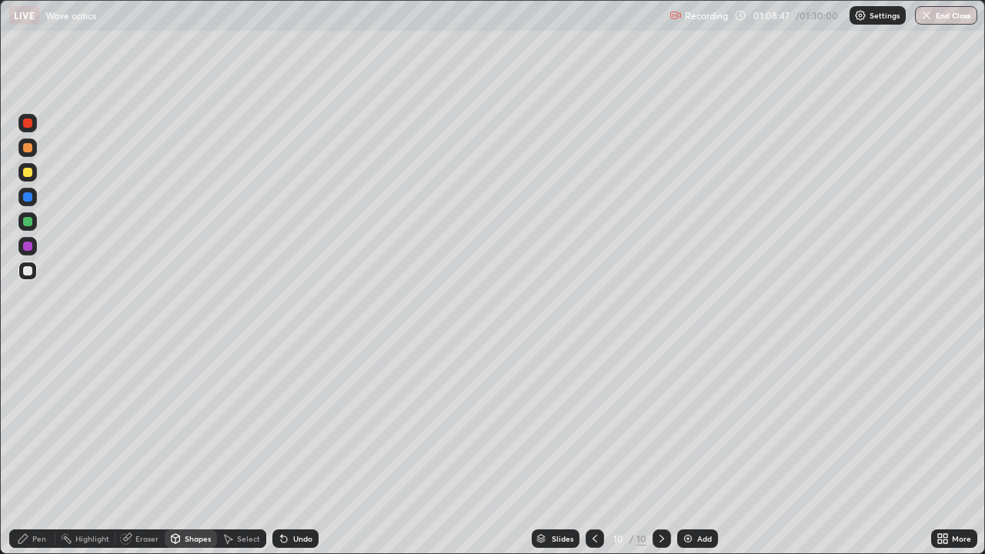
click at [39, 423] on div "Pen" at bounding box center [39, 539] width 14 height 8
click at [196, 423] on div "Shapes" at bounding box center [198, 539] width 26 height 8
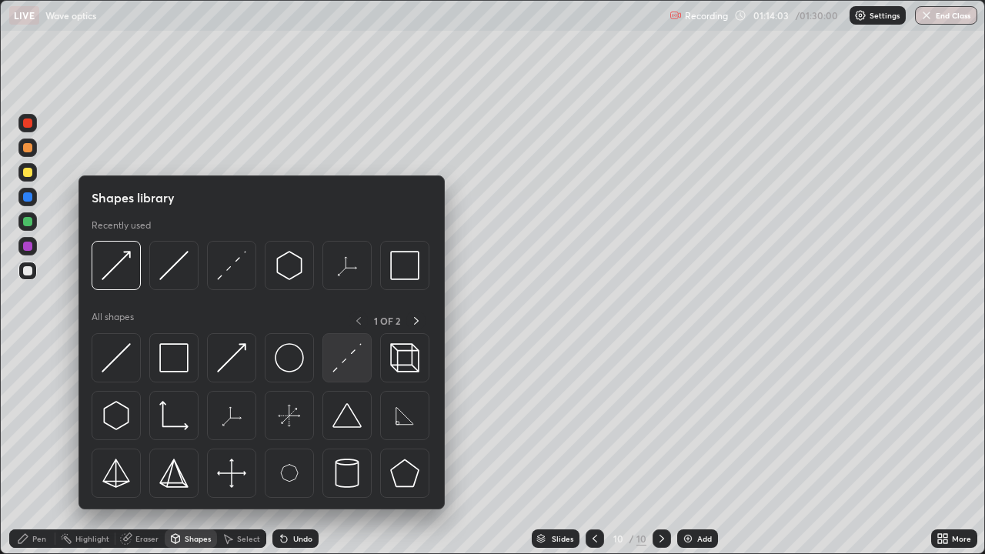
click at [361, 353] on img at bounding box center [347, 357] width 29 height 29
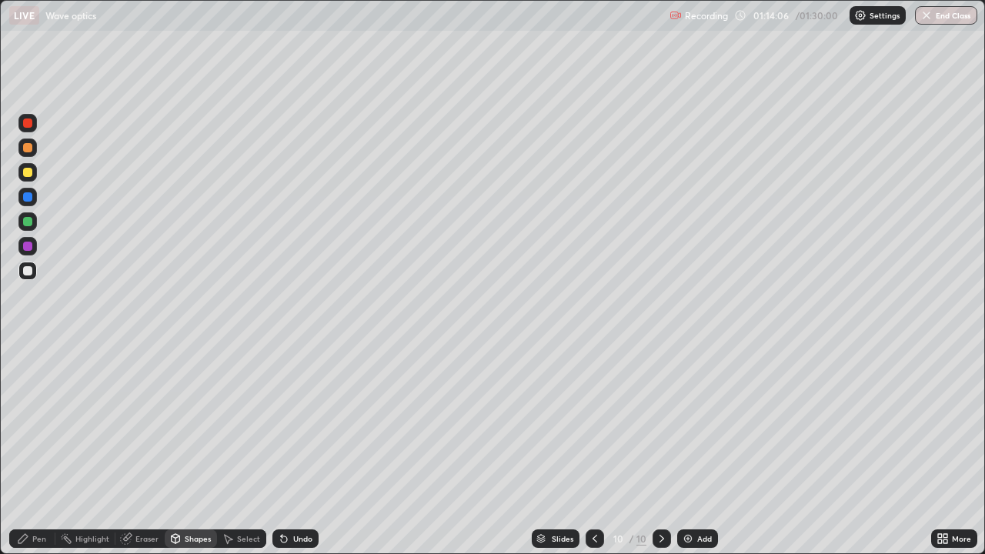
click at [296, 423] on div "Undo" at bounding box center [302, 539] width 19 height 8
click at [46, 423] on div "Pen" at bounding box center [32, 539] width 46 height 18
click at [305, 423] on div "Undo" at bounding box center [302, 539] width 19 height 8
click at [143, 423] on div "Eraser" at bounding box center [146, 539] width 23 height 8
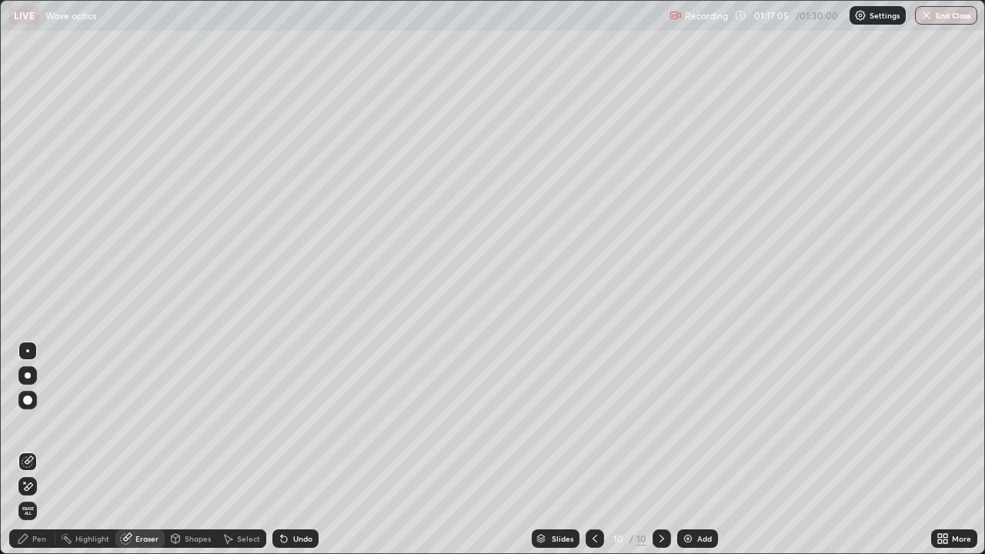
click at [35, 423] on div "Pen" at bounding box center [39, 539] width 14 height 8
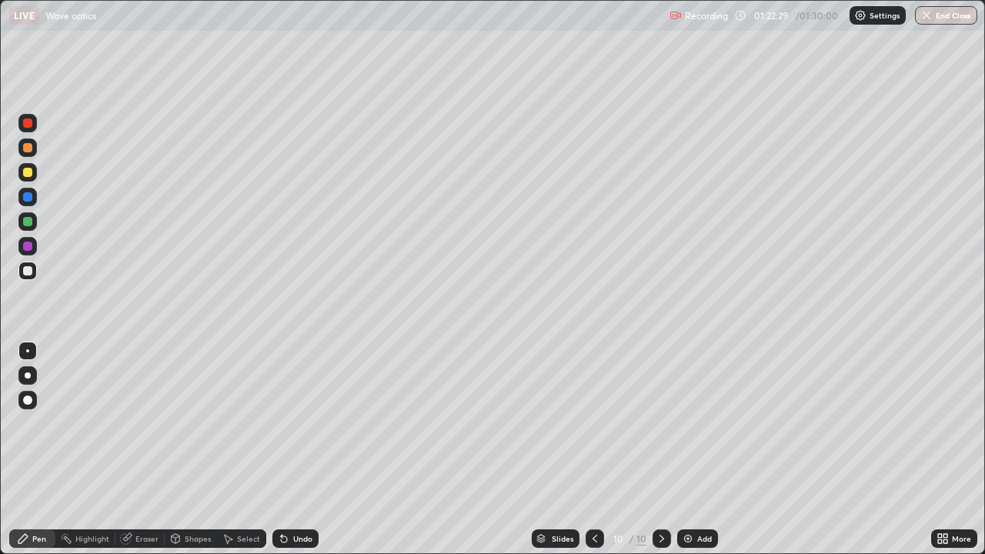
click at [942, 14] on button "End Class" at bounding box center [946, 15] width 62 height 18
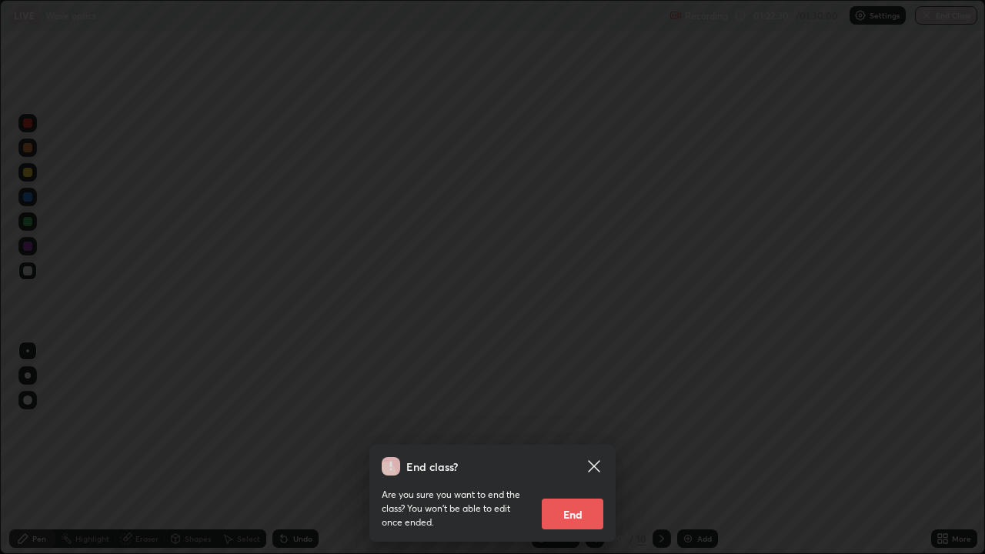
click at [577, 423] on button "End" at bounding box center [573, 514] width 62 height 31
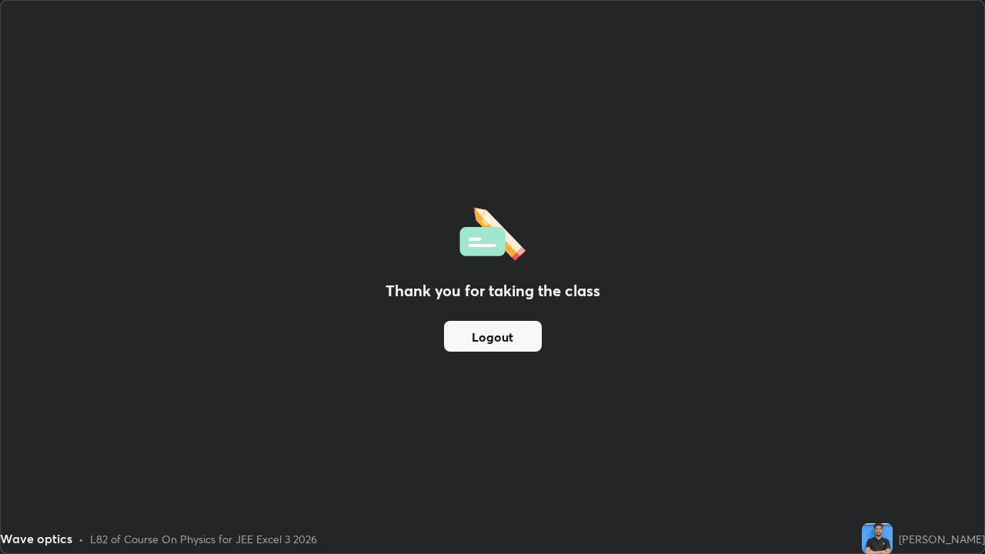
click at [497, 339] on button "Logout" at bounding box center [493, 336] width 98 height 31
